Goal: Information Seeking & Learning: Learn about a topic

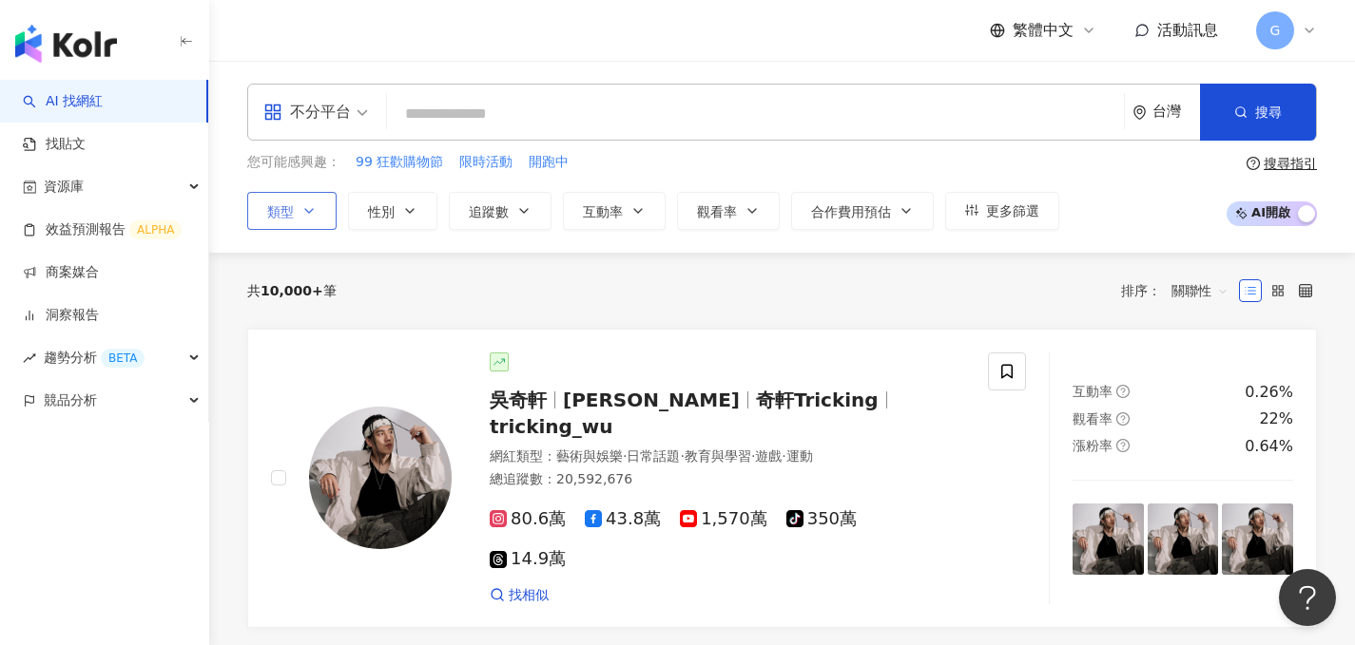
click at [314, 208] on icon "button" at bounding box center [308, 210] width 15 height 15
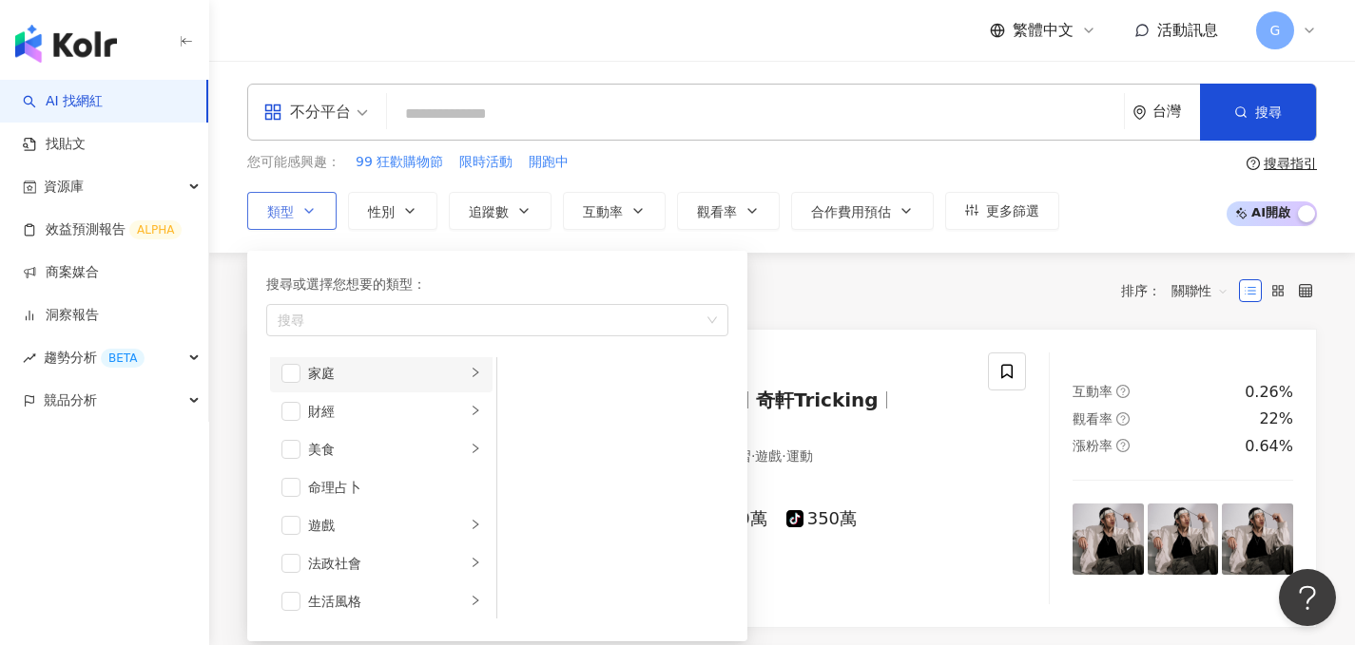
click at [371, 372] on div "家庭" at bounding box center [387, 373] width 158 height 21
click at [296, 379] on span "button" at bounding box center [290, 376] width 19 height 19
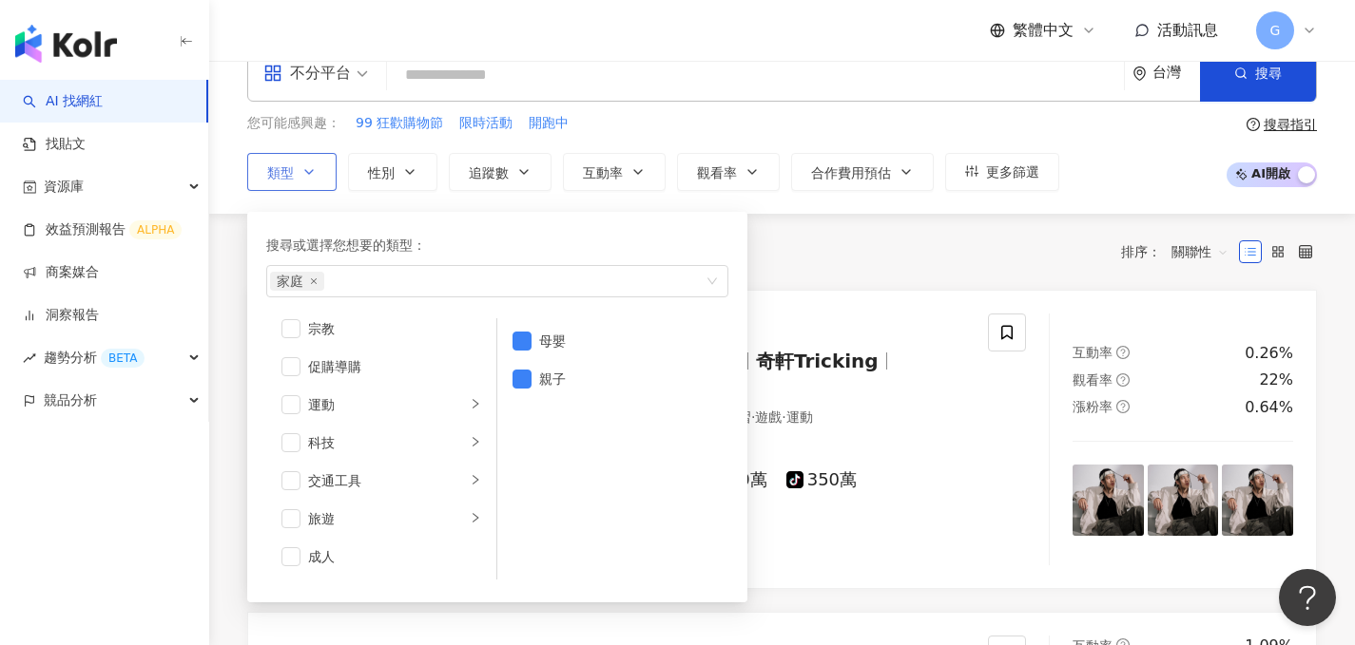
scroll to position [42, 0]
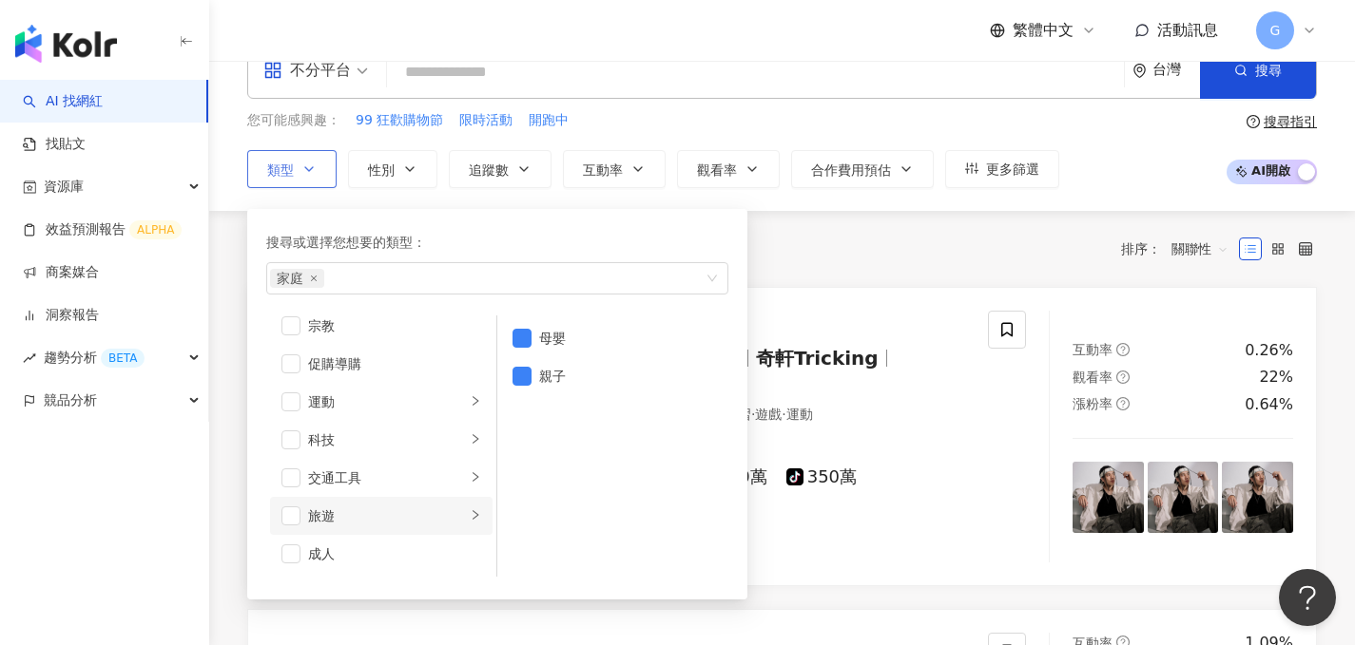
click at [452, 520] on li "旅遊" at bounding box center [381, 516] width 222 height 38
click at [289, 515] on span "button" at bounding box center [290, 516] width 19 height 19
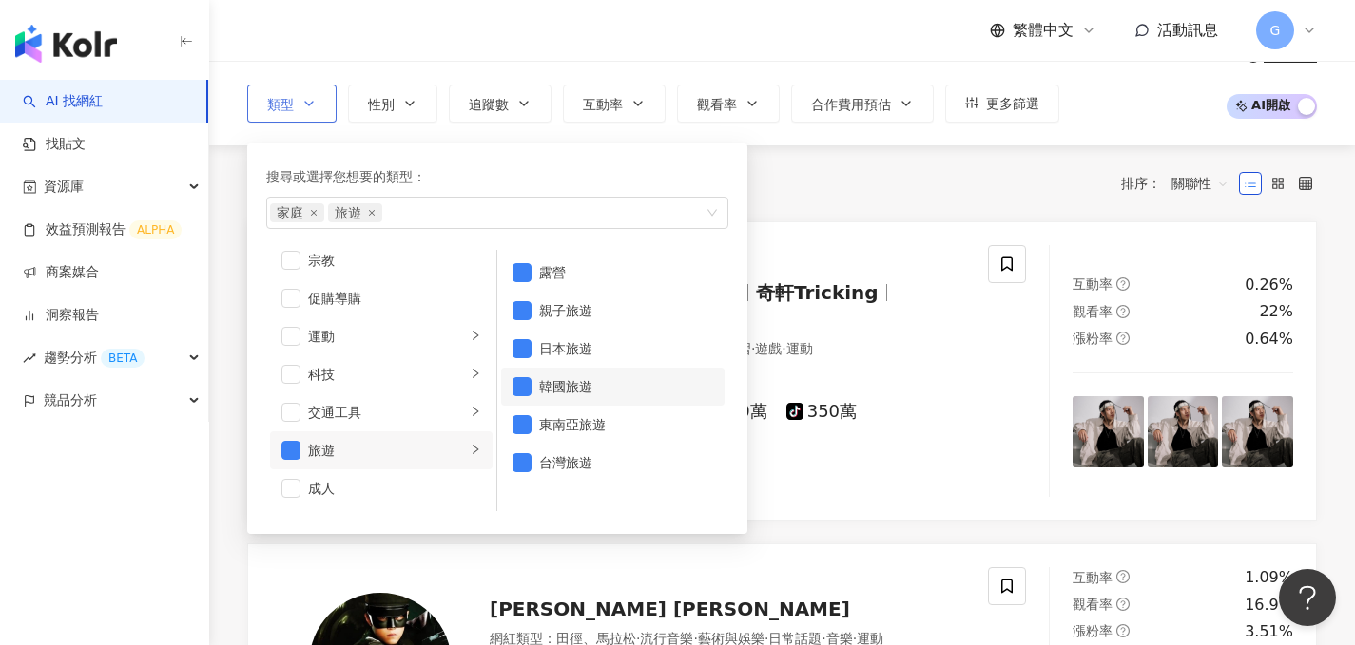
scroll to position [114, 0]
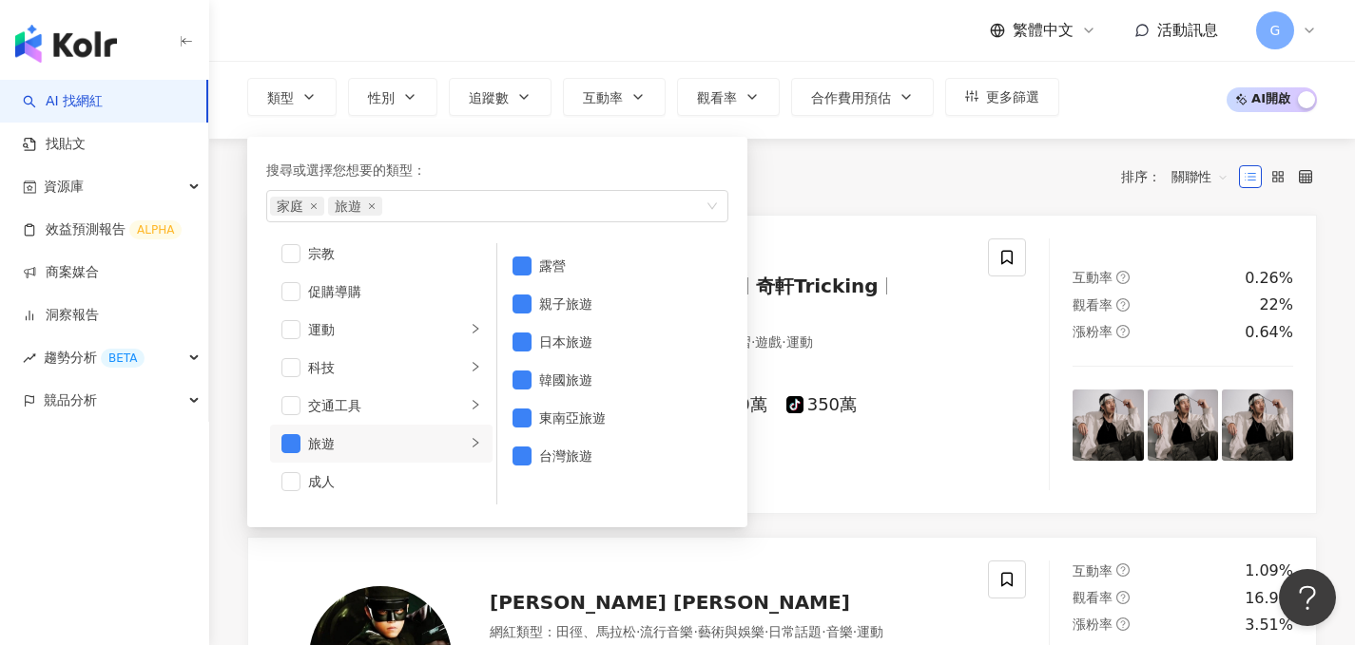
click at [854, 180] on div "共 10,000+ 筆 排序： 關聯性" at bounding box center [781, 177] width 1069 height 30
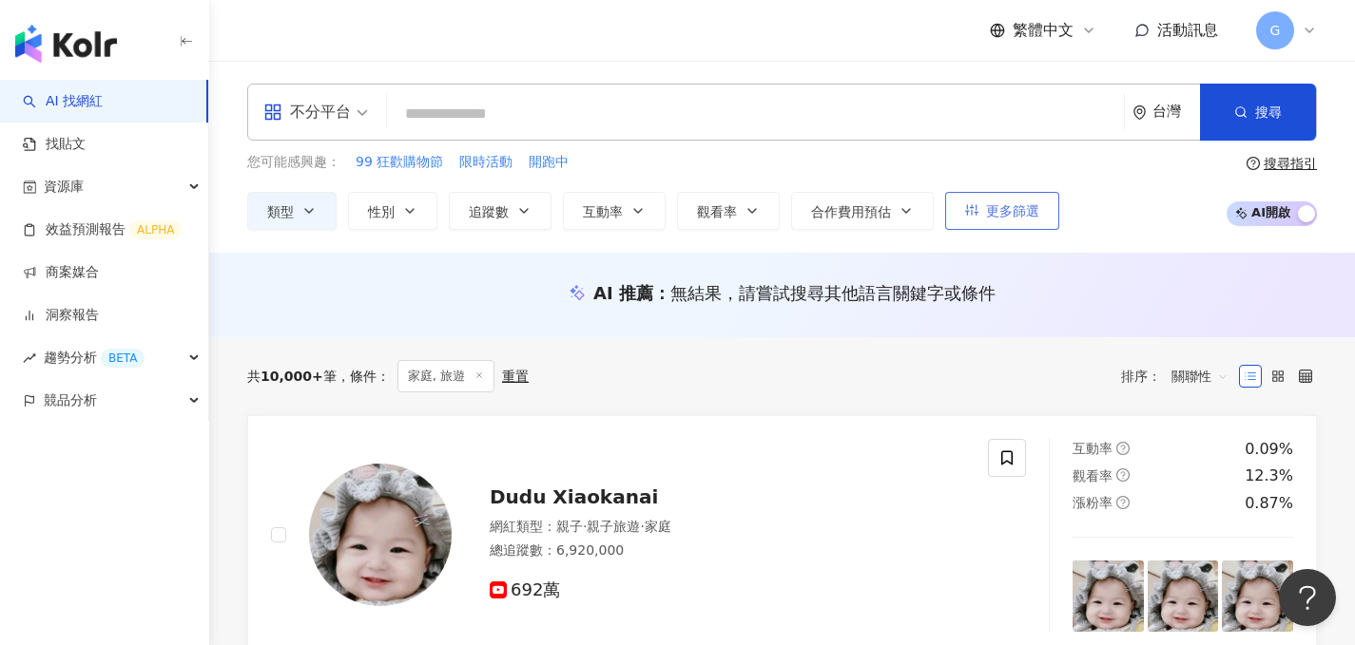
click at [981, 218] on button "更多篩選" at bounding box center [1002, 211] width 114 height 38
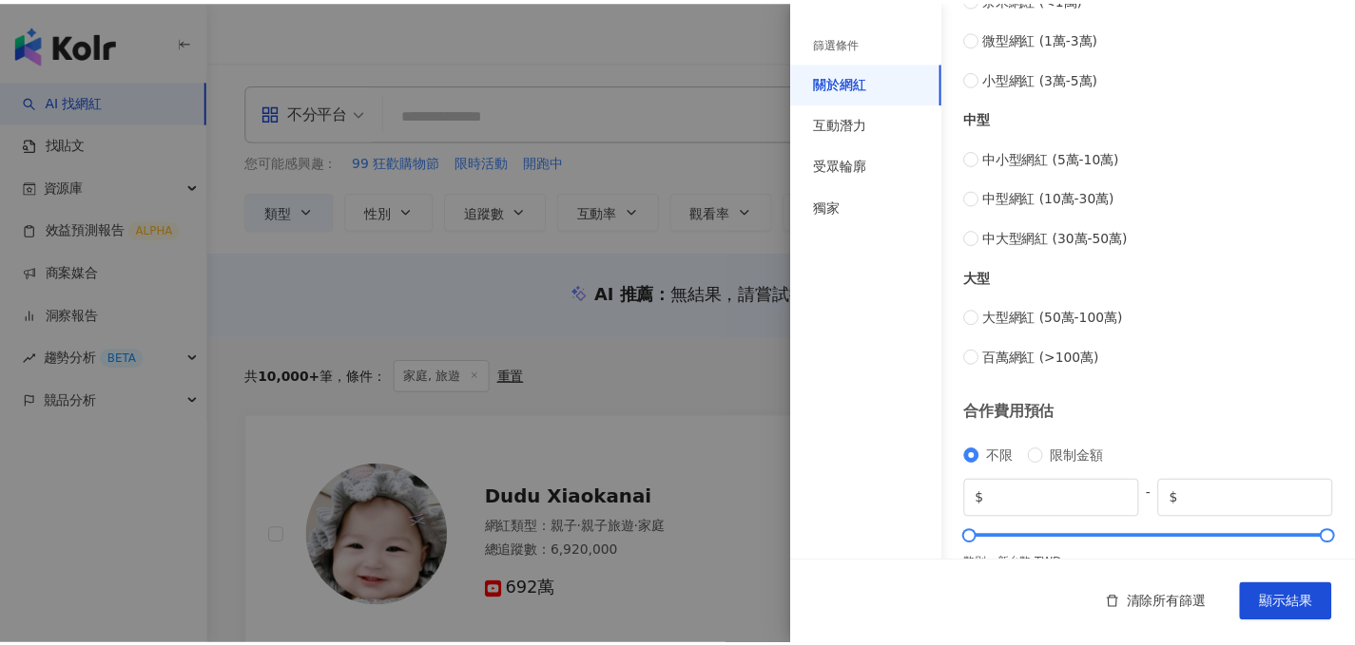
scroll to position [790, 0]
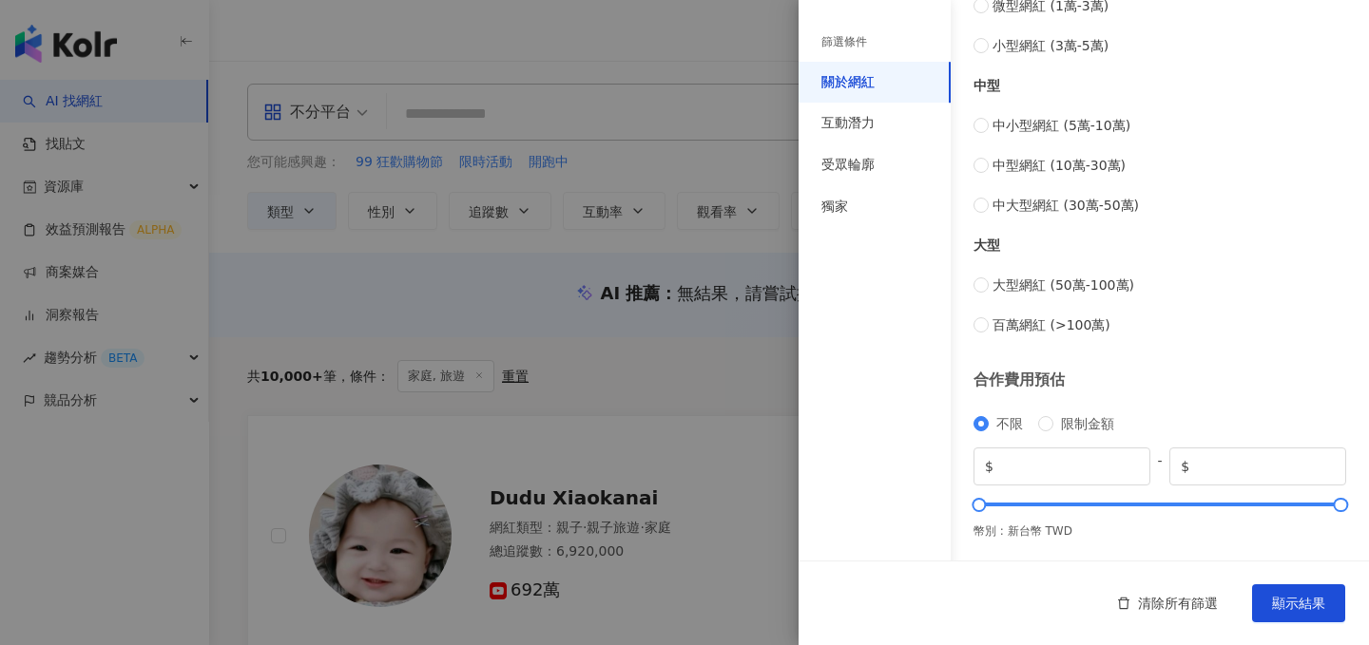
click at [775, 355] on div at bounding box center [684, 322] width 1369 height 645
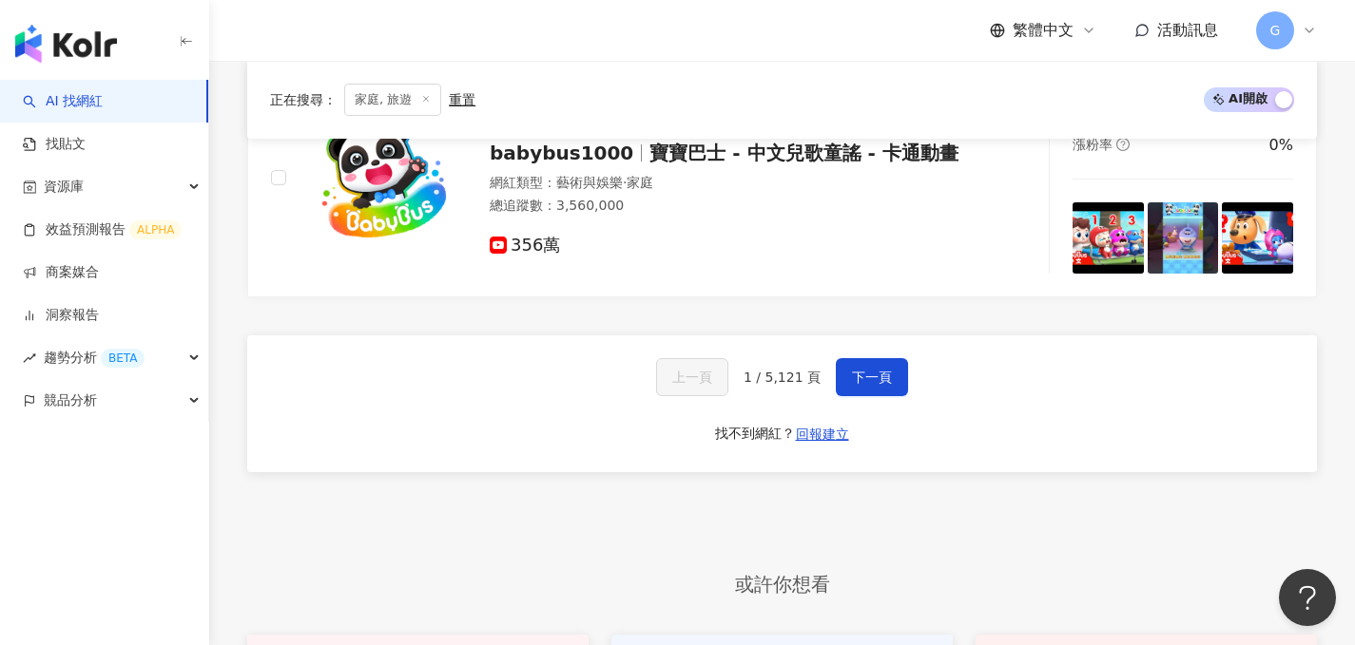
scroll to position [3406, 0]
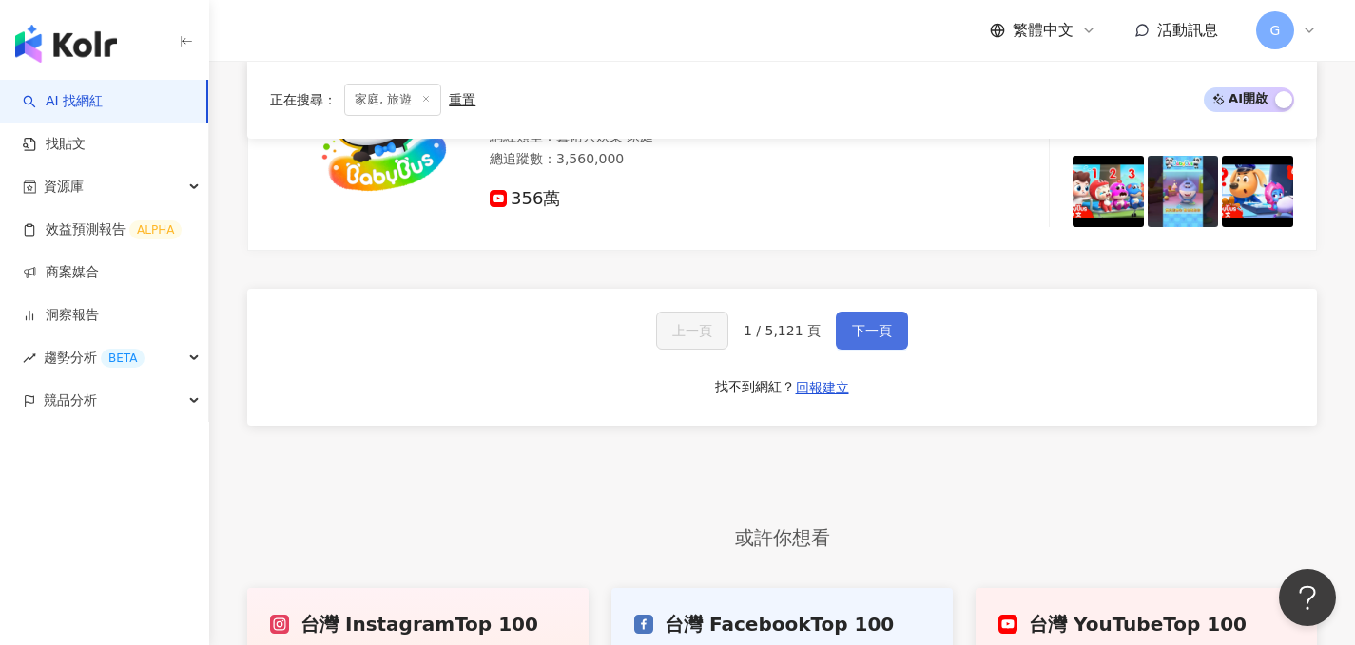
click at [869, 312] on button "下一頁" at bounding box center [872, 331] width 72 height 38
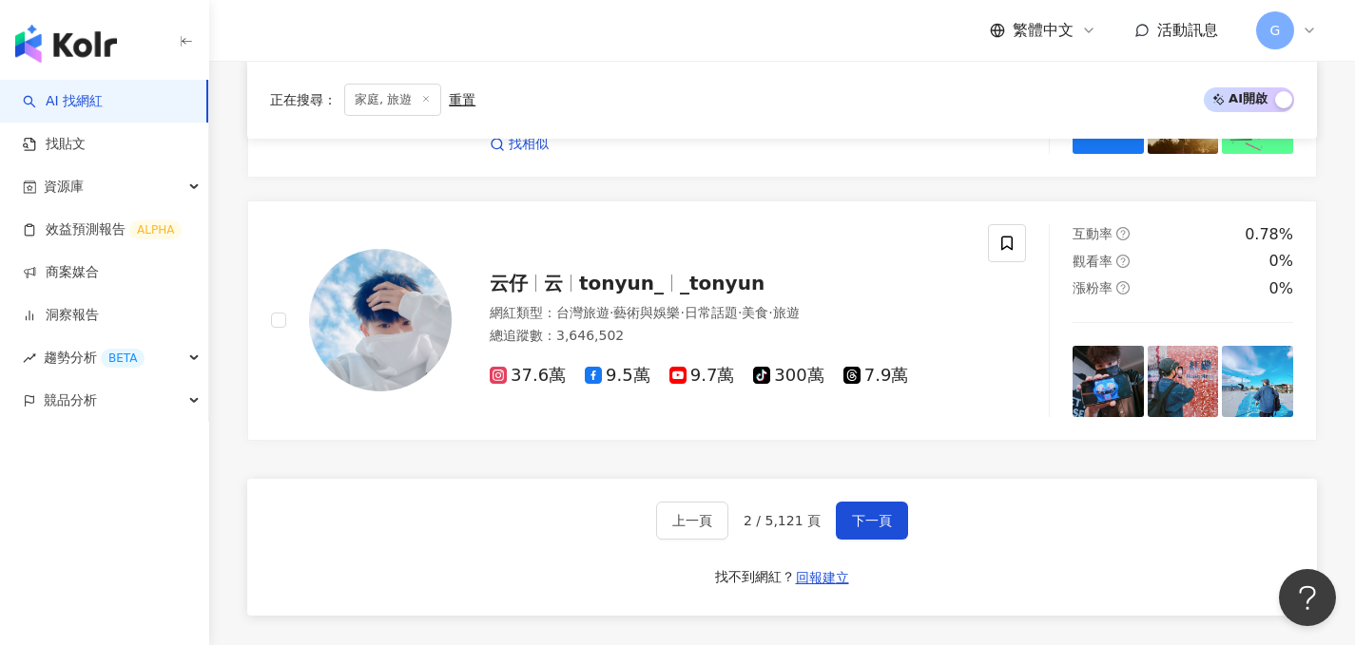
scroll to position [3360, 0]
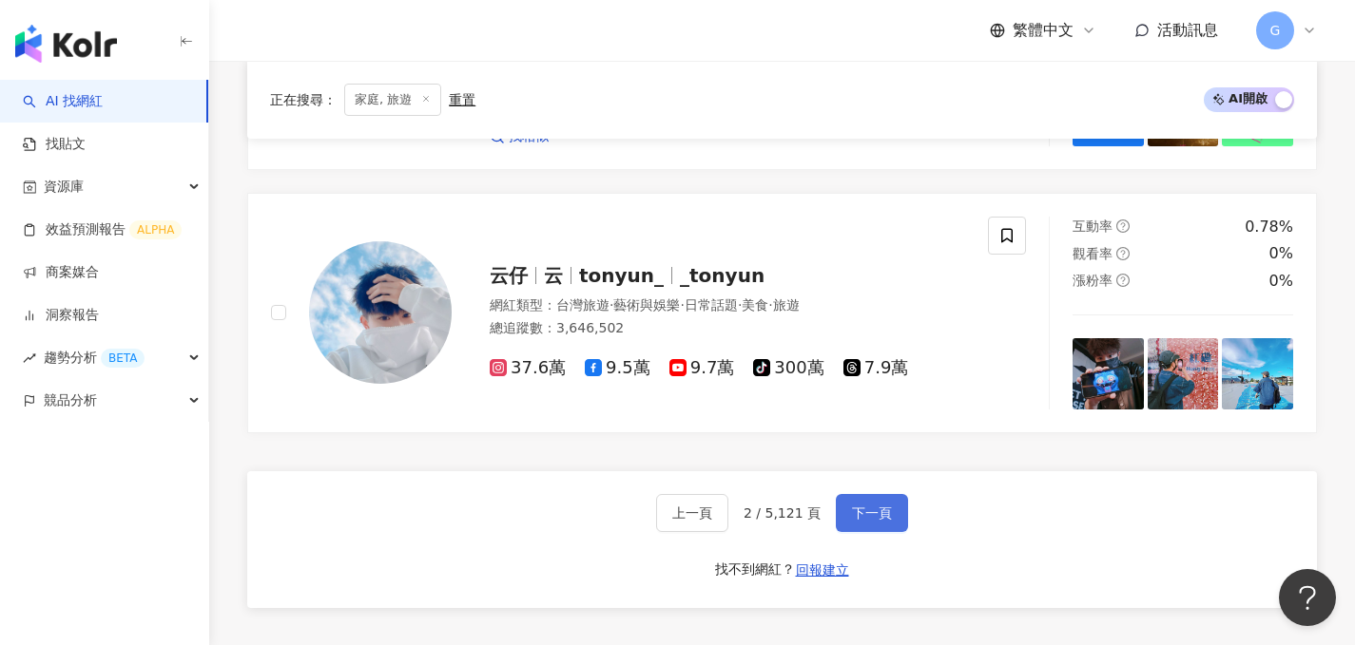
click at [874, 506] on span "下一頁" at bounding box center [872, 513] width 40 height 15
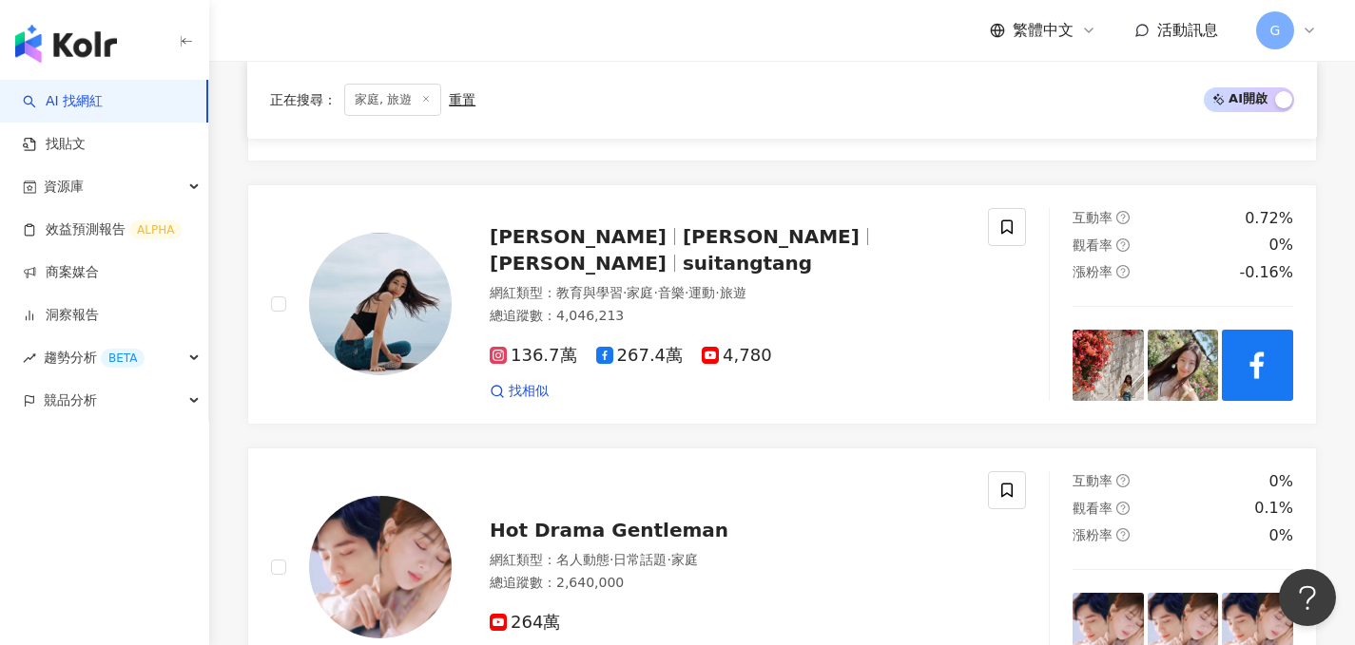
scroll to position [3056, 0]
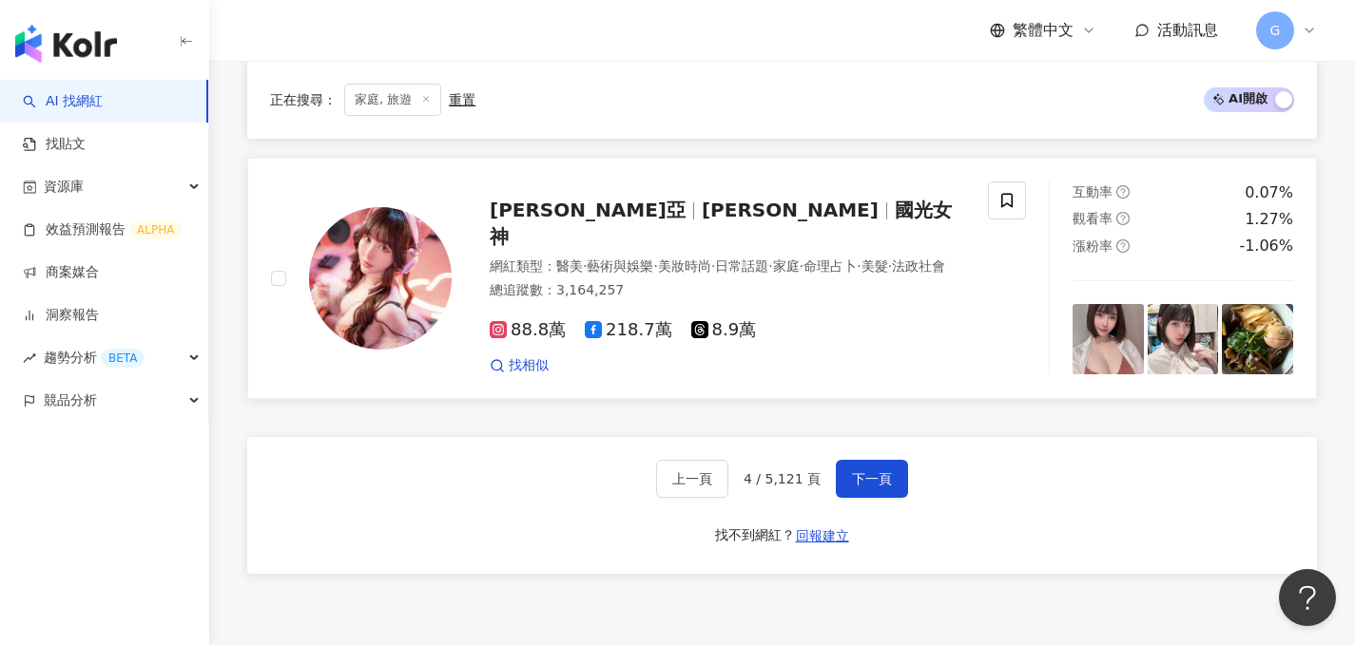
scroll to position [3211, 0]
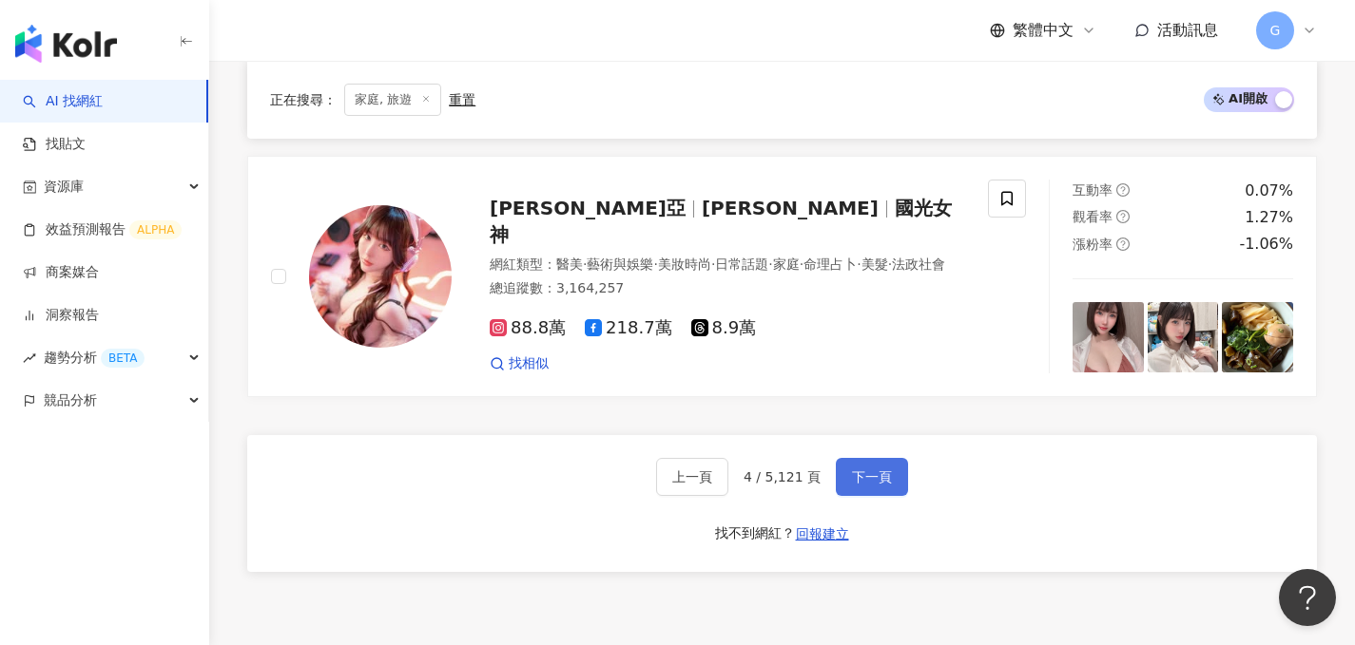
click at [879, 470] on span "下一頁" at bounding box center [872, 477] width 40 height 15
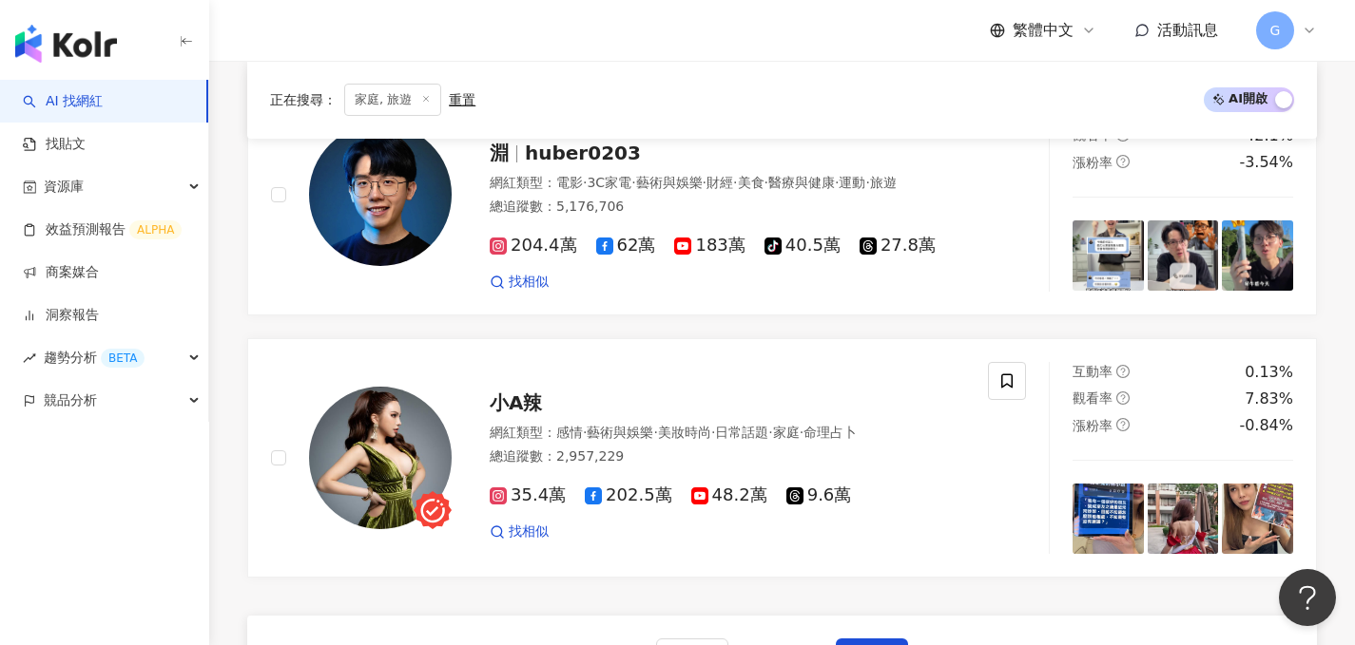
scroll to position [3212, 0]
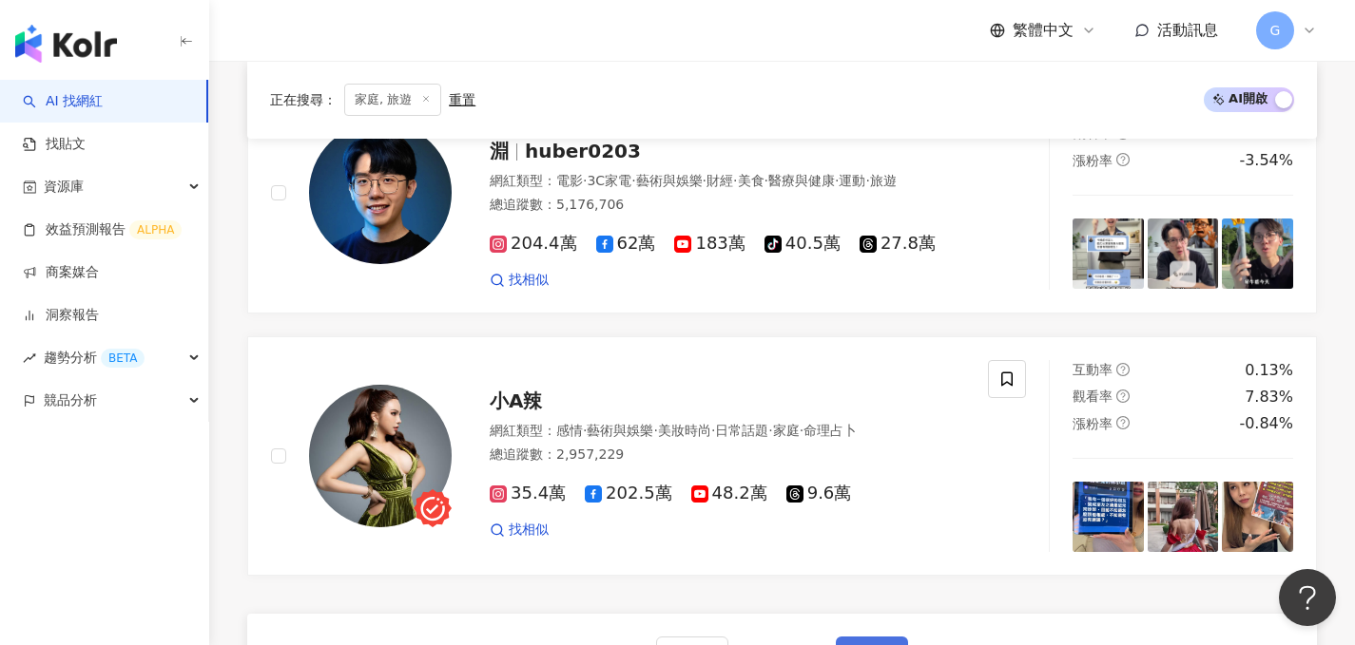
click at [870, 644] on span "下一頁" at bounding box center [872, 655] width 40 height 15
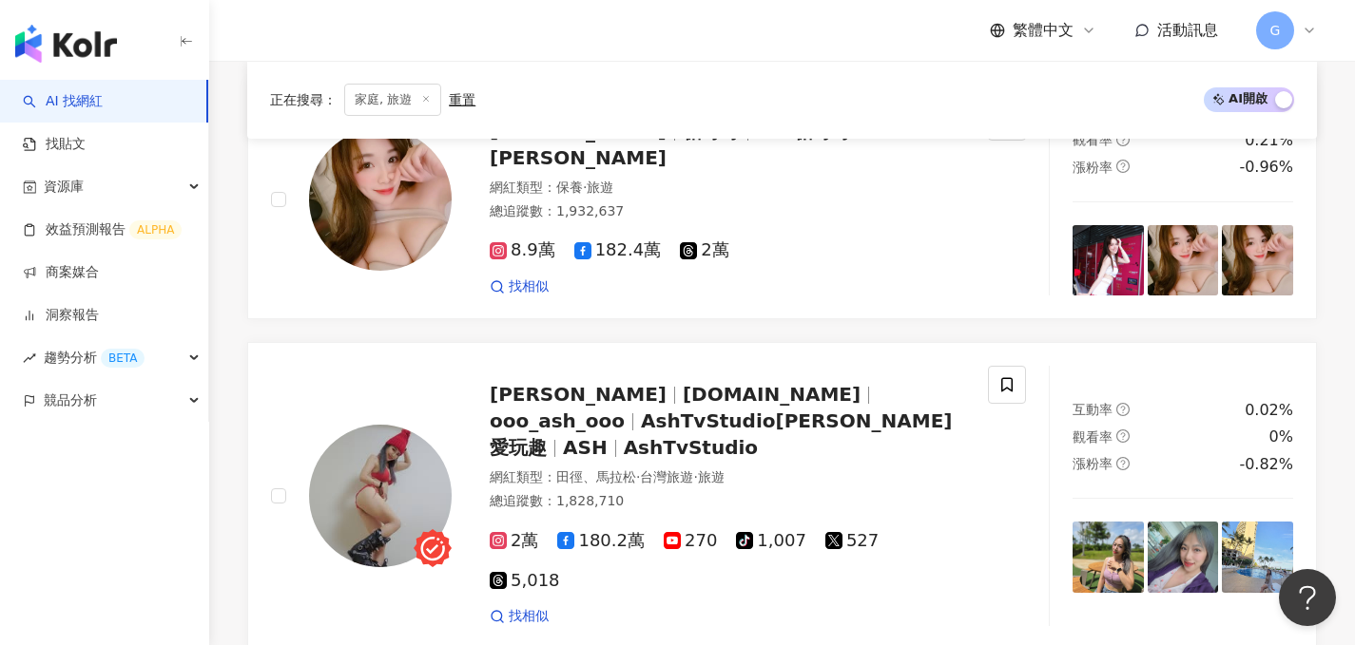
scroll to position [3077, 0]
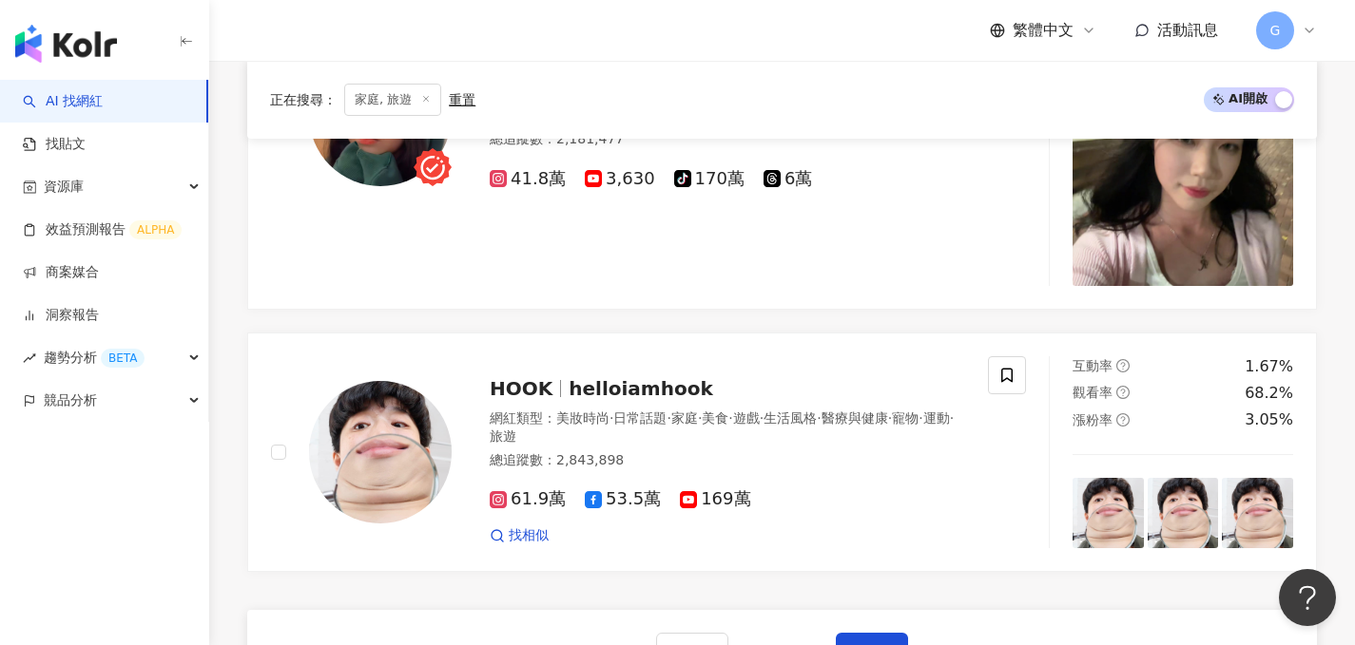
scroll to position [3242, 0]
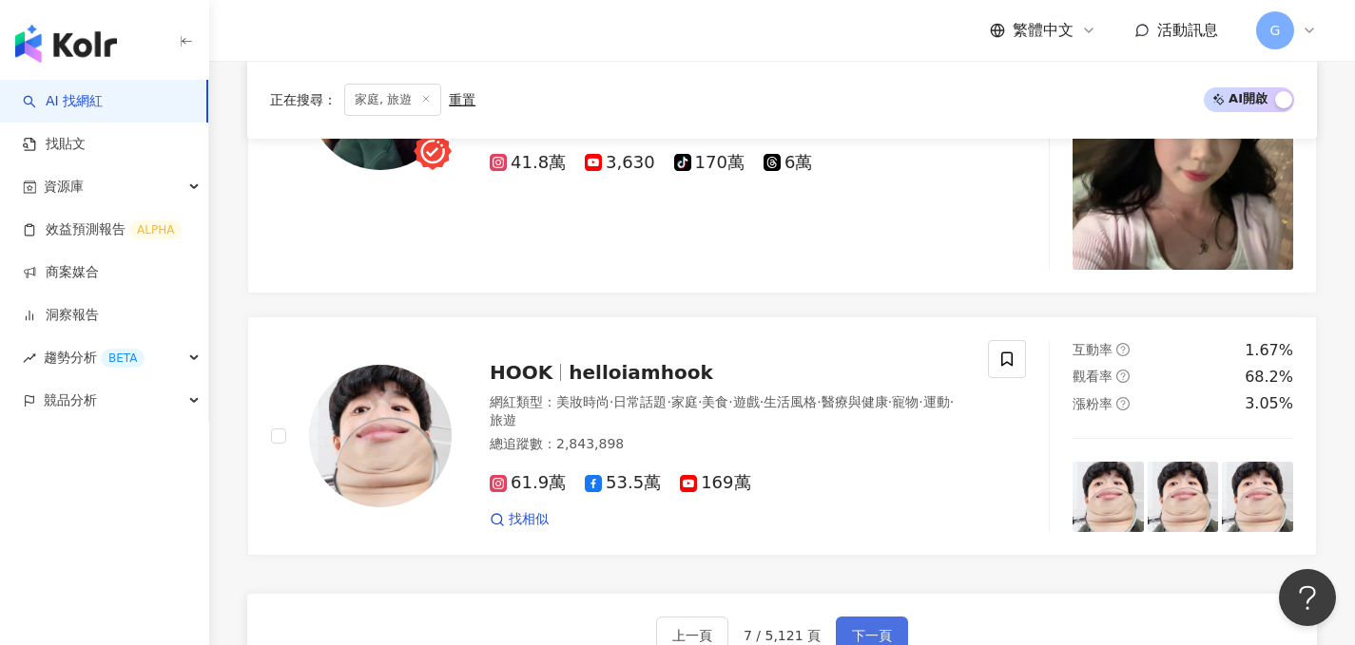
click at [869, 628] on span "下一頁" at bounding box center [872, 635] width 40 height 15
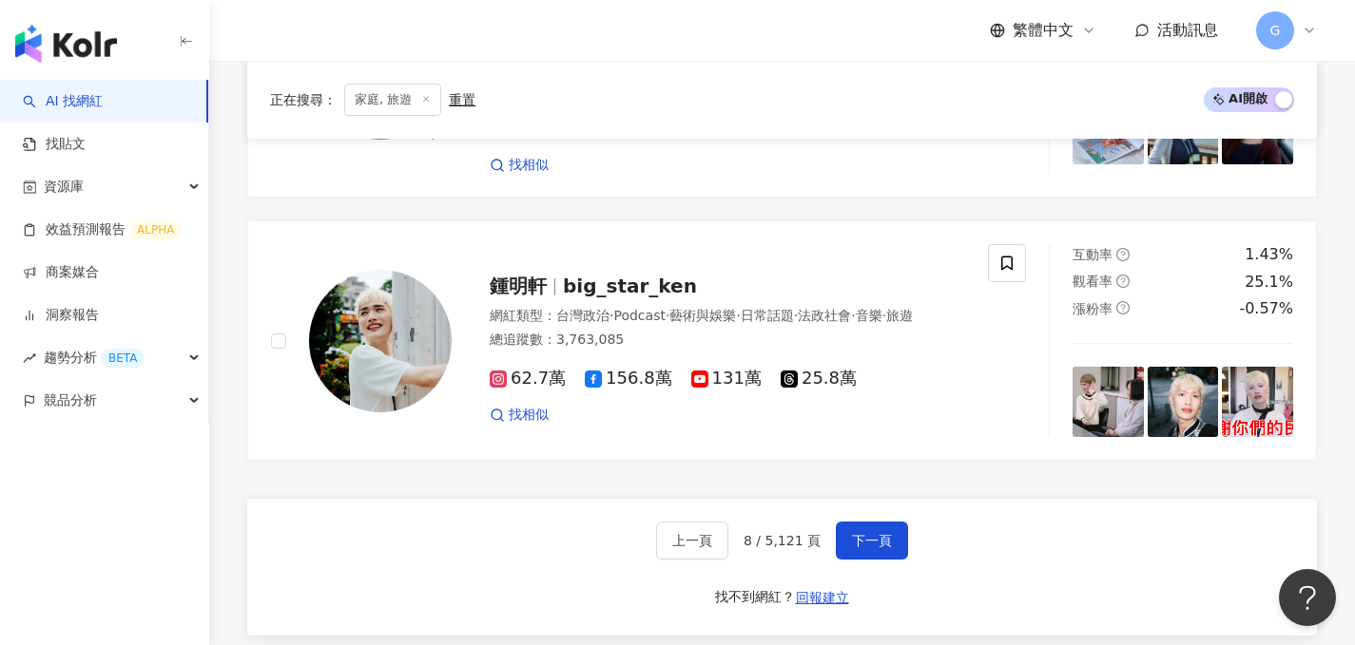
scroll to position [3110, 0]
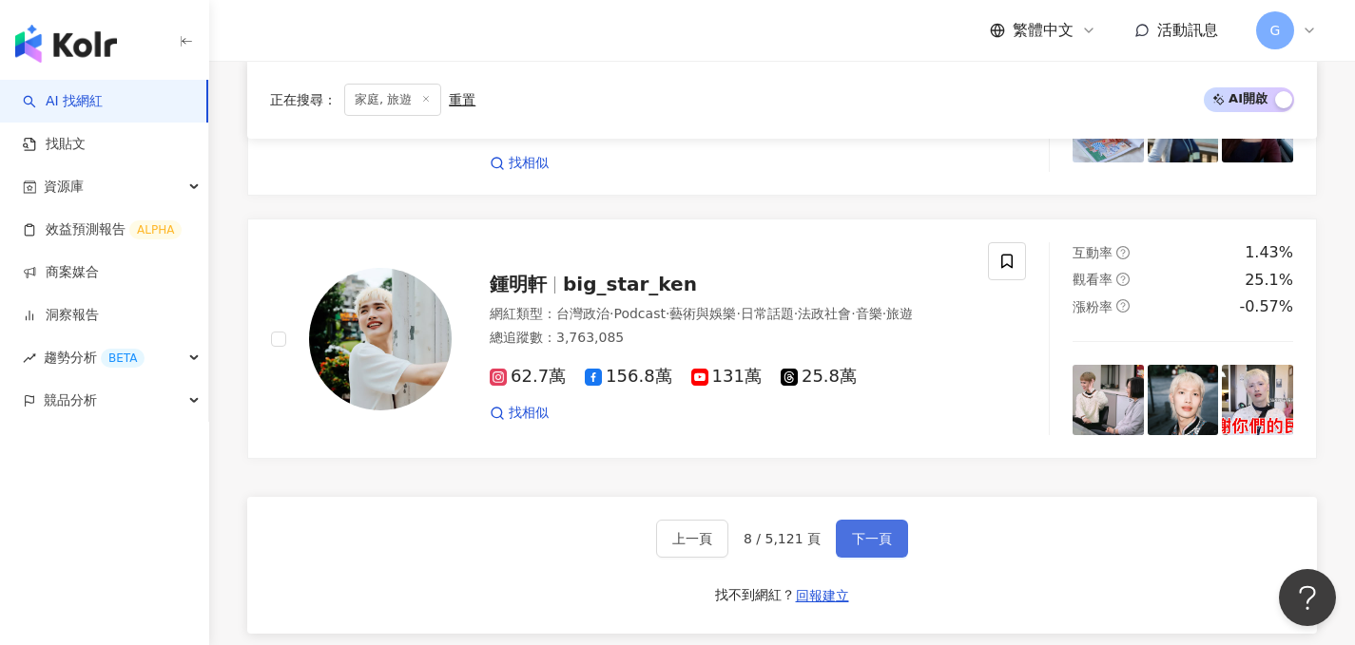
click at [860, 531] on span "下一頁" at bounding box center [872, 538] width 40 height 15
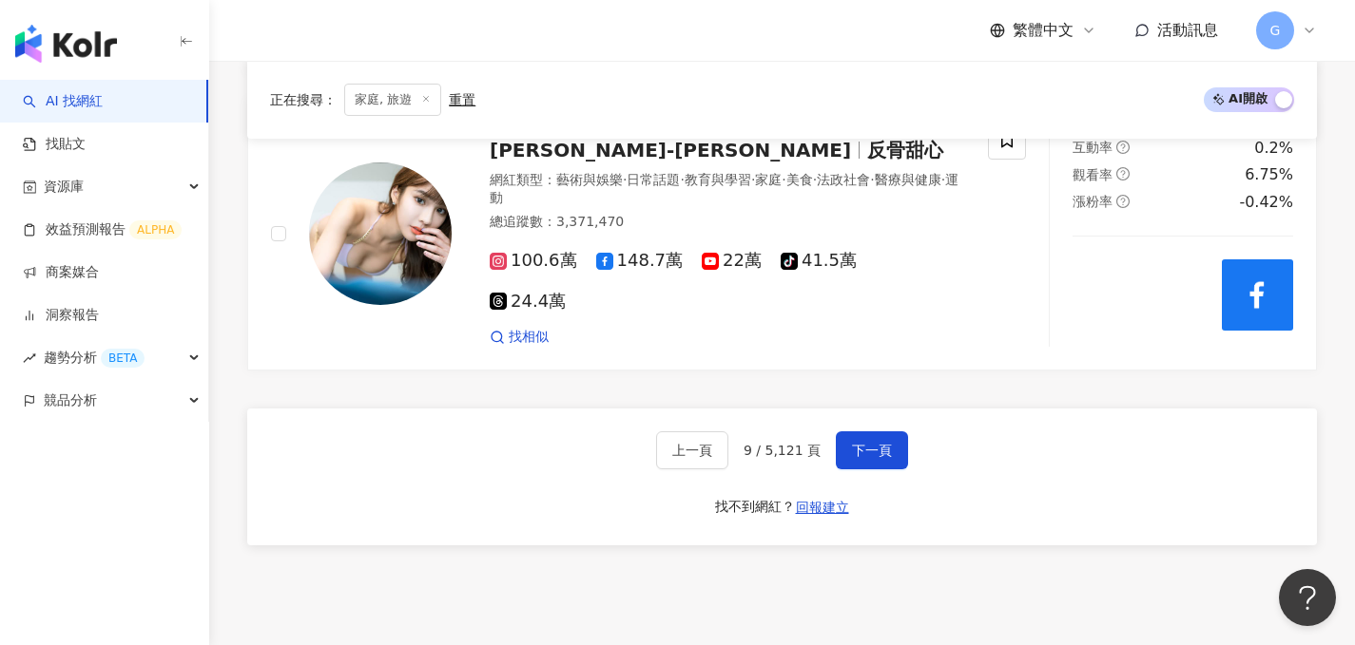
scroll to position [3364, 0]
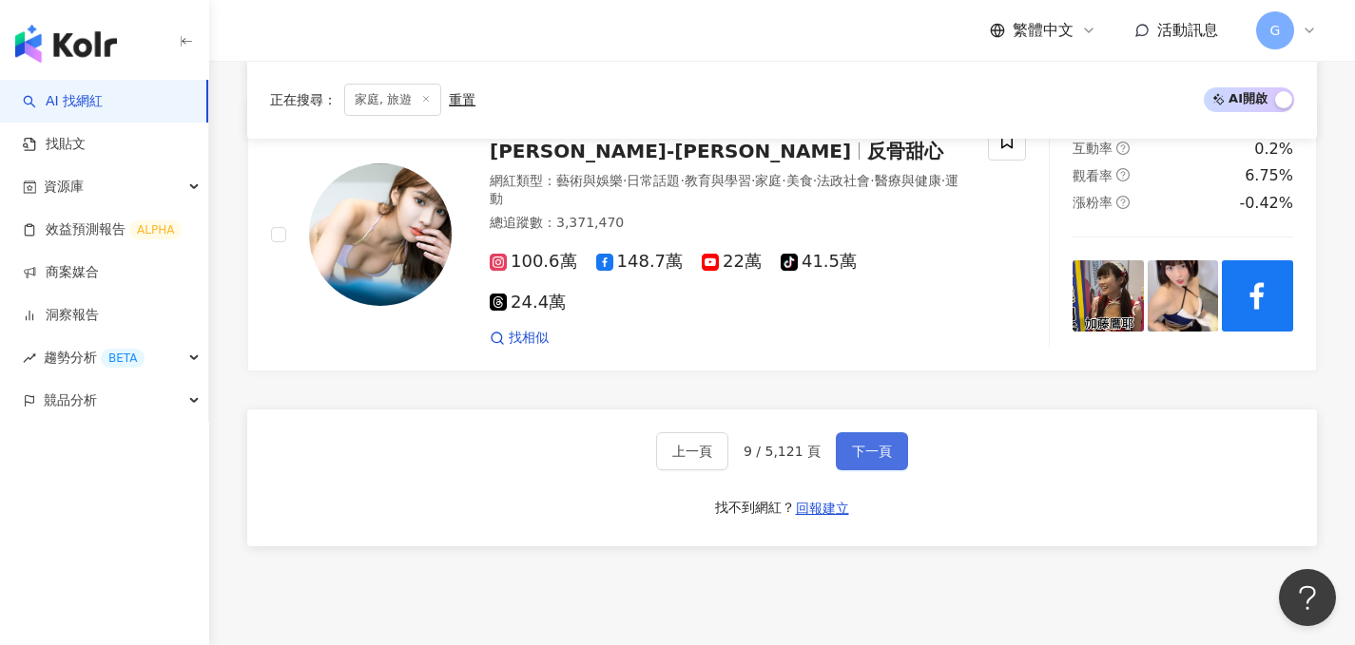
click at [857, 444] on span "下一頁" at bounding box center [872, 451] width 40 height 15
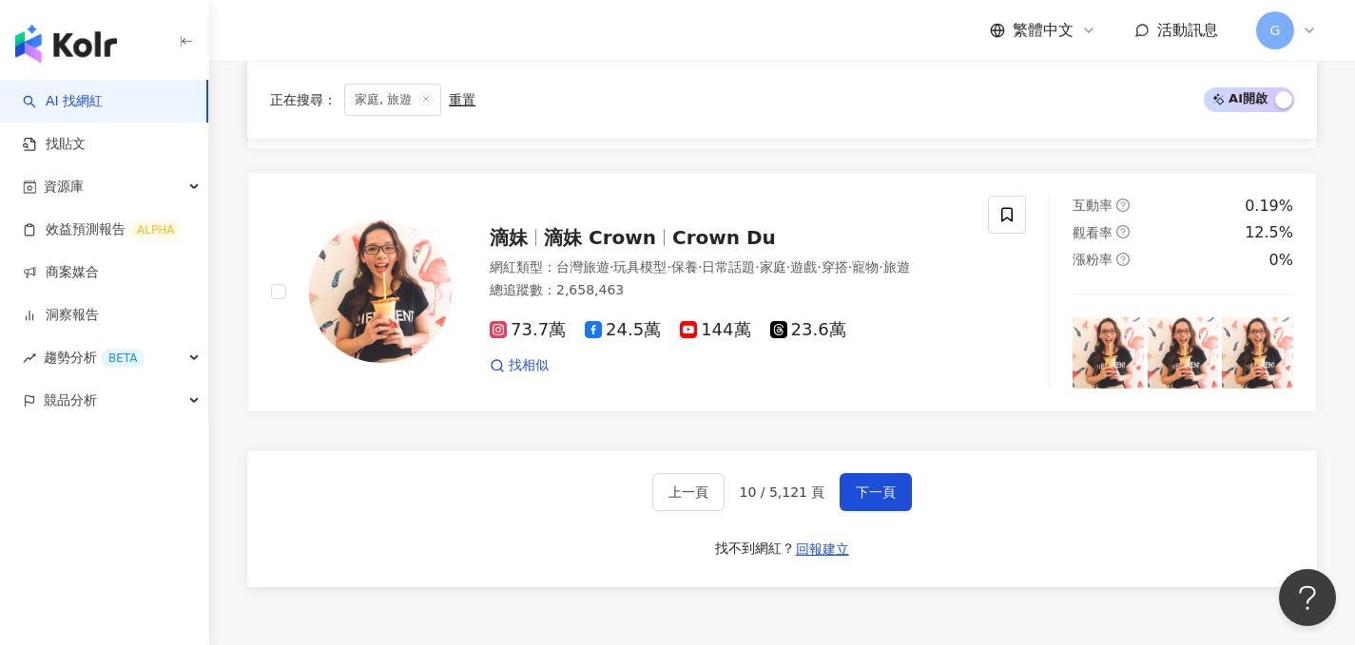
scroll to position [3256, 0]
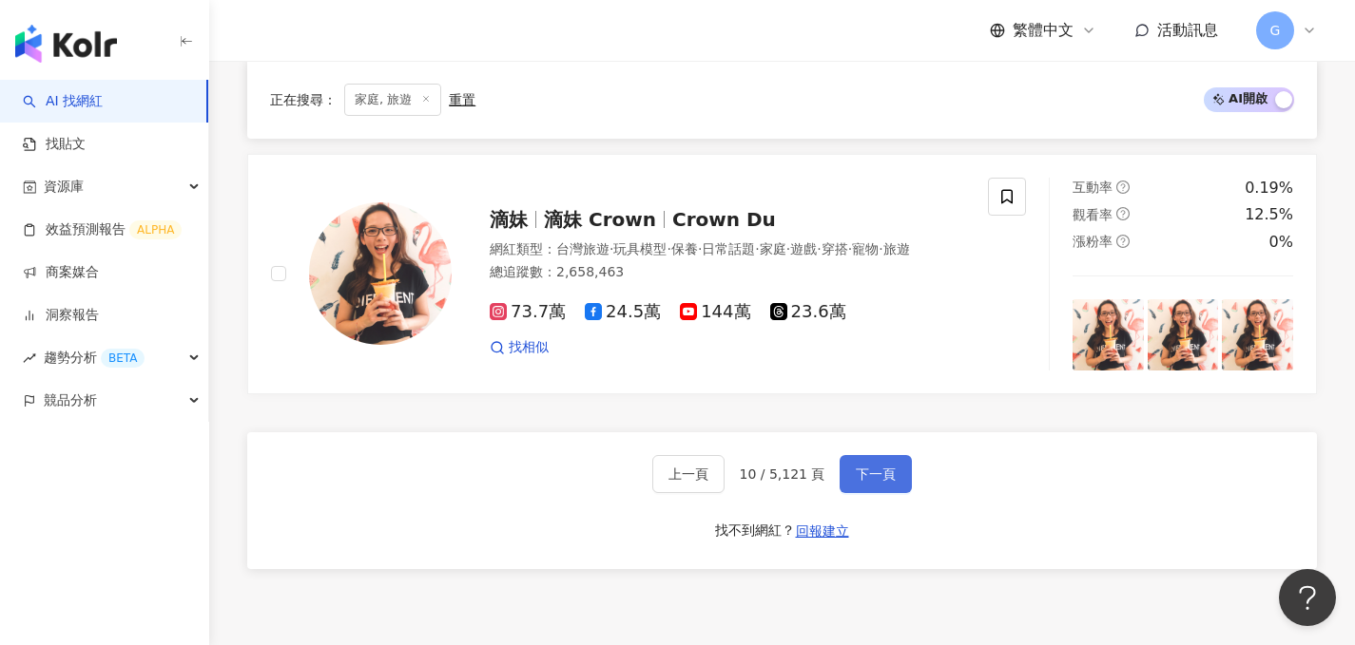
click at [856, 455] on button "下一頁" at bounding box center [875, 474] width 72 height 38
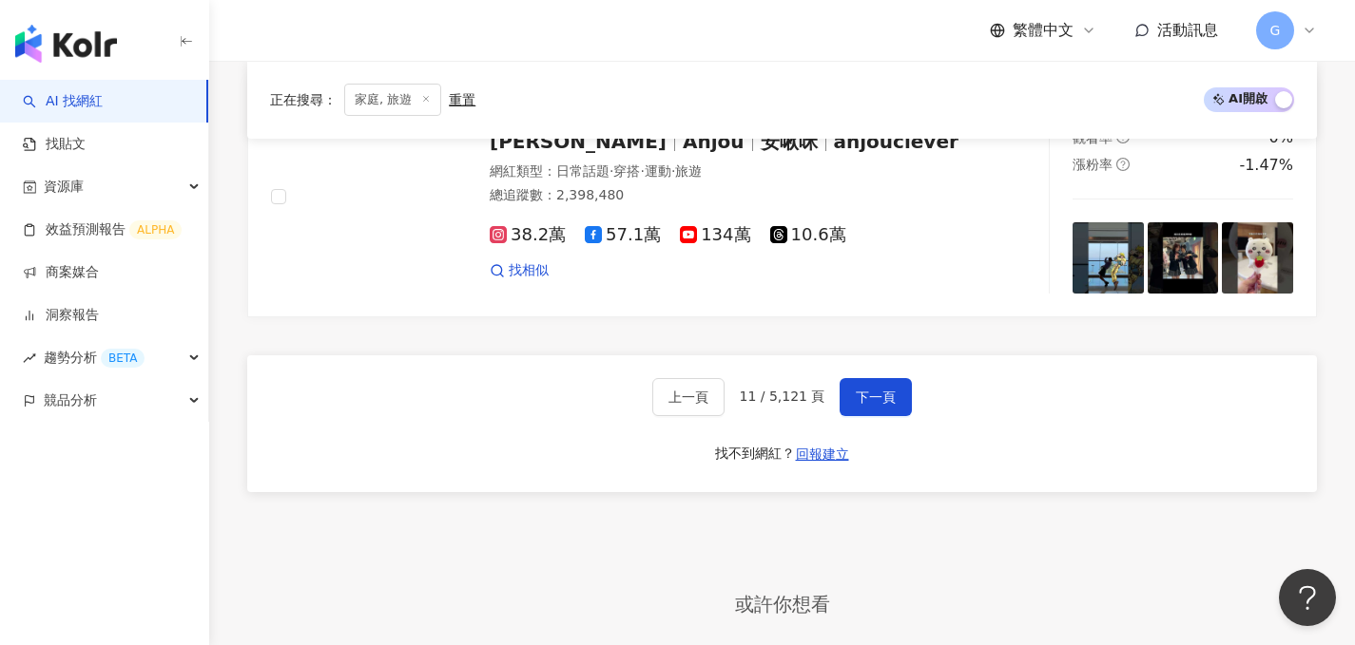
scroll to position [3469, 0]
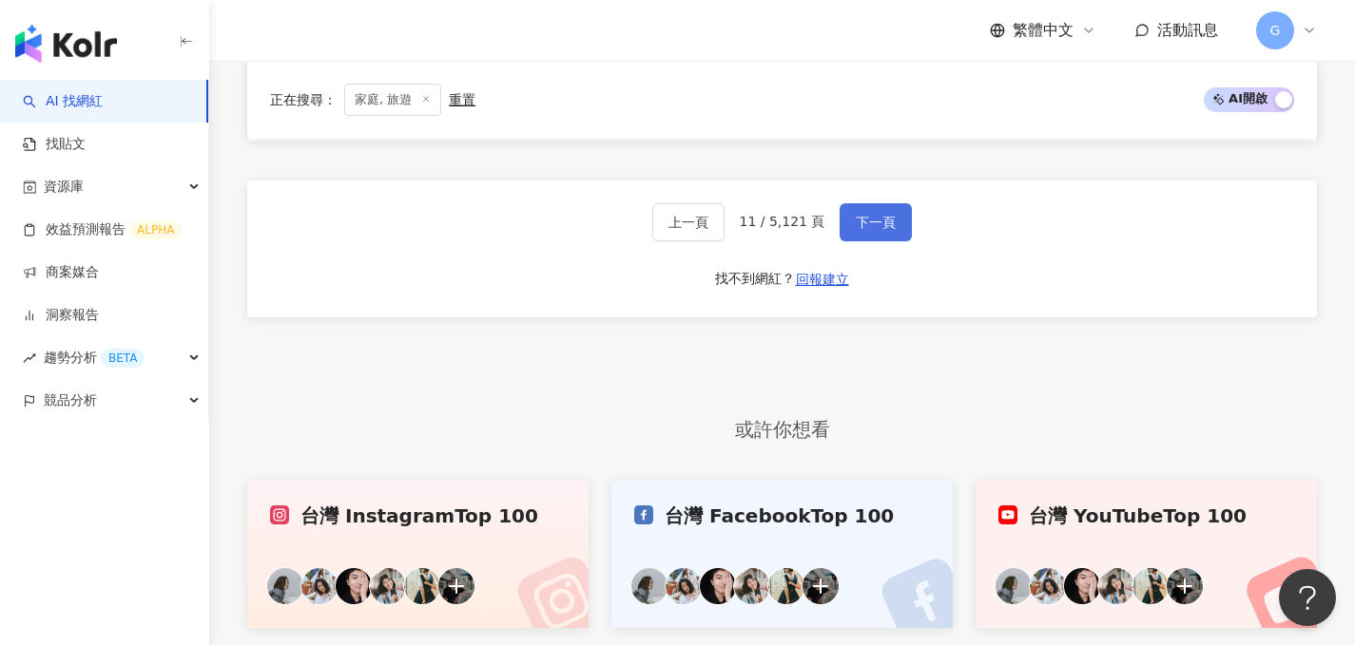
click at [872, 203] on button "下一頁" at bounding box center [875, 222] width 72 height 38
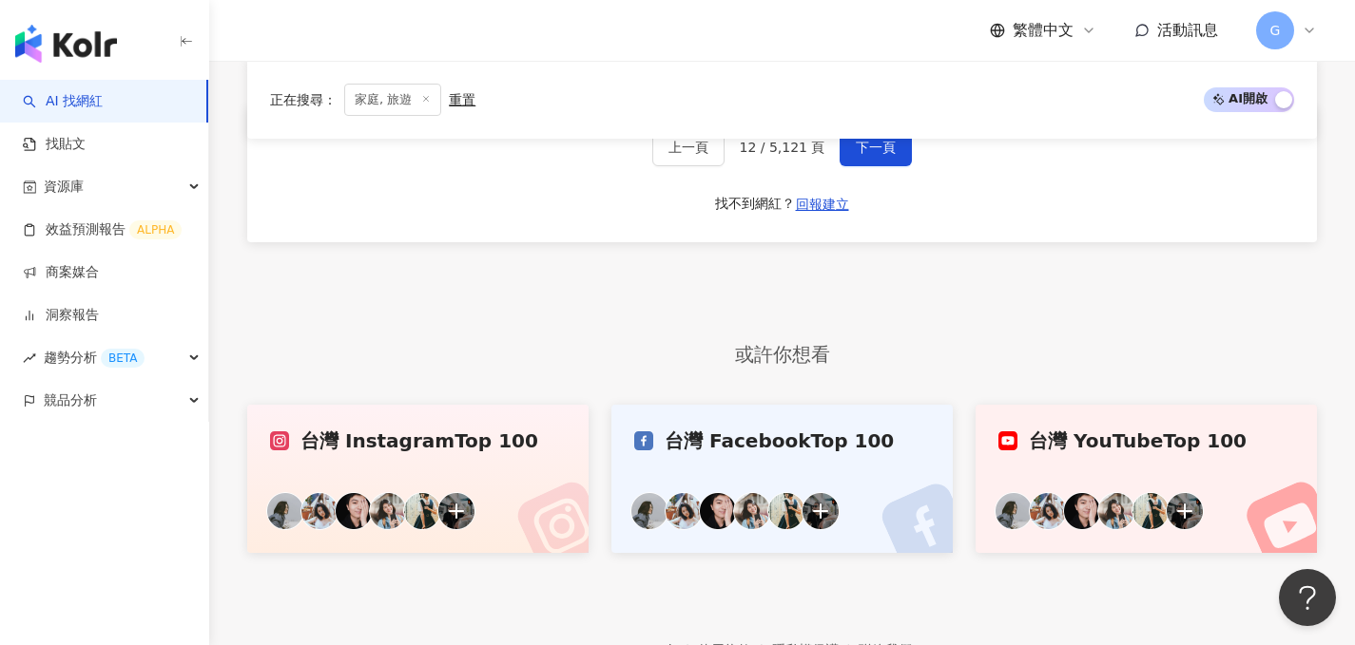
scroll to position [3420, 0]
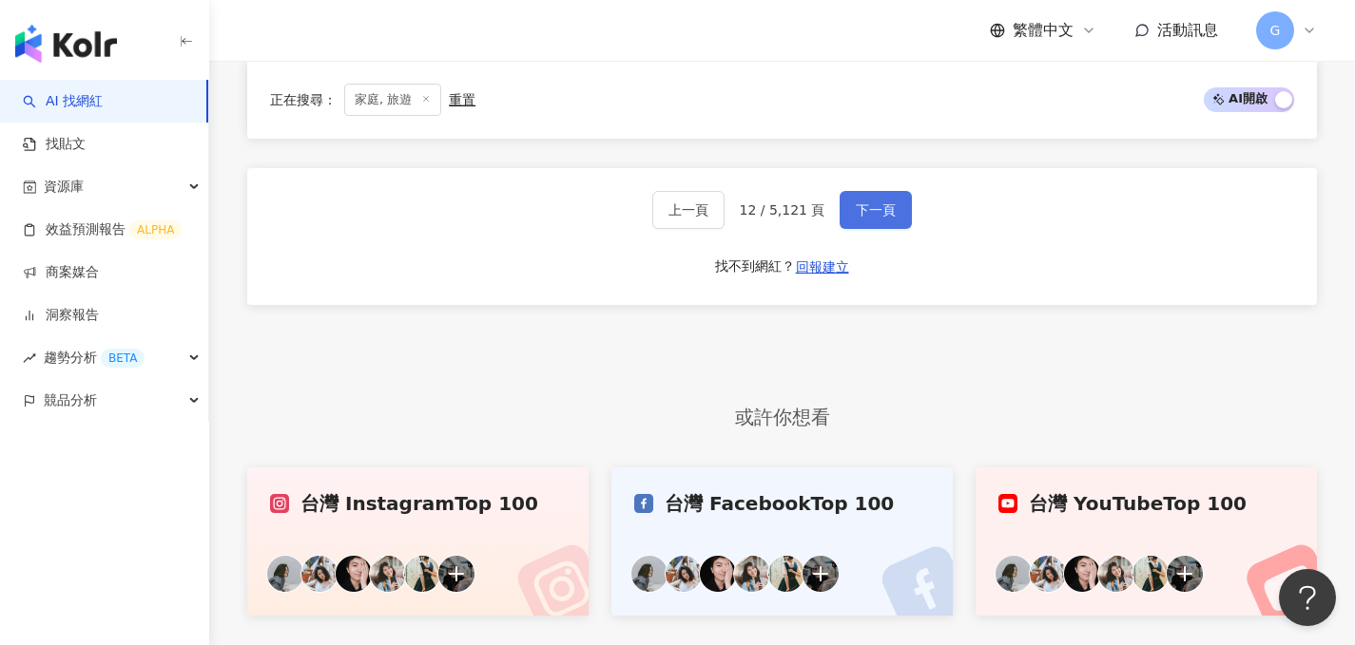
click at [868, 214] on span "下一頁" at bounding box center [876, 209] width 40 height 15
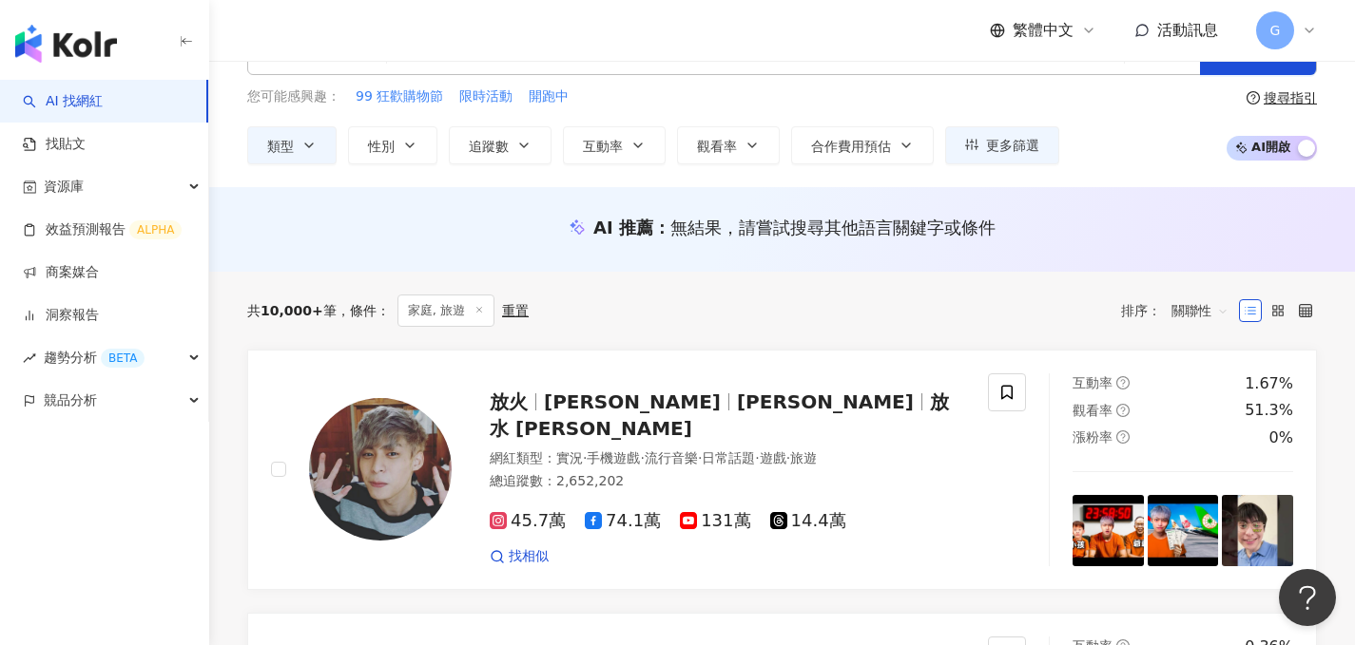
scroll to position [0, 0]
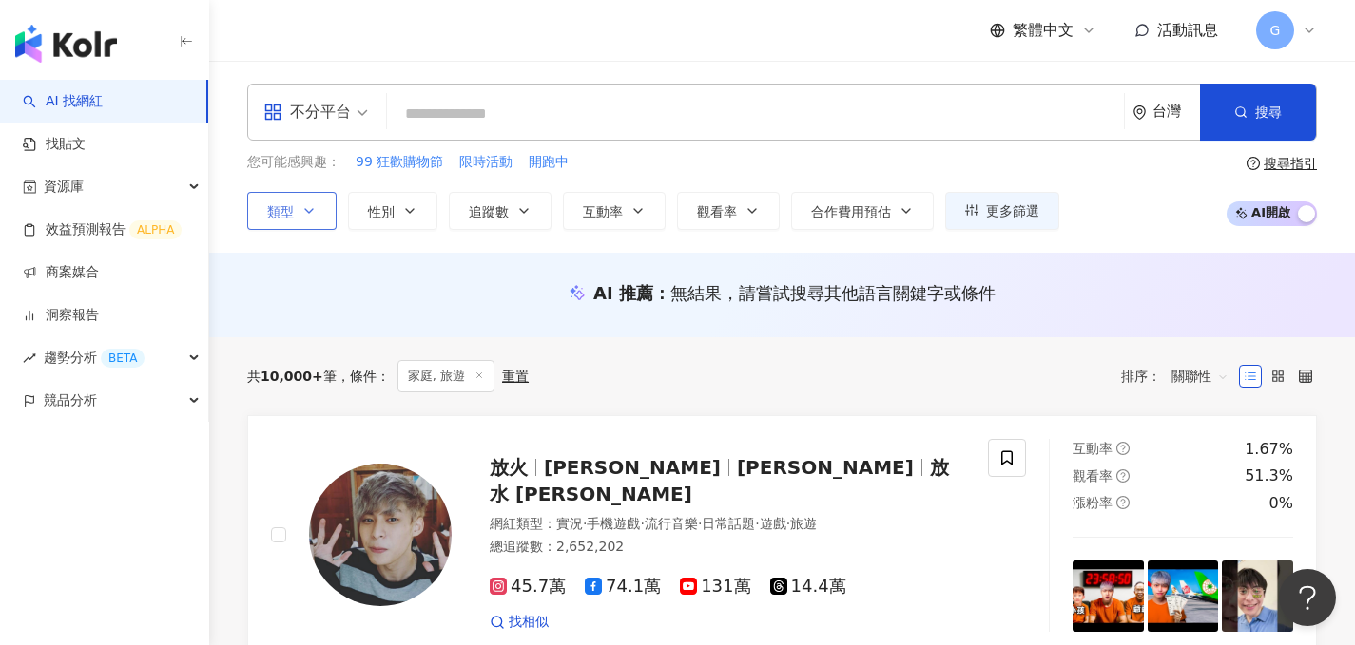
click at [307, 220] on button "類型" at bounding box center [291, 211] width 89 height 38
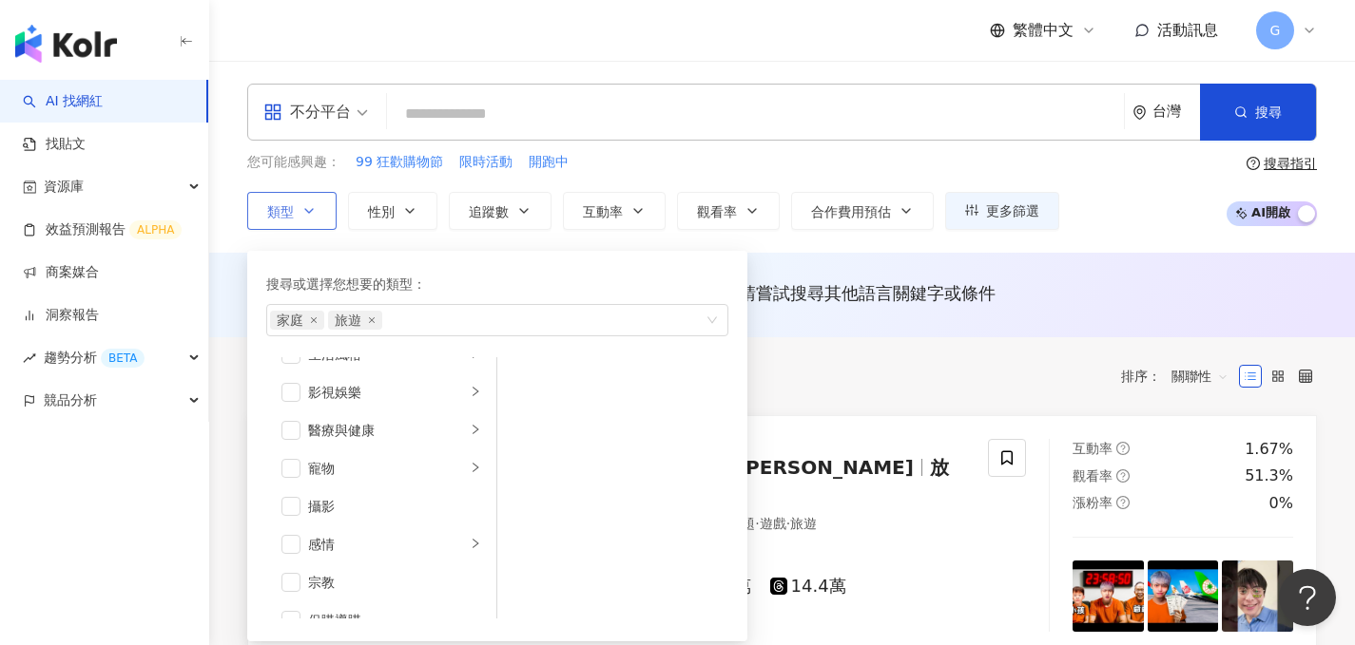
scroll to position [443, 0]
click at [369, 322] on icon "close" at bounding box center [372, 320] width 6 height 6
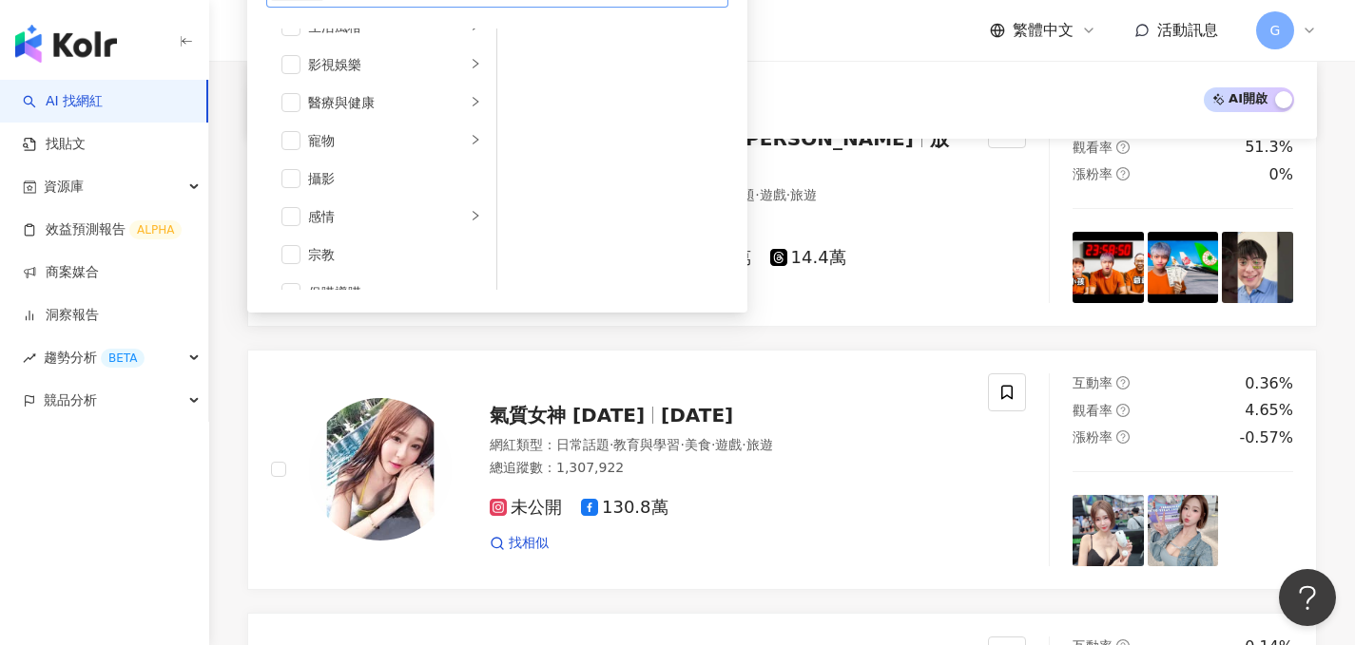
scroll to position [202, 0]
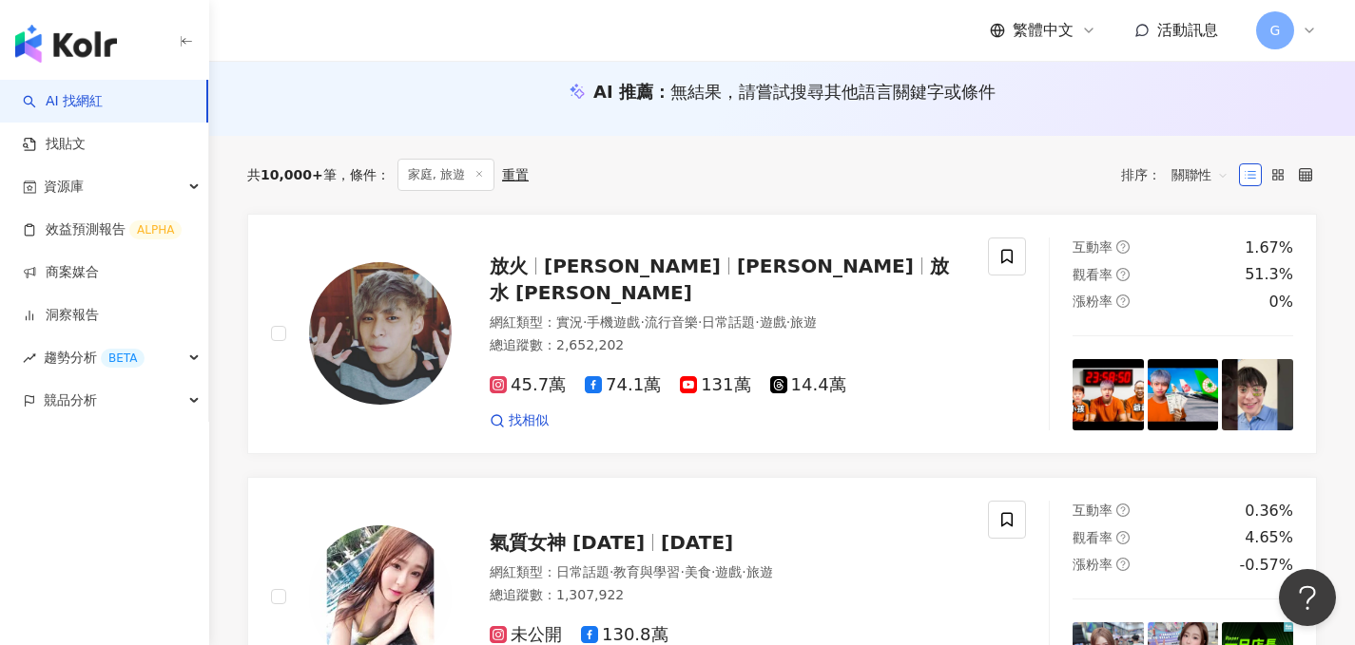
click at [922, 186] on div "共 10,000+ 筆 條件 ： 家庭, 旅遊 重置 排序： 關聯性" at bounding box center [781, 175] width 1069 height 32
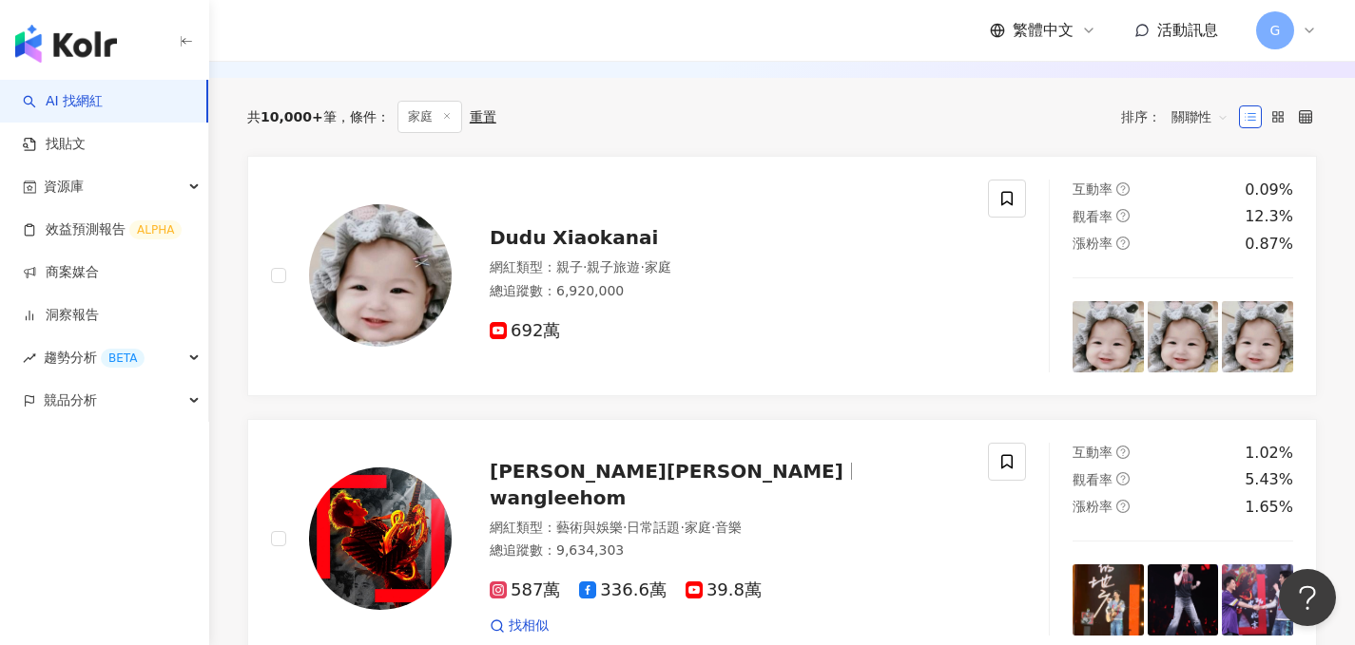
scroll to position [259, 0]
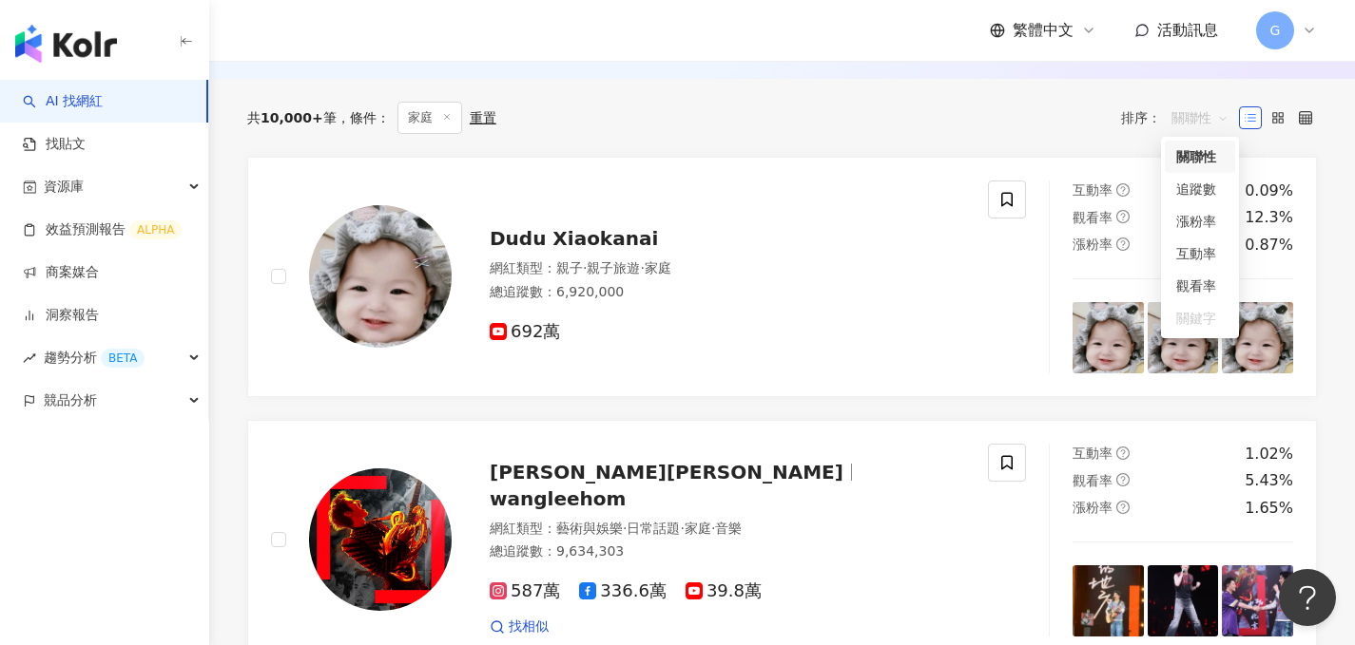
click at [1186, 119] on span "關聯性" at bounding box center [1199, 118] width 57 height 30
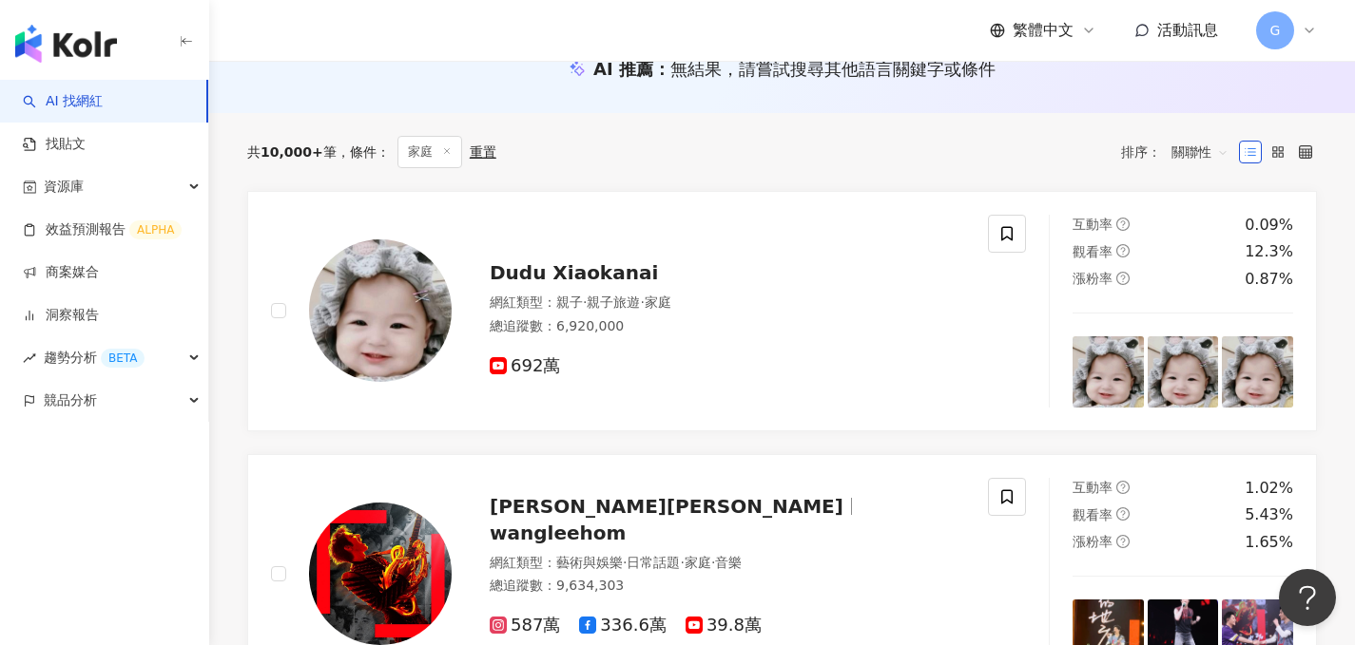
scroll to position [221, 0]
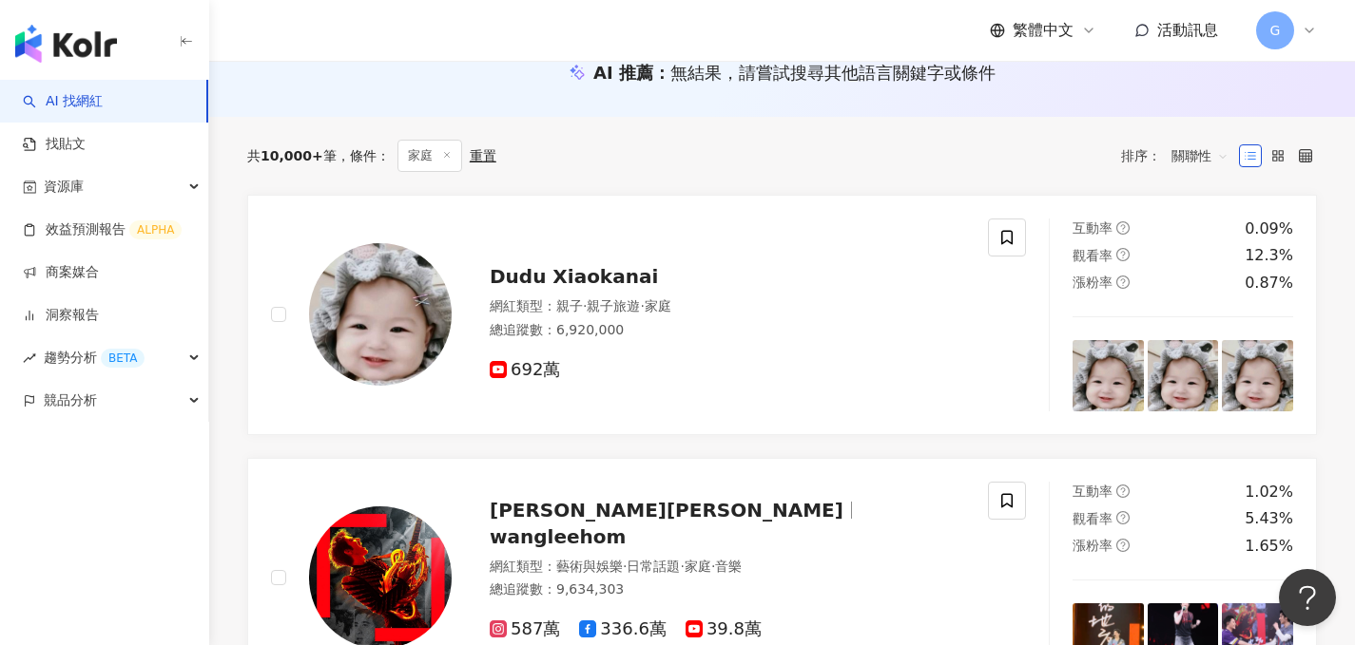
click at [1202, 145] on span "關聯性" at bounding box center [1199, 156] width 57 height 30
click at [1187, 233] on div "追蹤數" at bounding box center [1200, 227] width 48 height 21
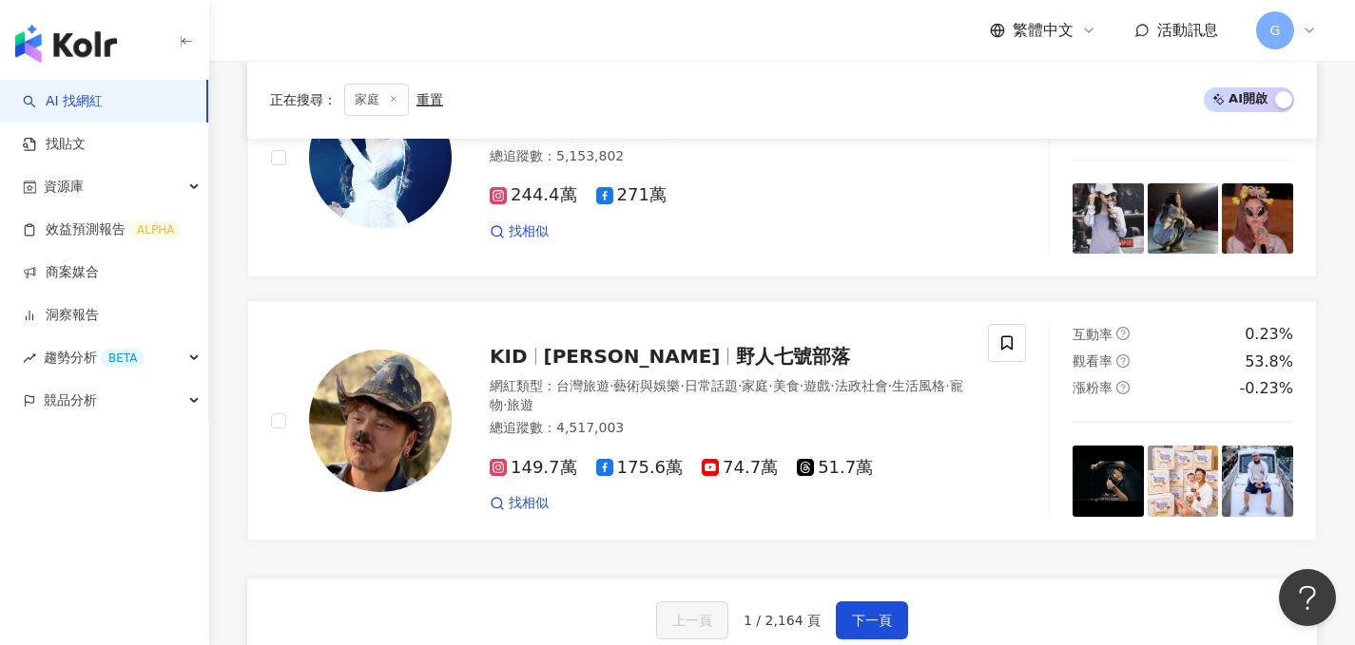
scroll to position [3240, 0]
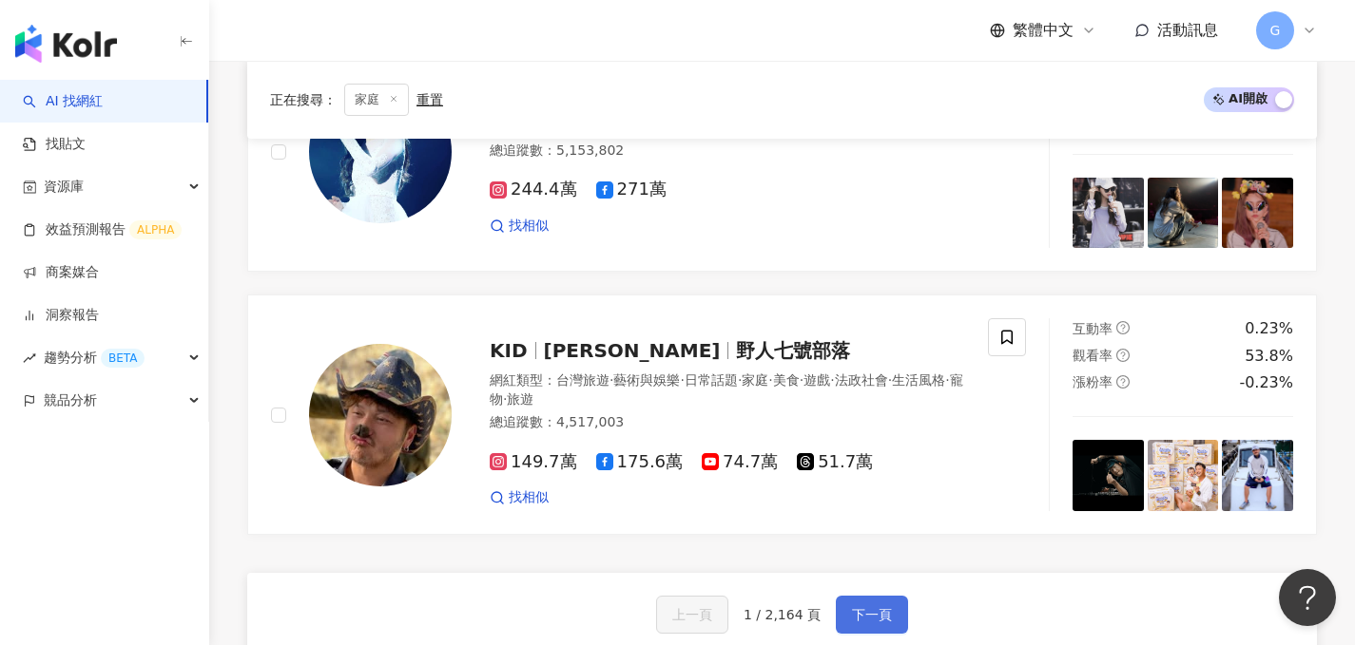
click at [869, 607] on span "下一頁" at bounding box center [872, 614] width 40 height 15
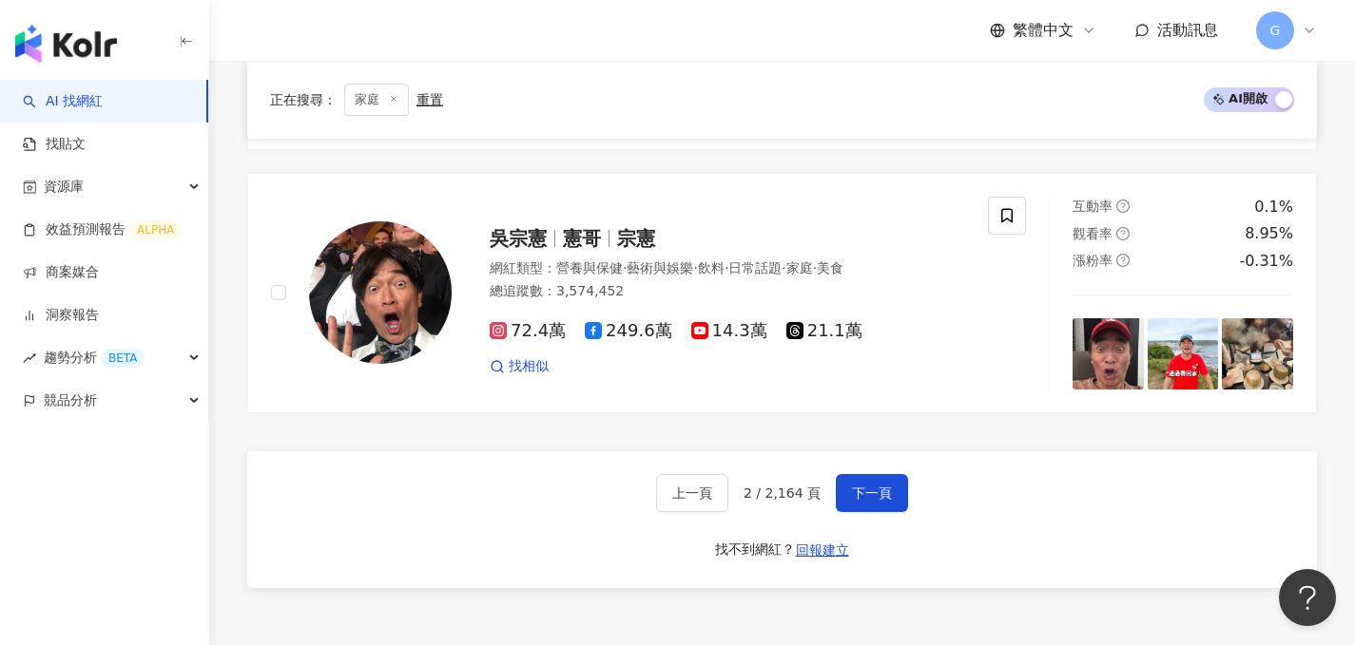
scroll to position [3297, 0]
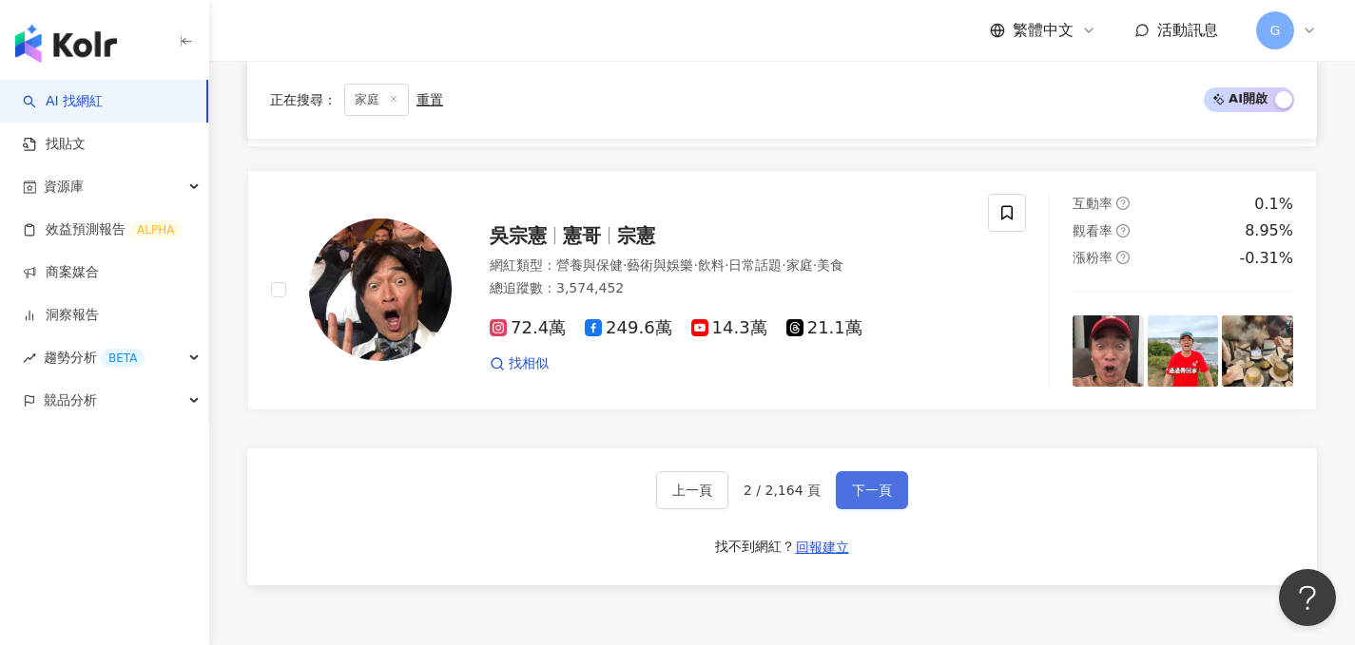
click at [854, 471] on button "下一頁" at bounding box center [872, 490] width 72 height 38
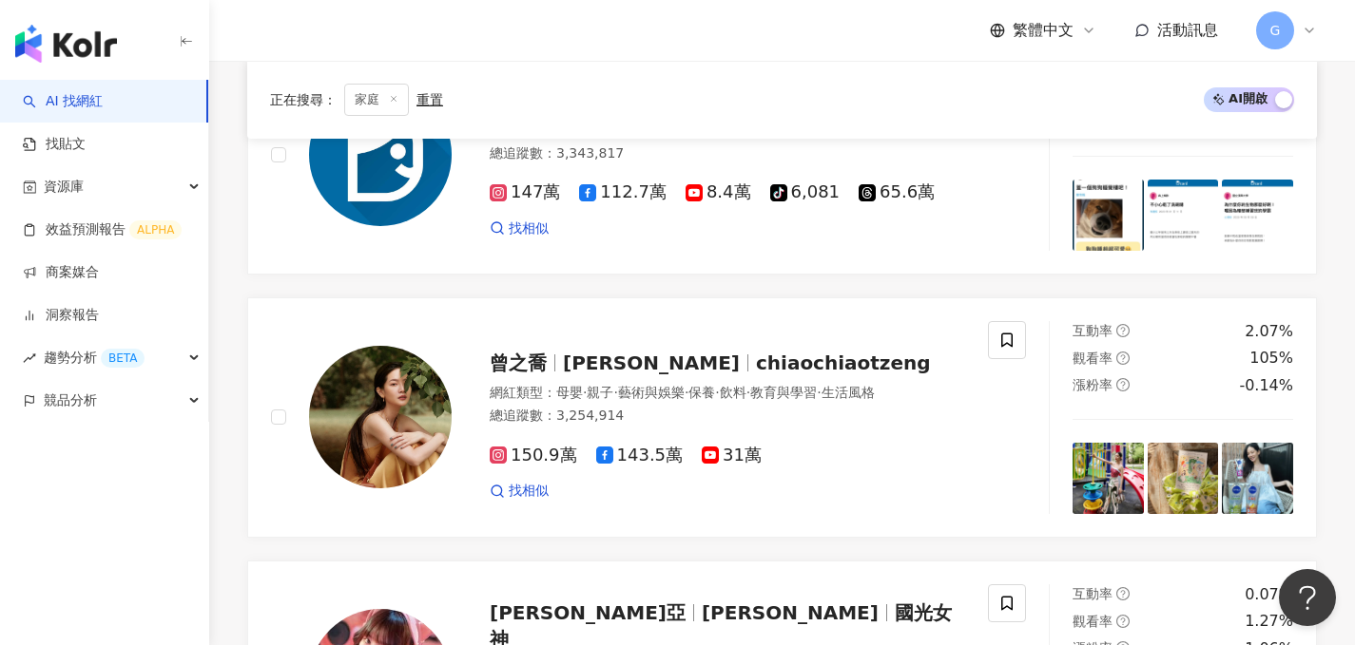
scroll to position [1351, 0]
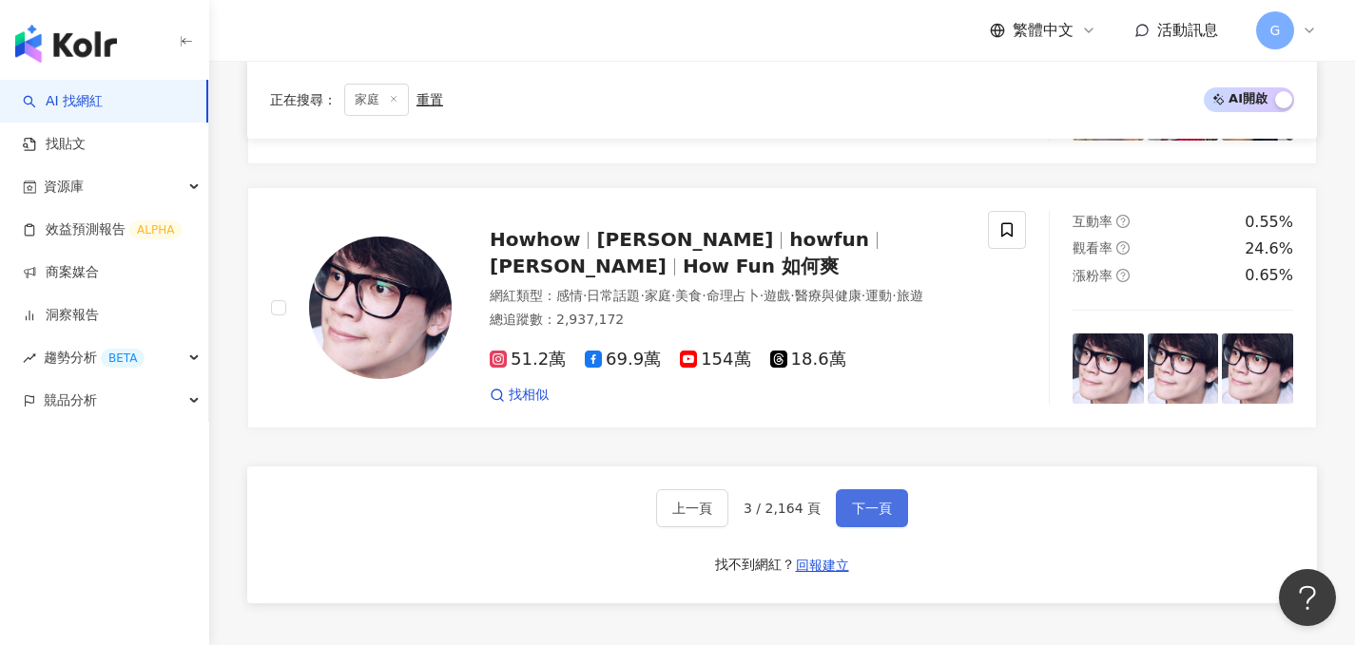
click at [852, 501] on span "下一頁" at bounding box center [872, 508] width 40 height 15
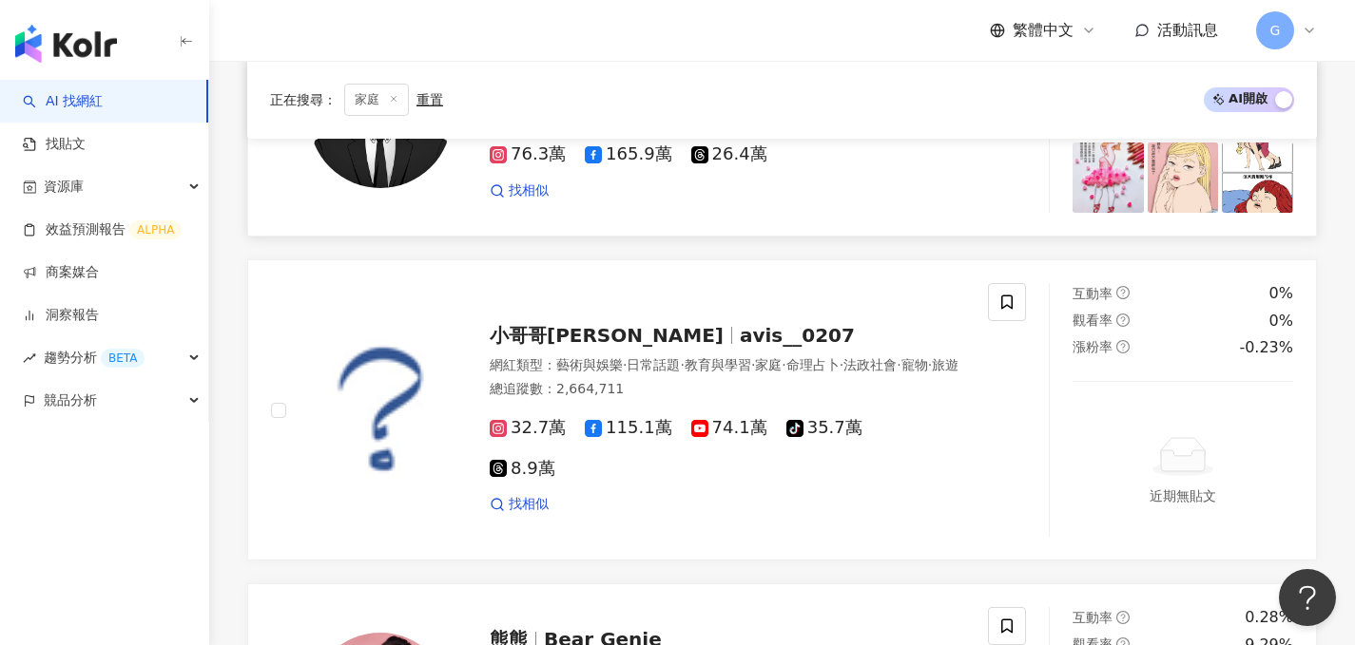
scroll to position [3151, 0]
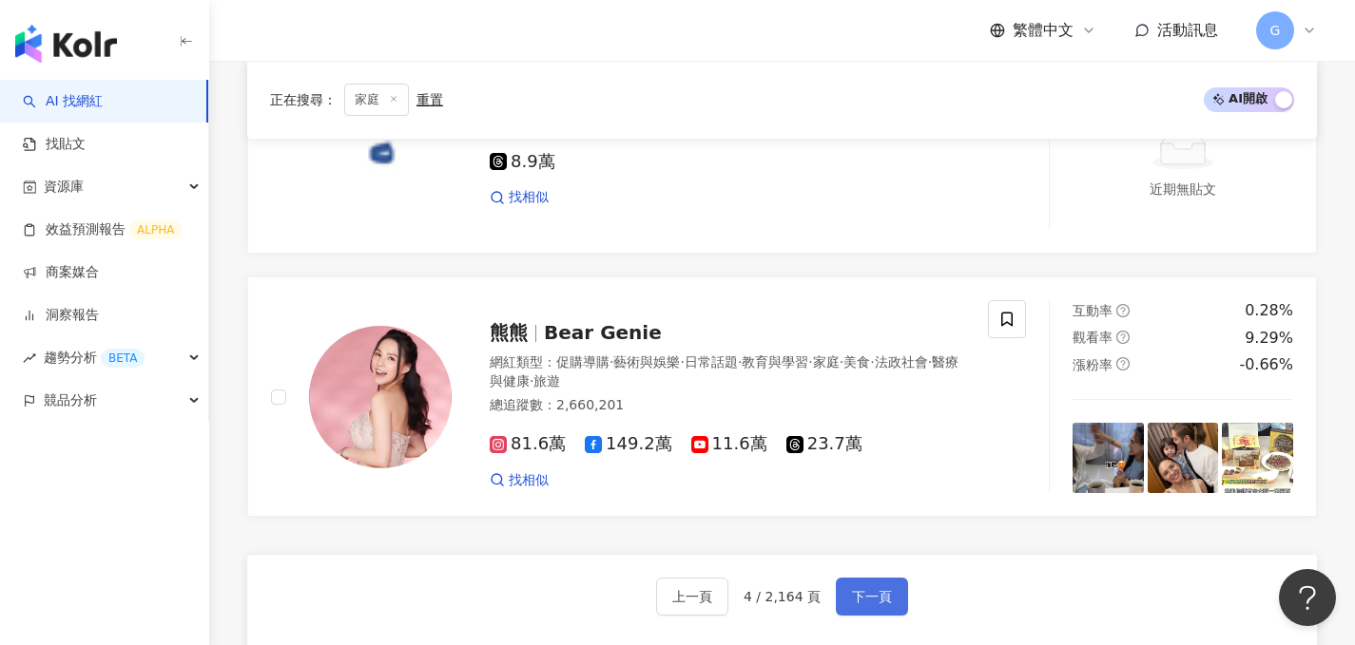
click at [876, 589] on span "下一頁" at bounding box center [872, 596] width 40 height 15
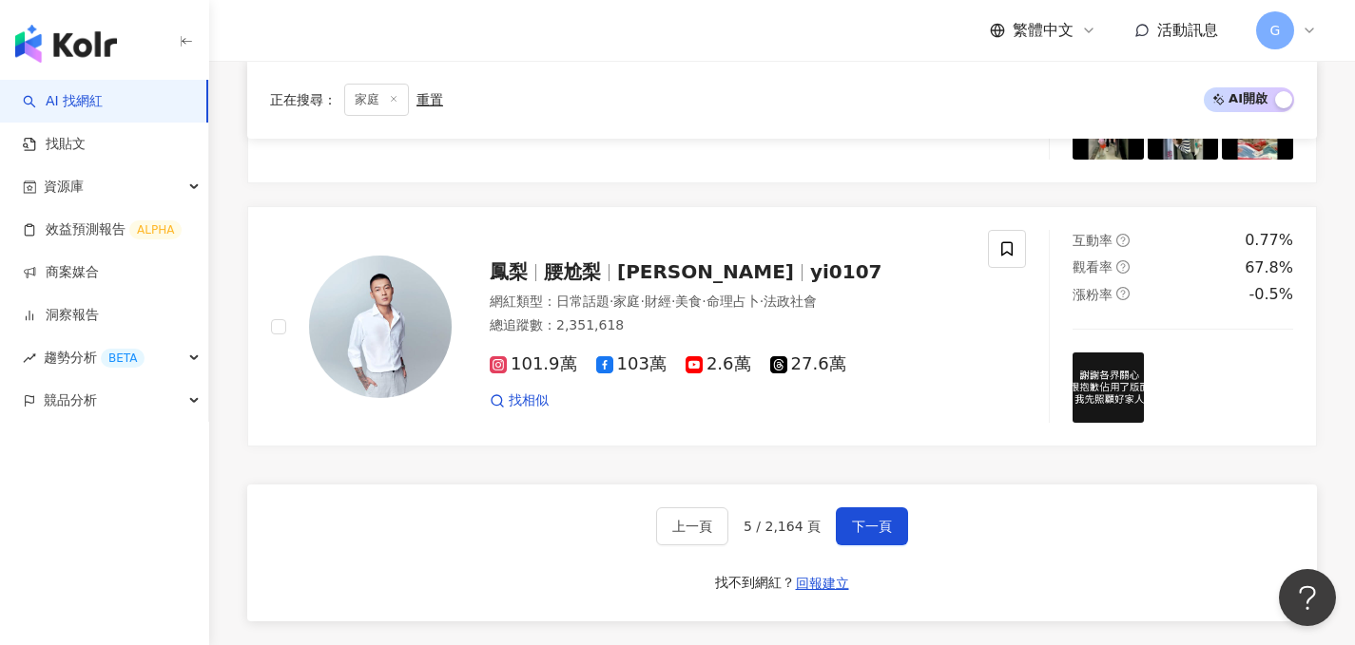
scroll to position [3174, 0]
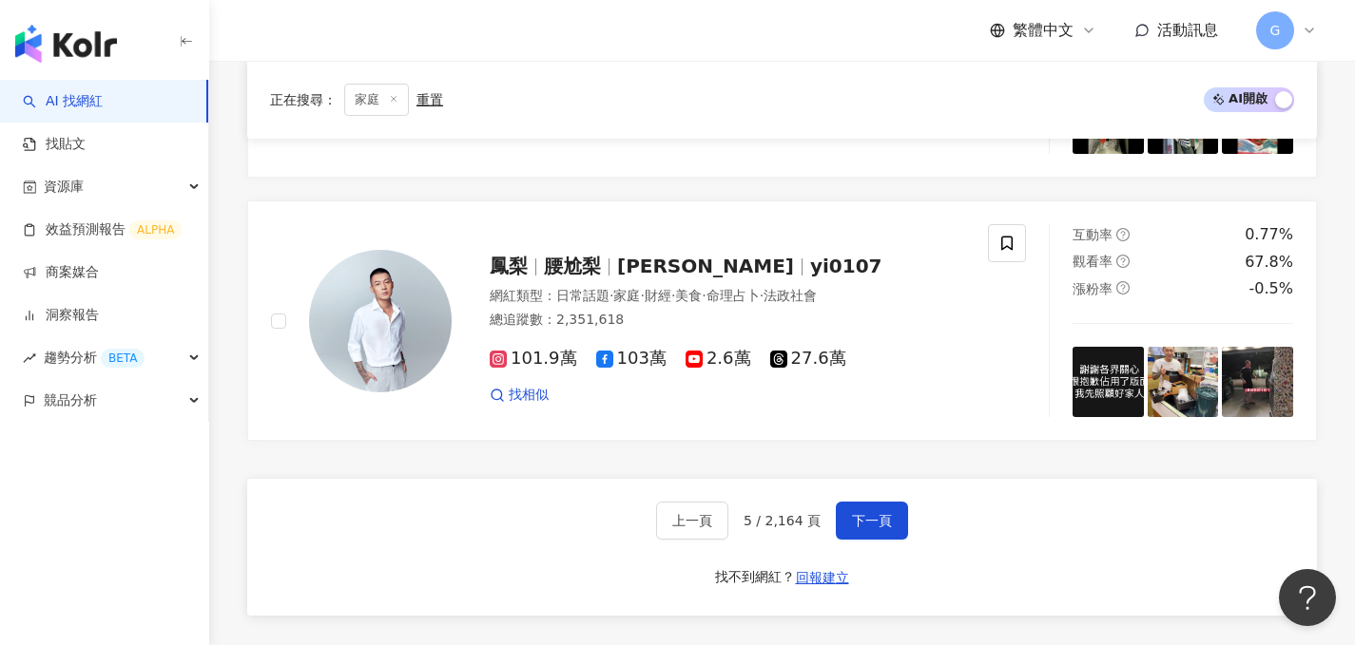
click at [849, 479] on div "上一頁 5 / 2,164 頁 下一頁 找不到網紅？ 回報建立" at bounding box center [781, 547] width 1069 height 137
click at [858, 513] on span "下一頁" at bounding box center [872, 520] width 40 height 15
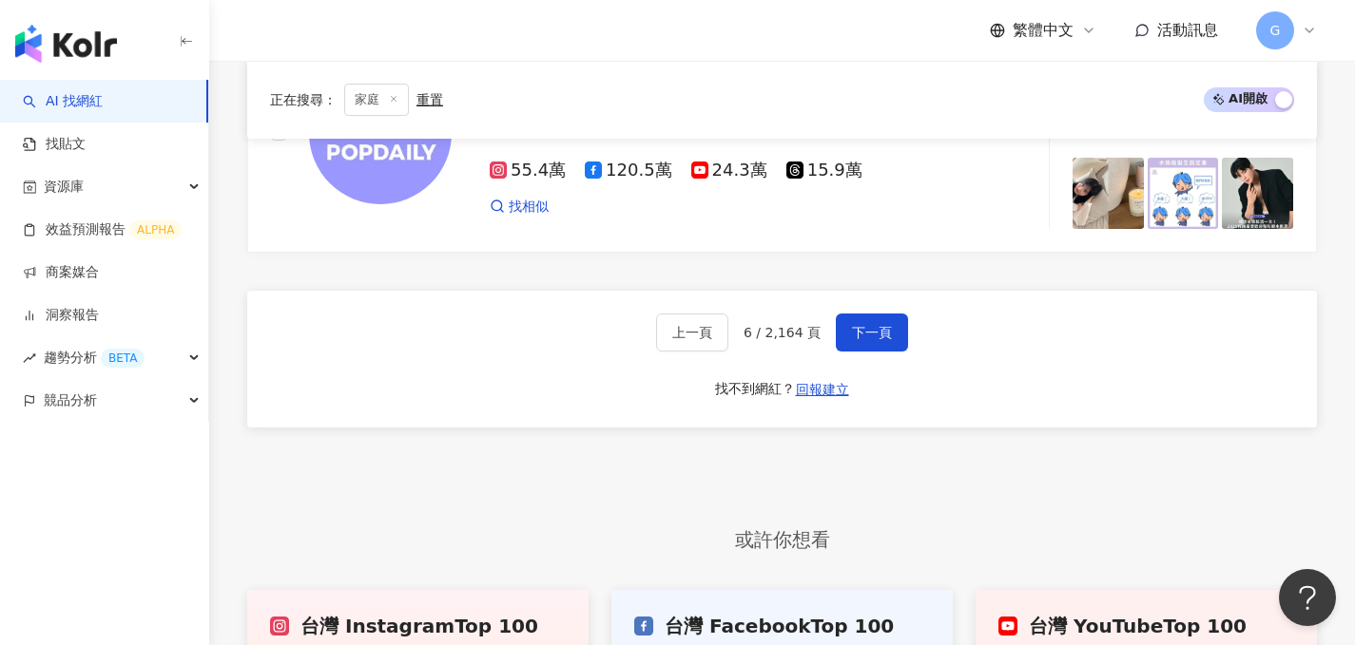
scroll to position [3416, 0]
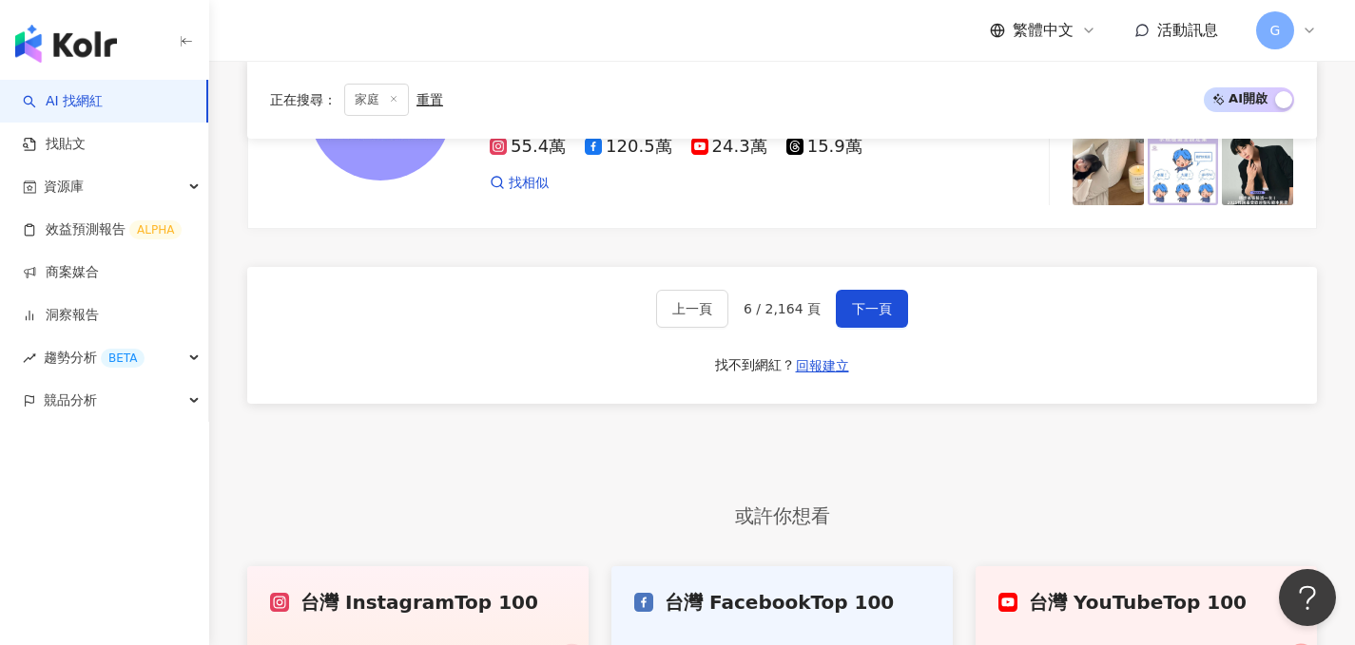
click at [857, 293] on div "上一頁 6 / 2,164 頁 下一頁 找不到網紅？ 回報建立" at bounding box center [781, 335] width 1069 height 137
click at [859, 290] on button "下一頁" at bounding box center [872, 309] width 72 height 38
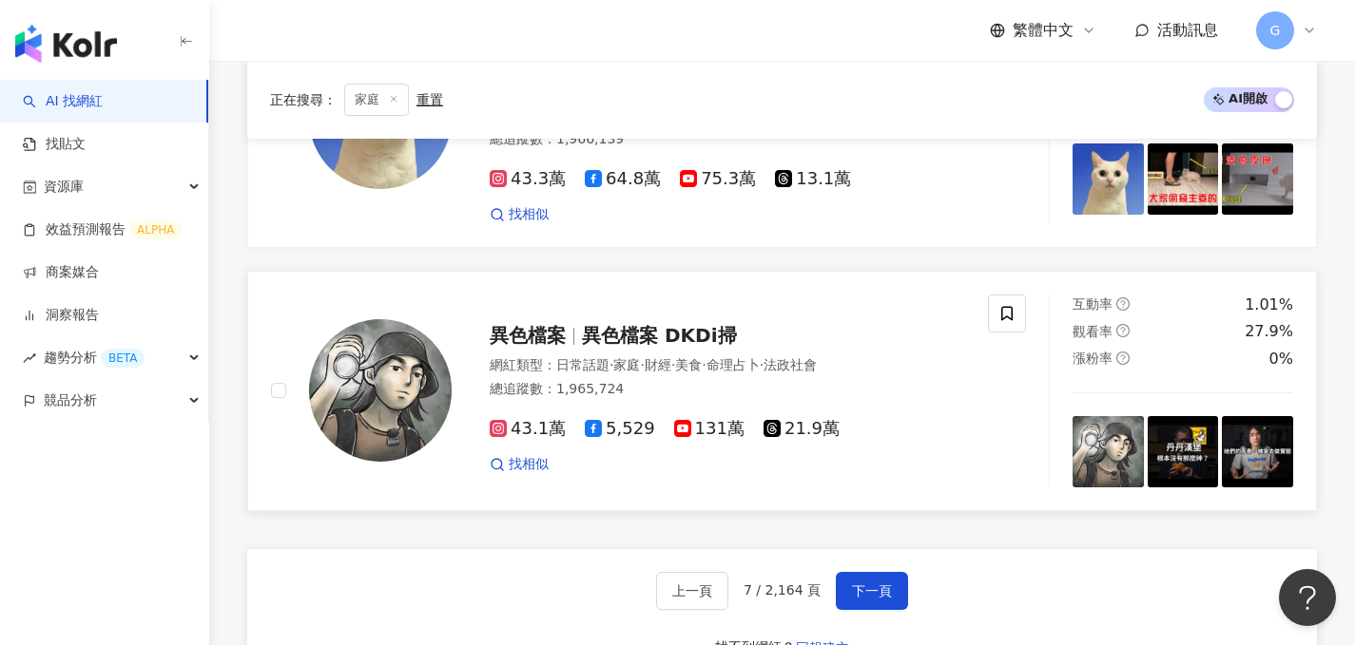
scroll to position [3361, 0]
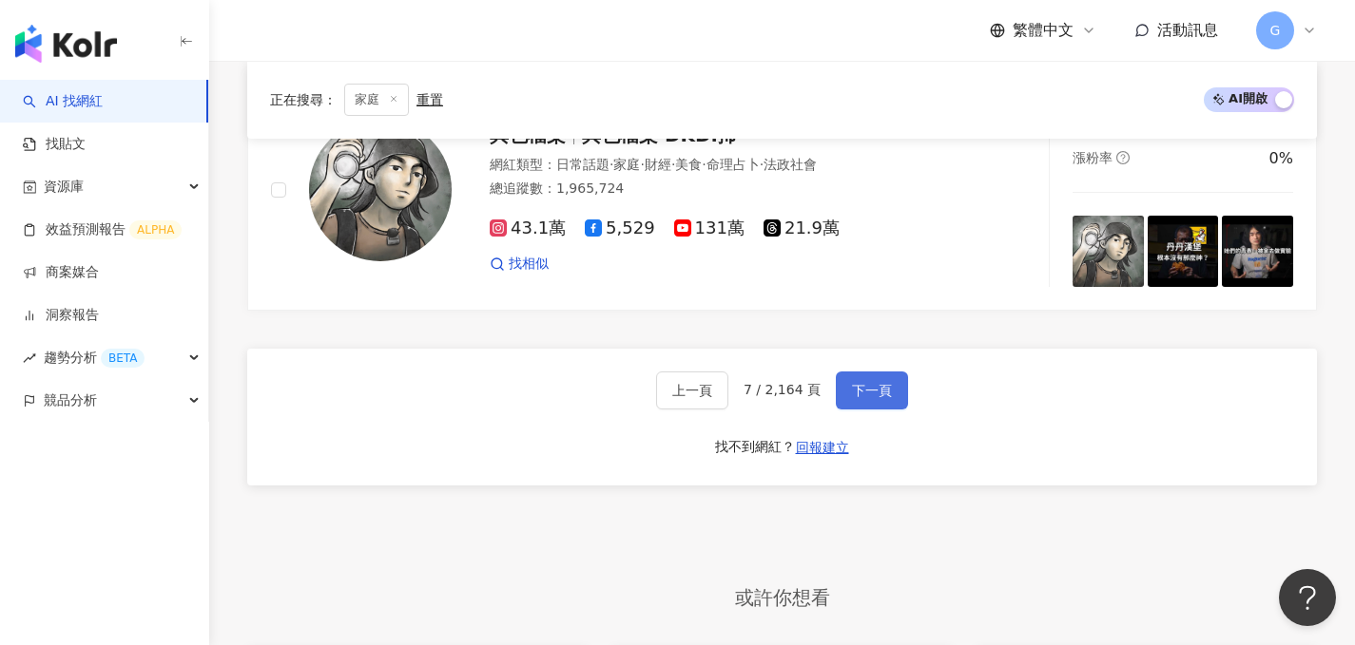
click at [870, 372] on button "下一頁" at bounding box center [872, 391] width 72 height 38
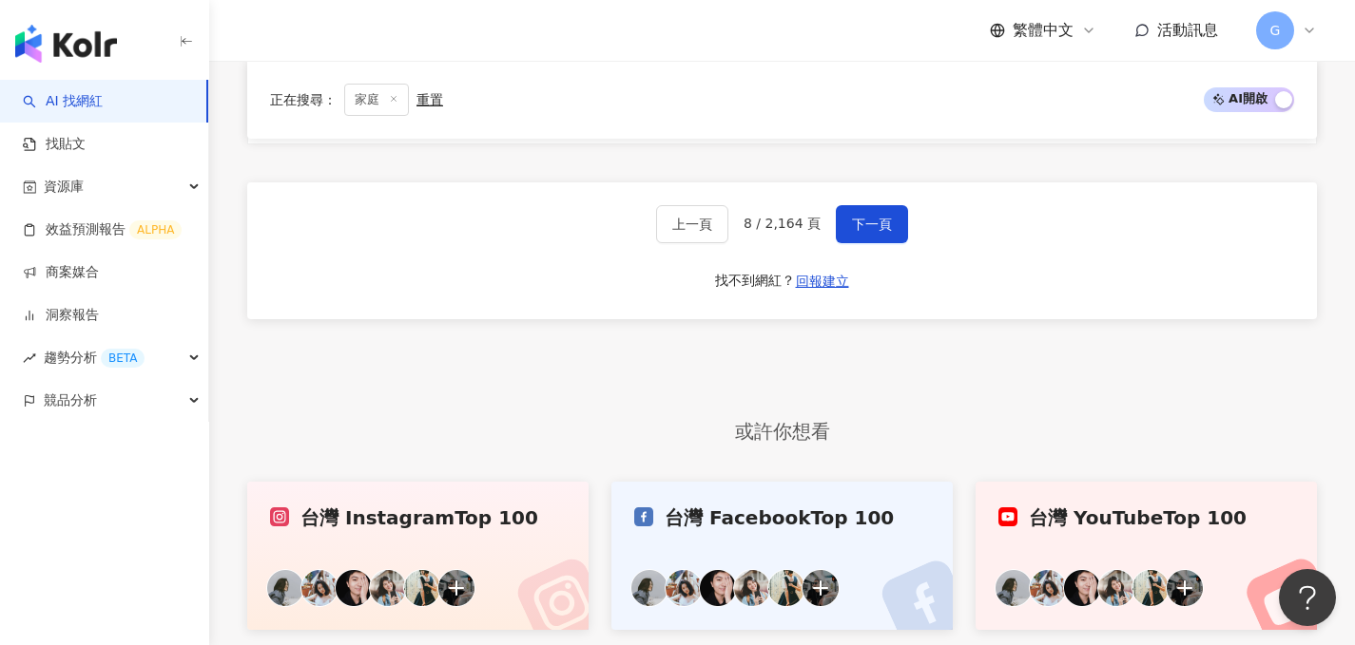
scroll to position [3403, 0]
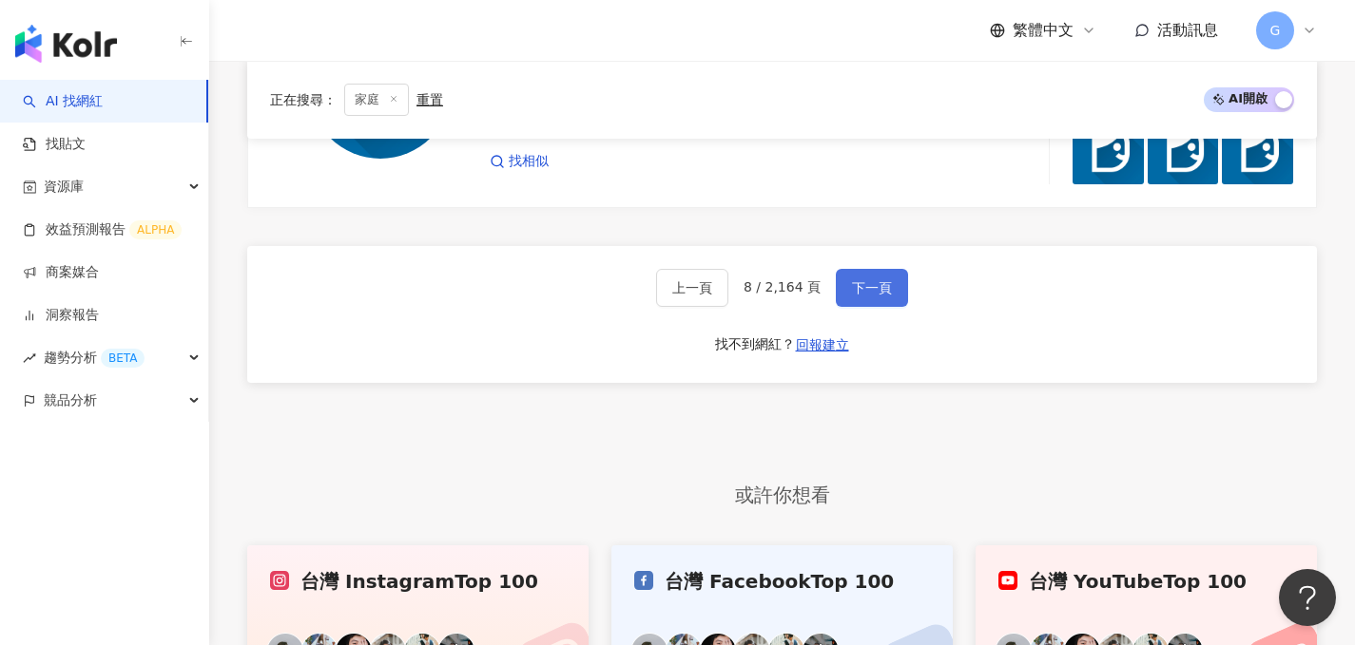
click at [888, 269] on button "下一頁" at bounding box center [872, 288] width 72 height 38
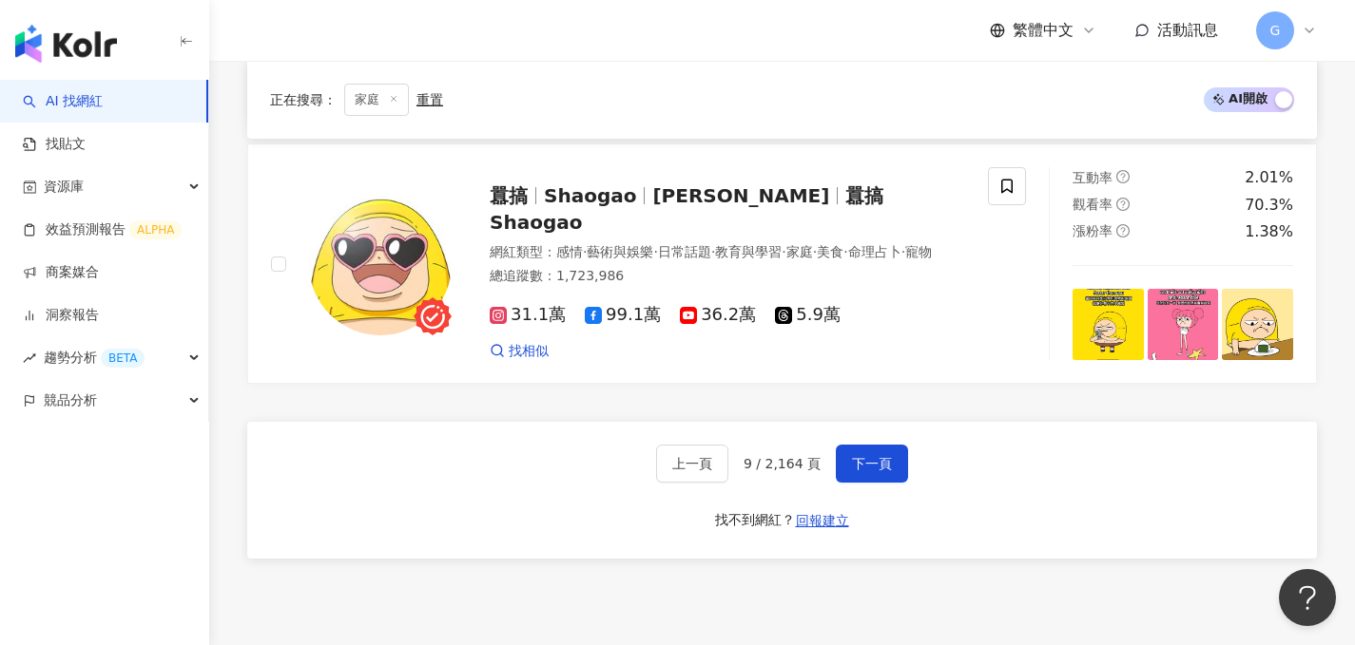
scroll to position [3270, 0]
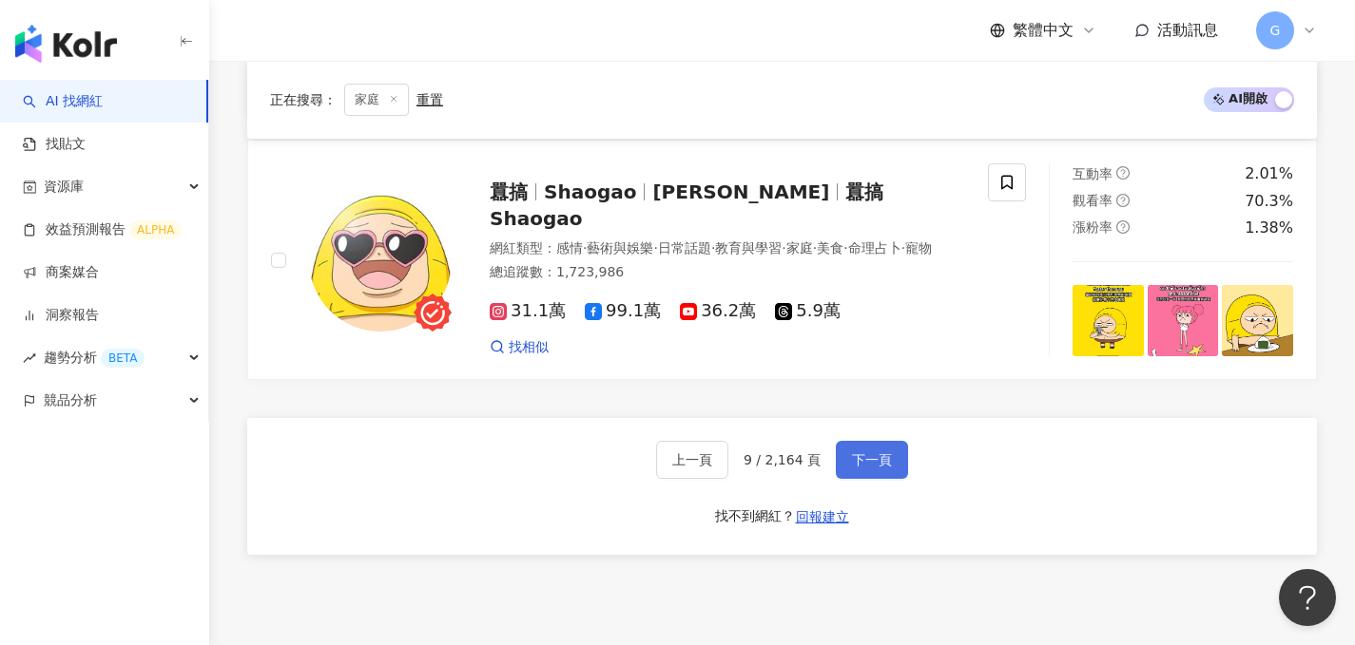
click at [855, 456] on span "下一頁" at bounding box center [872, 459] width 40 height 15
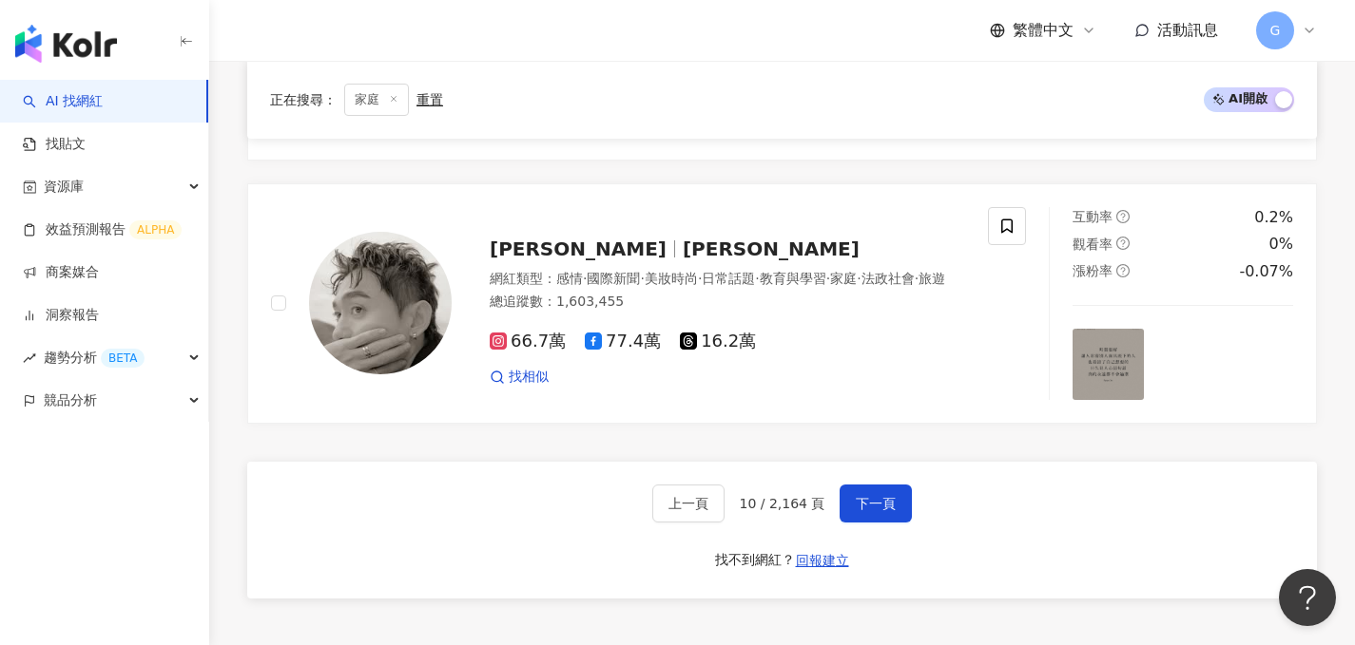
scroll to position [3199, 0]
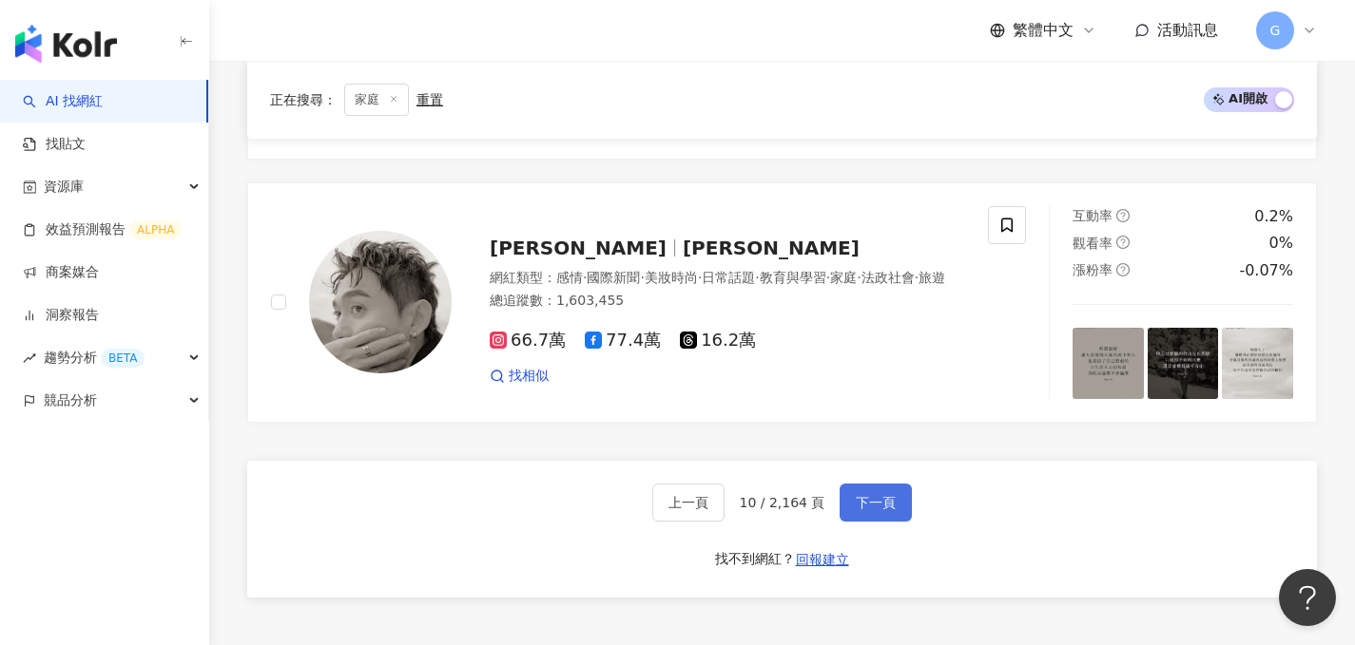
click at [858, 495] on span "下一頁" at bounding box center [876, 502] width 40 height 15
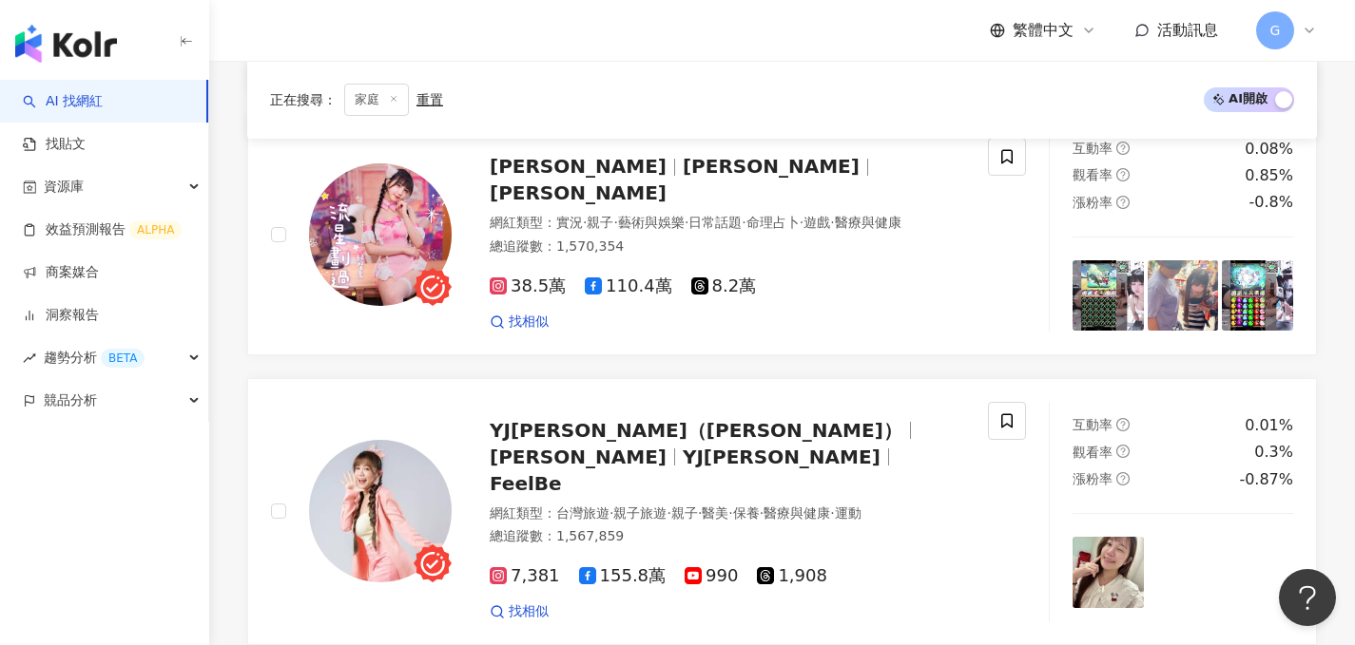
scroll to position [825, 0]
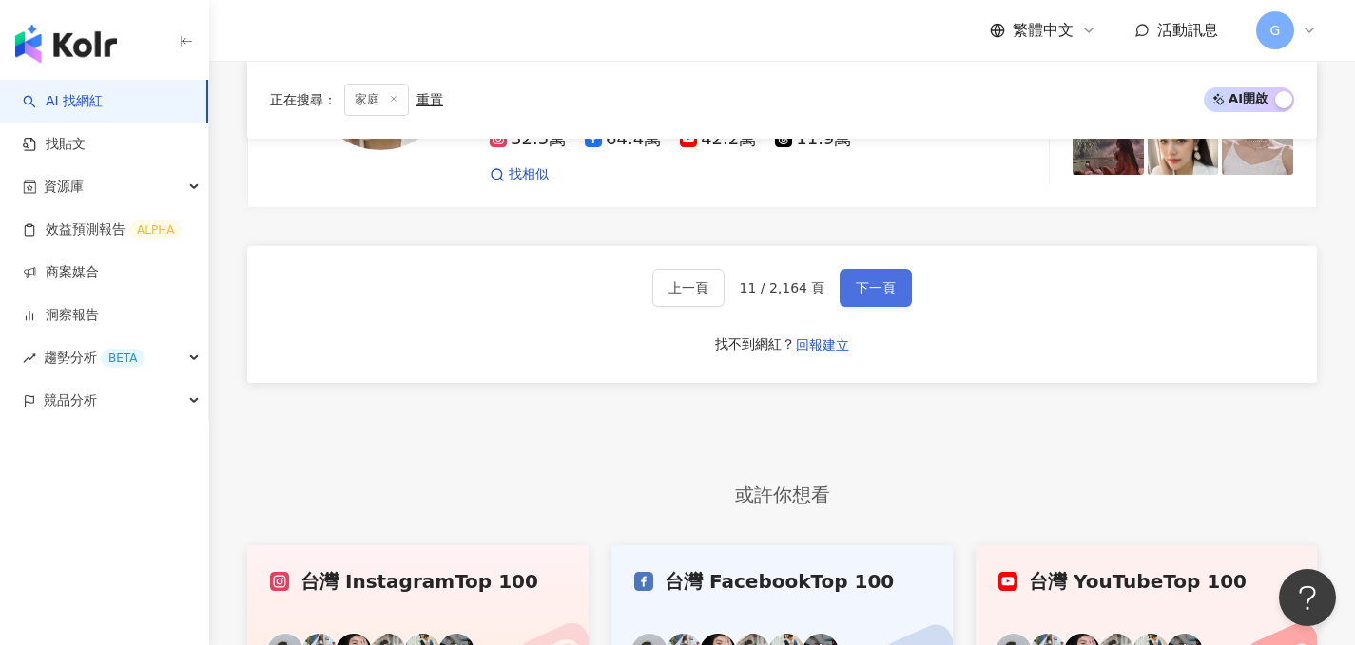
click at [882, 280] on span "下一頁" at bounding box center [876, 287] width 40 height 15
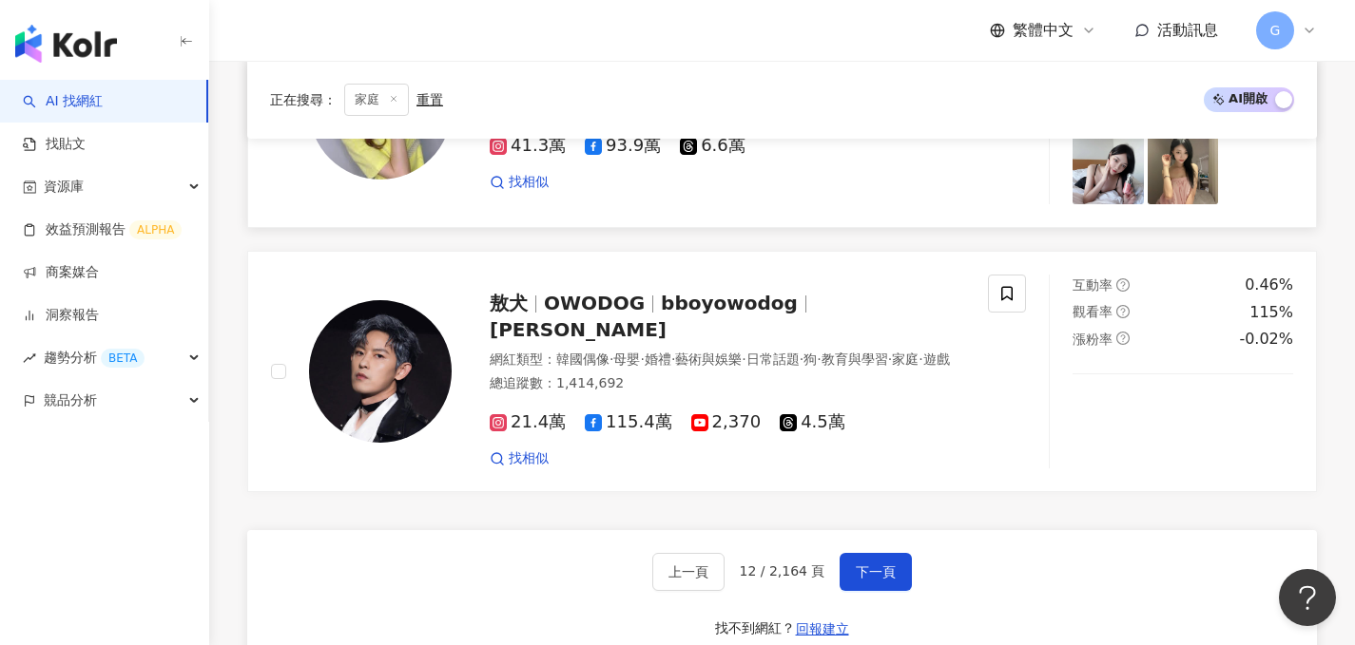
scroll to position [3182, 0]
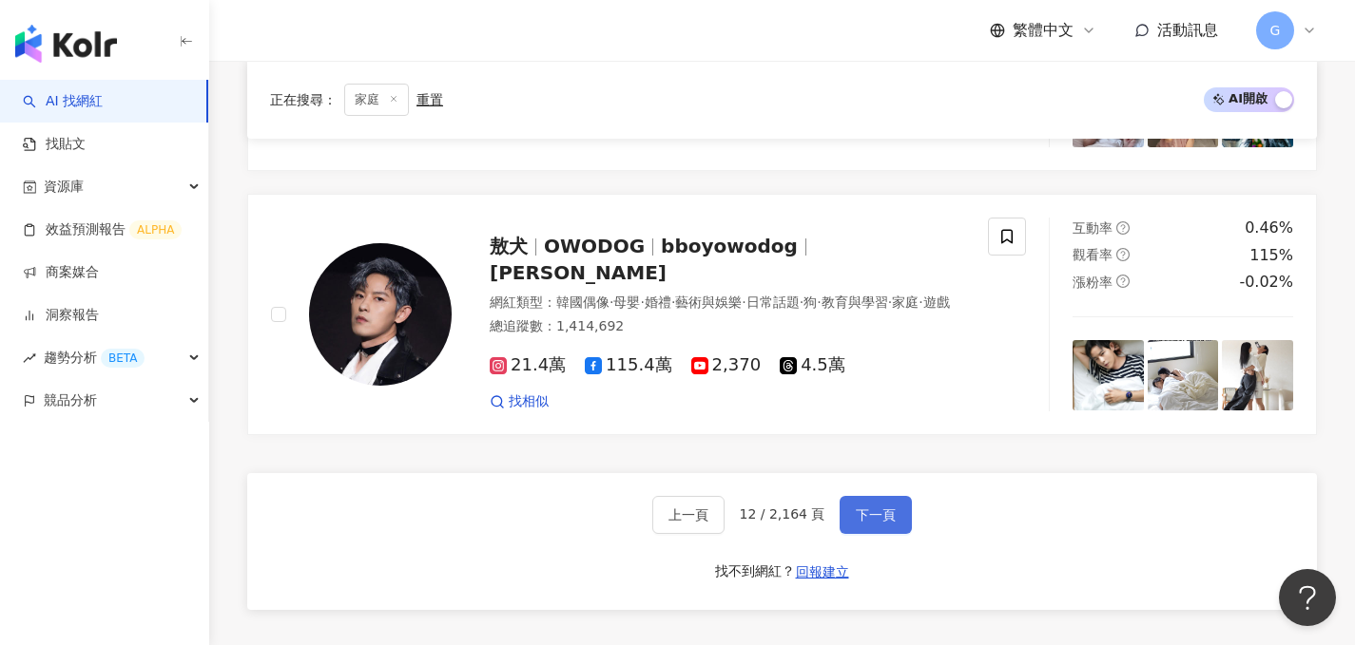
click at [888, 508] on span "下一頁" at bounding box center [876, 515] width 40 height 15
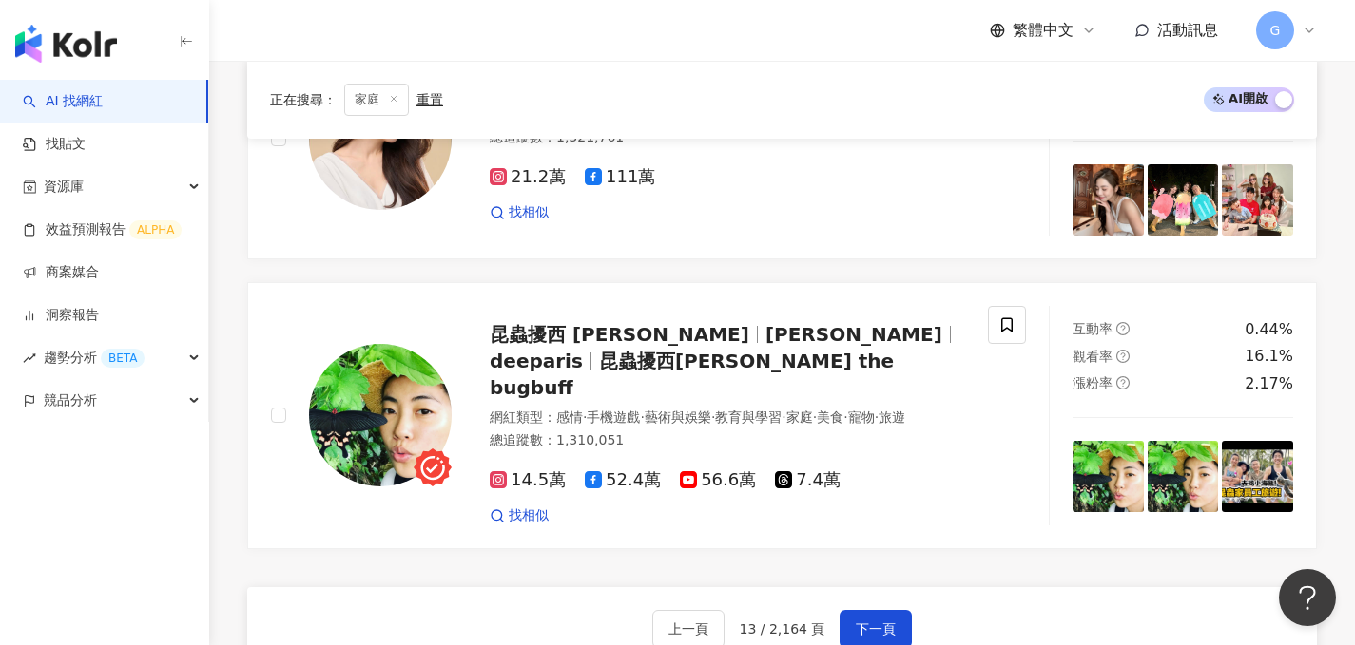
scroll to position [3075, 0]
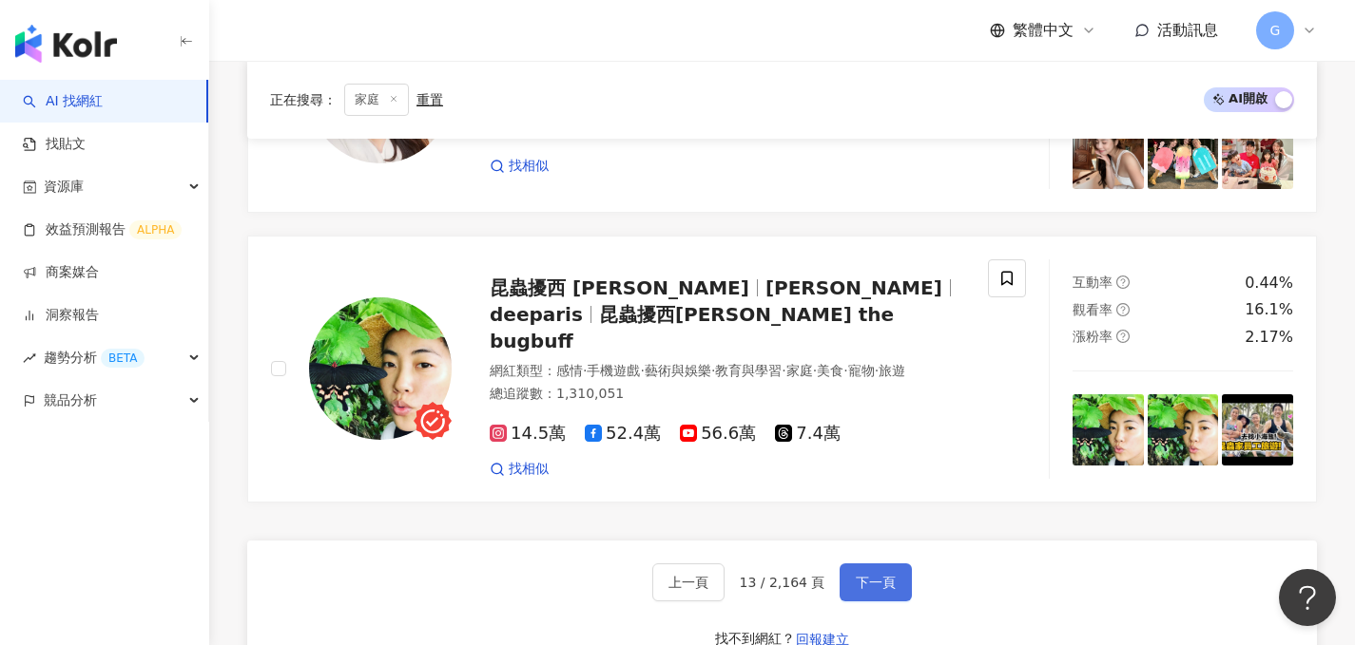
click at [868, 575] on span "下一頁" at bounding box center [876, 582] width 40 height 15
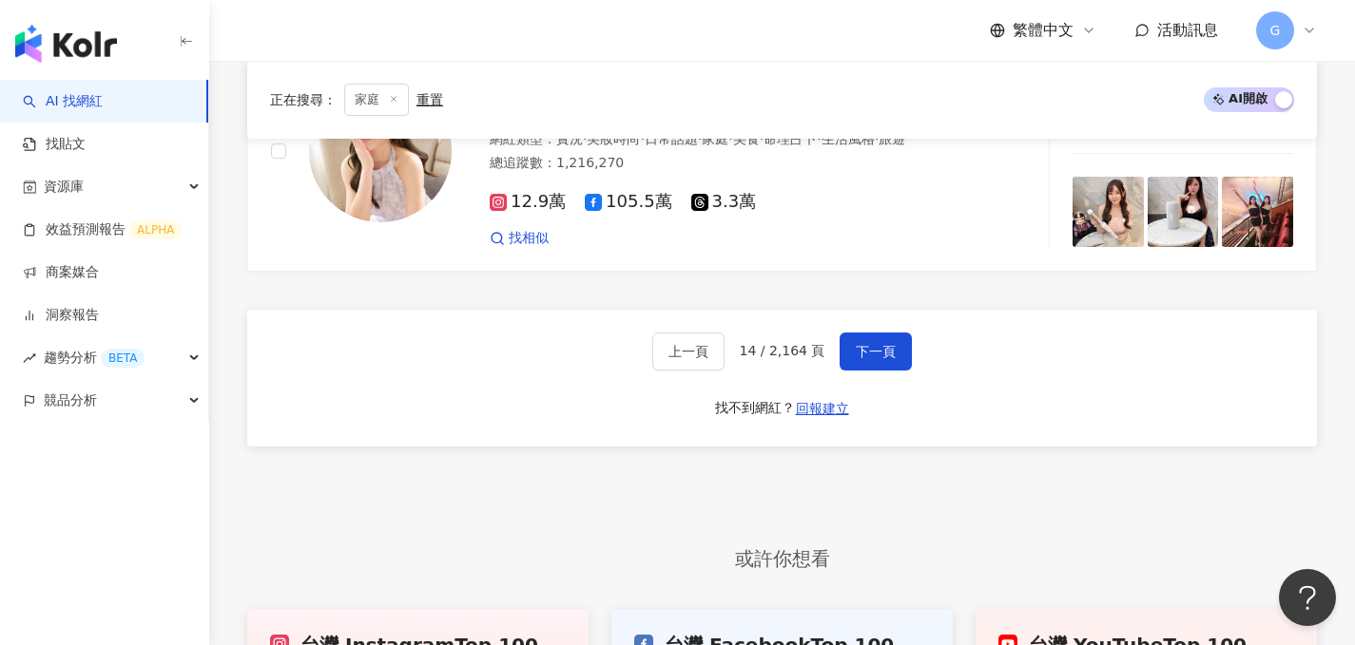
scroll to position [3493, 0]
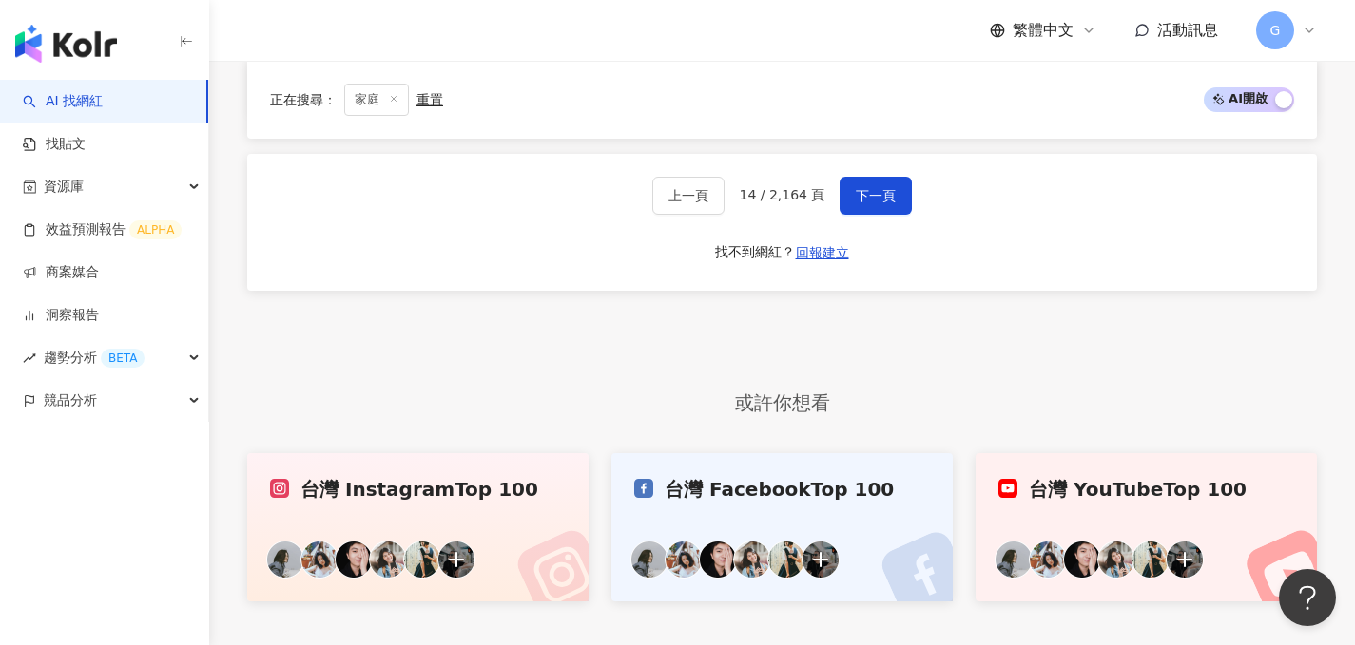
click at [882, 198] on div "上一頁 14 / 2,164 頁 下一頁 找不到網紅？ 回報建立" at bounding box center [781, 222] width 1069 height 137
click at [887, 188] on span "下一頁" at bounding box center [876, 195] width 40 height 15
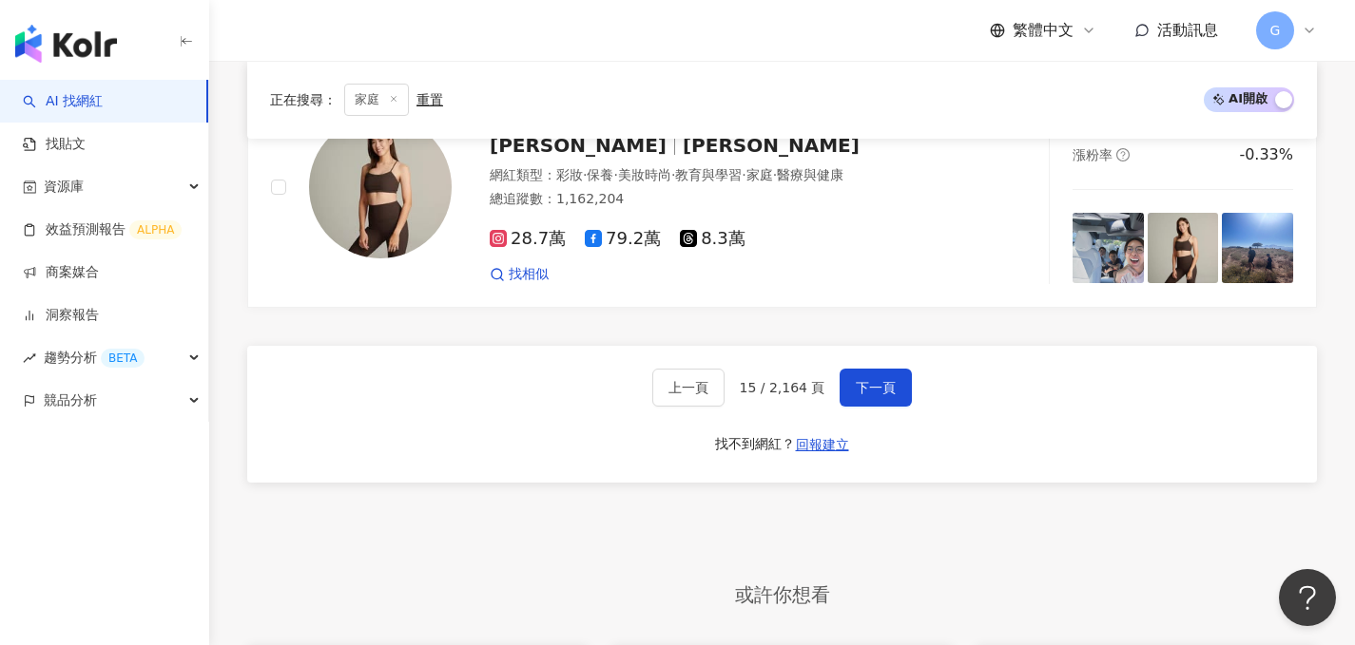
scroll to position [3270, 0]
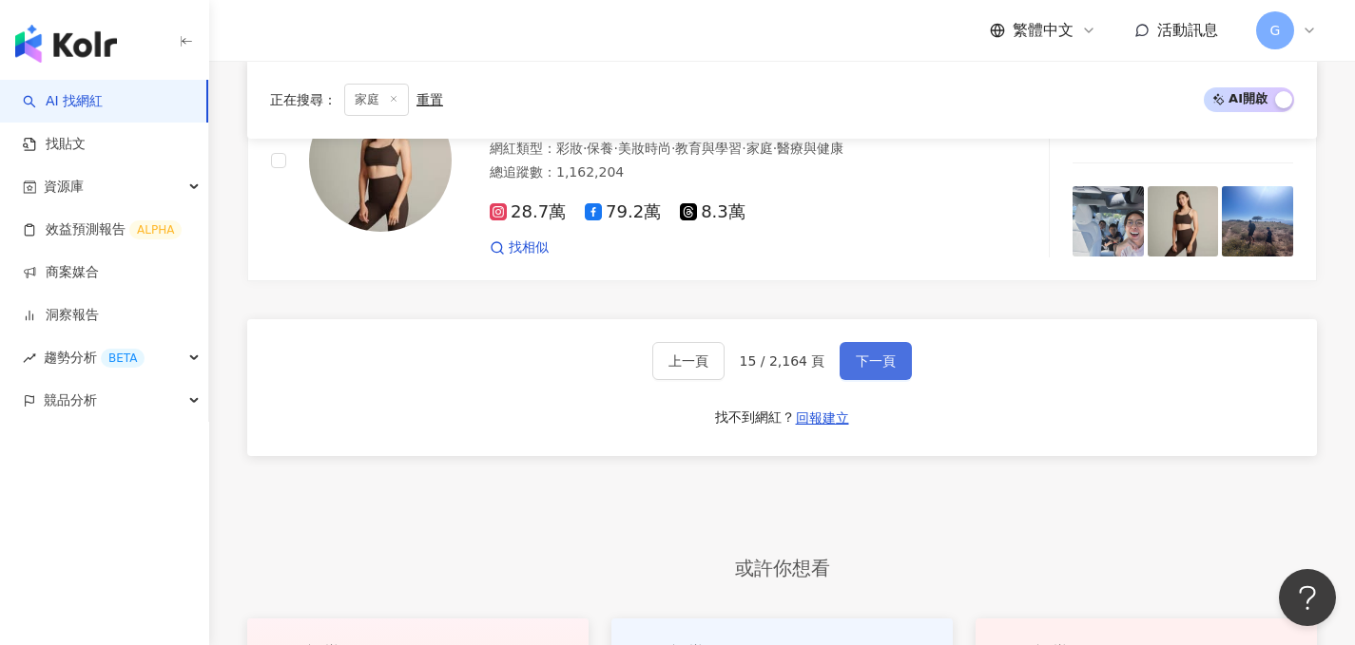
click at [884, 362] on span "下一頁" at bounding box center [876, 361] width 40 height 15
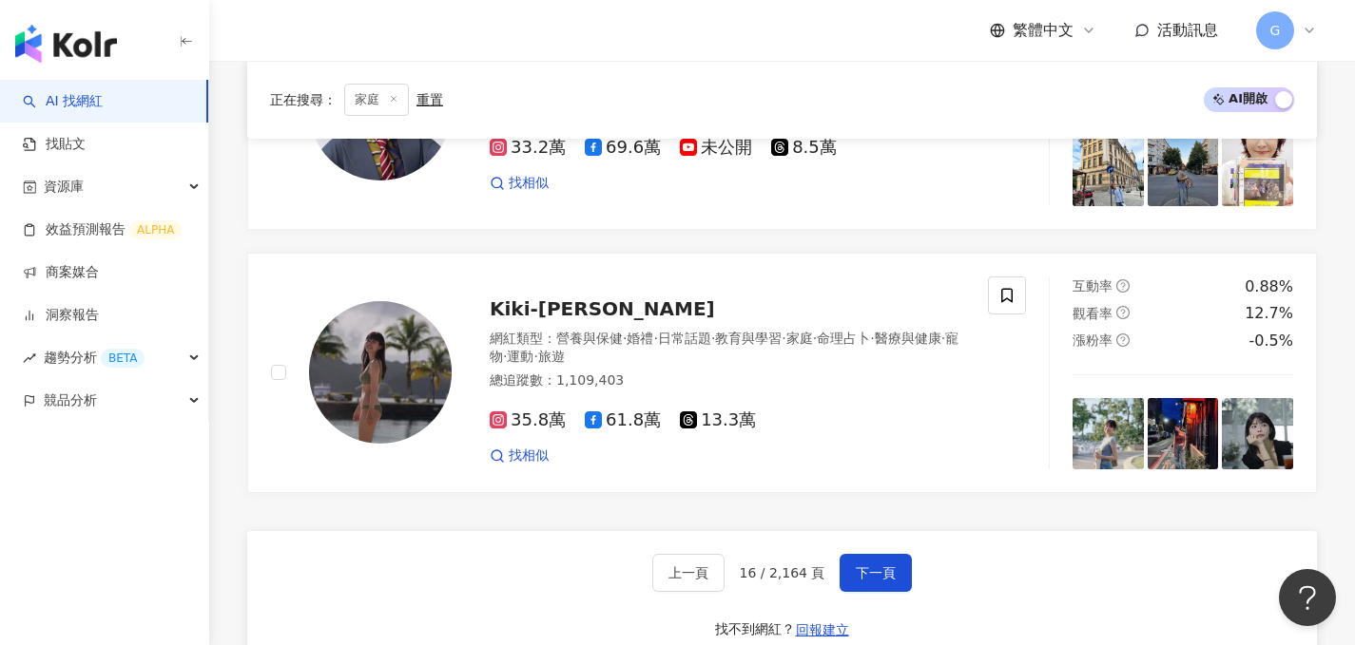
scroll to position [3113, 0]
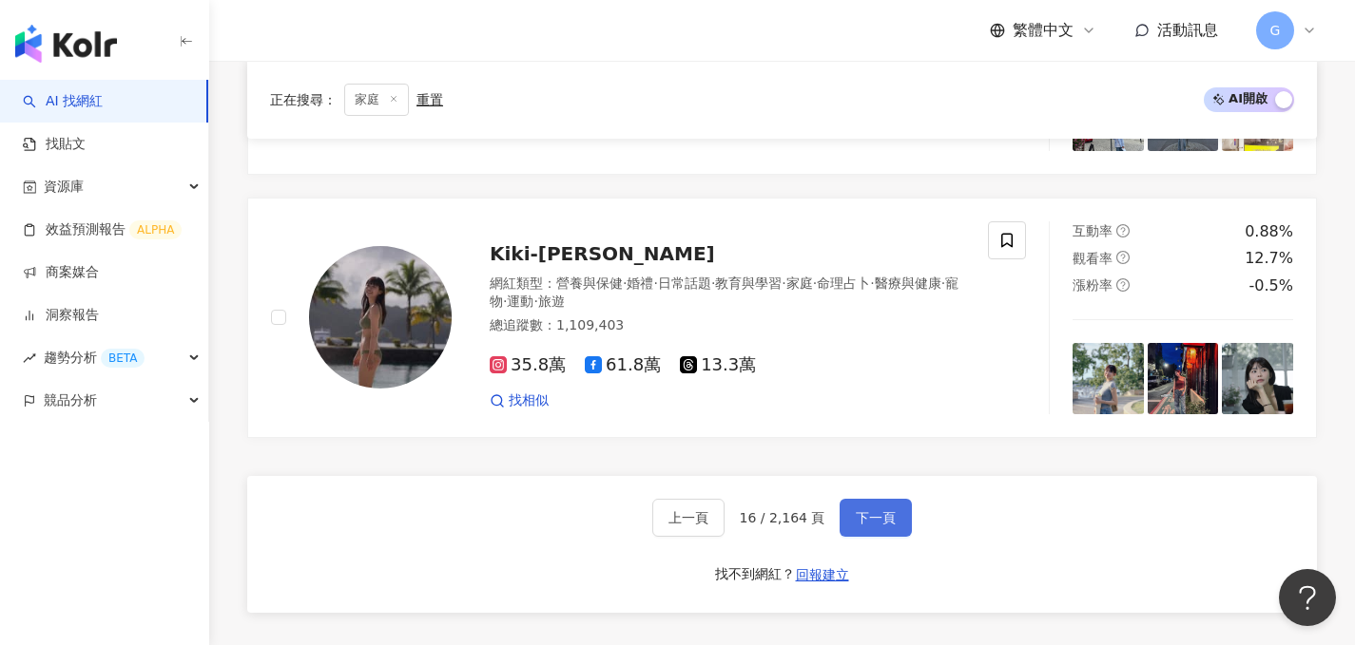
click at [878, 512] on span "下一頁" at bounding box center [876, 517] width 40 height 15
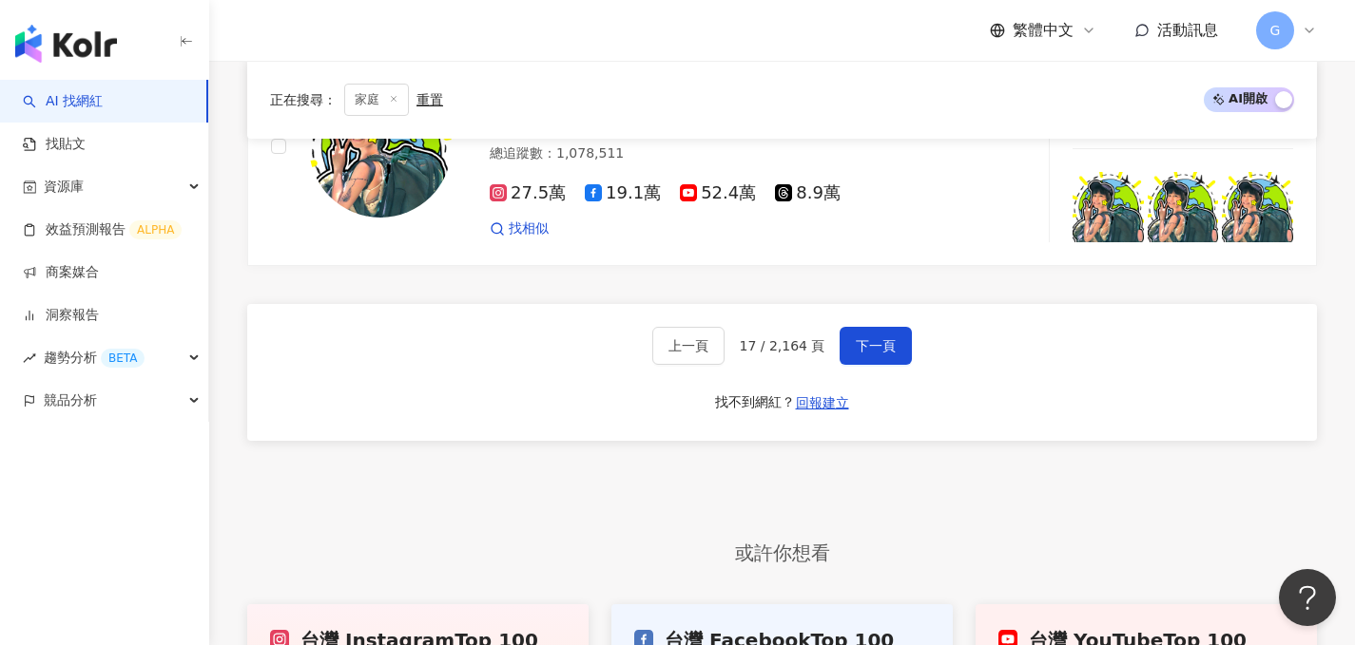
scroll to position [3251, 0]
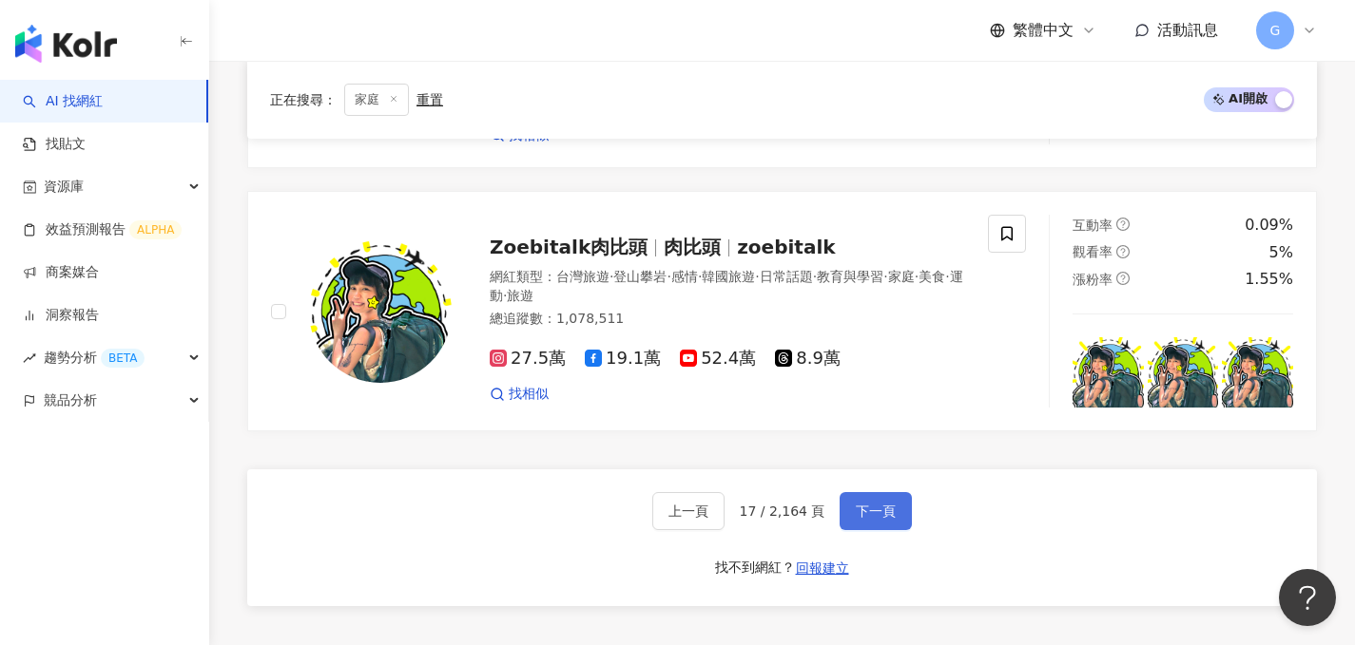
click at [856, 504] on span "下一頁" at bounding box center [876, 511] width 40 height 15
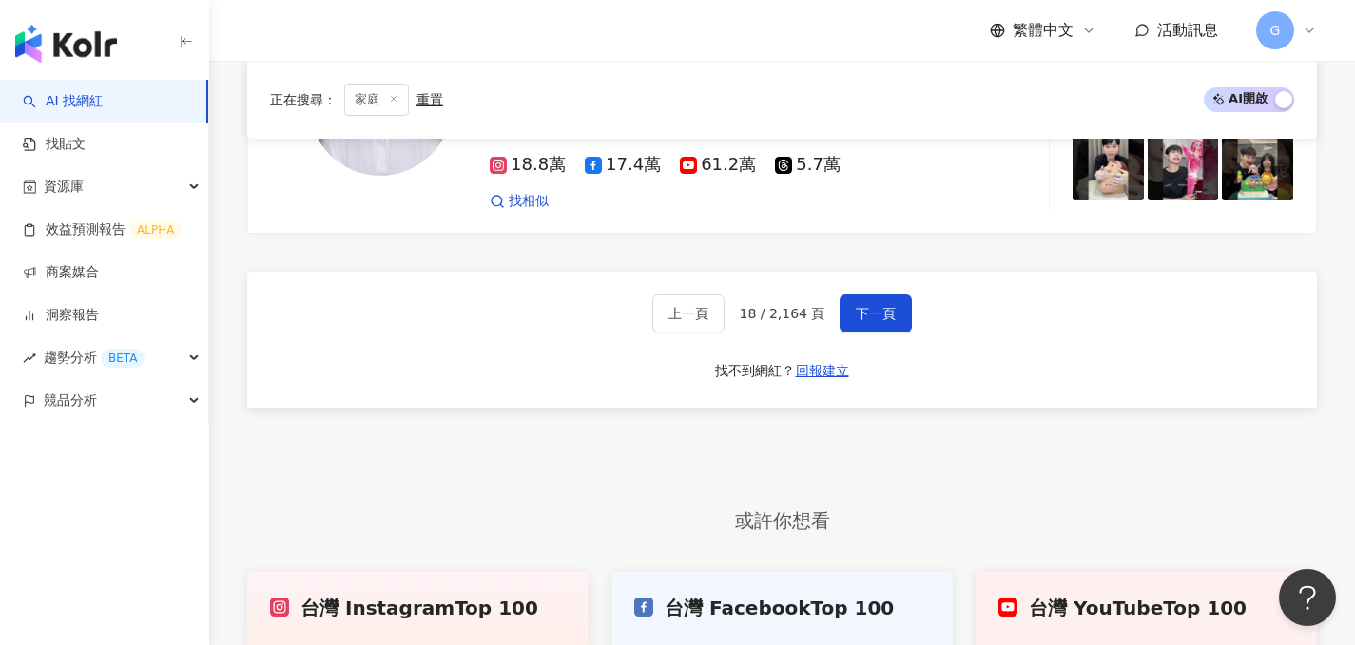
scroll to position [3439, 0]
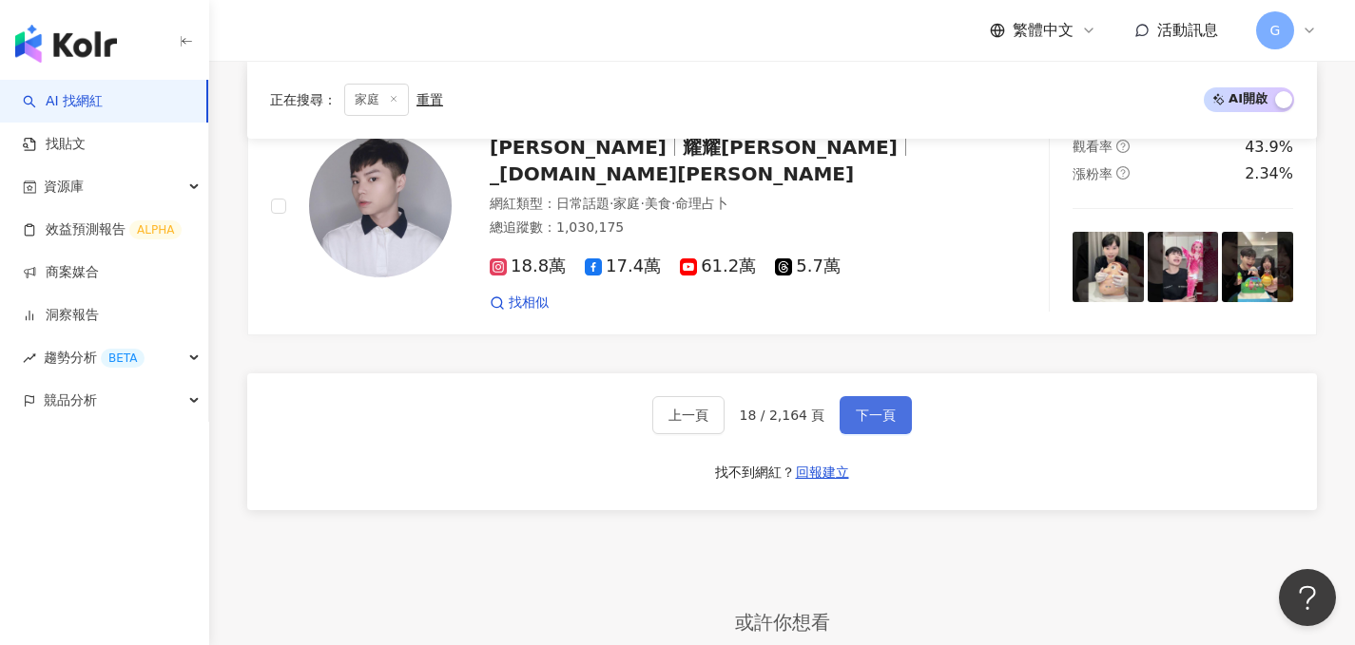
click at [872, 396] on button "下一頁" at bounding box center [875, 415] width 72 height 38
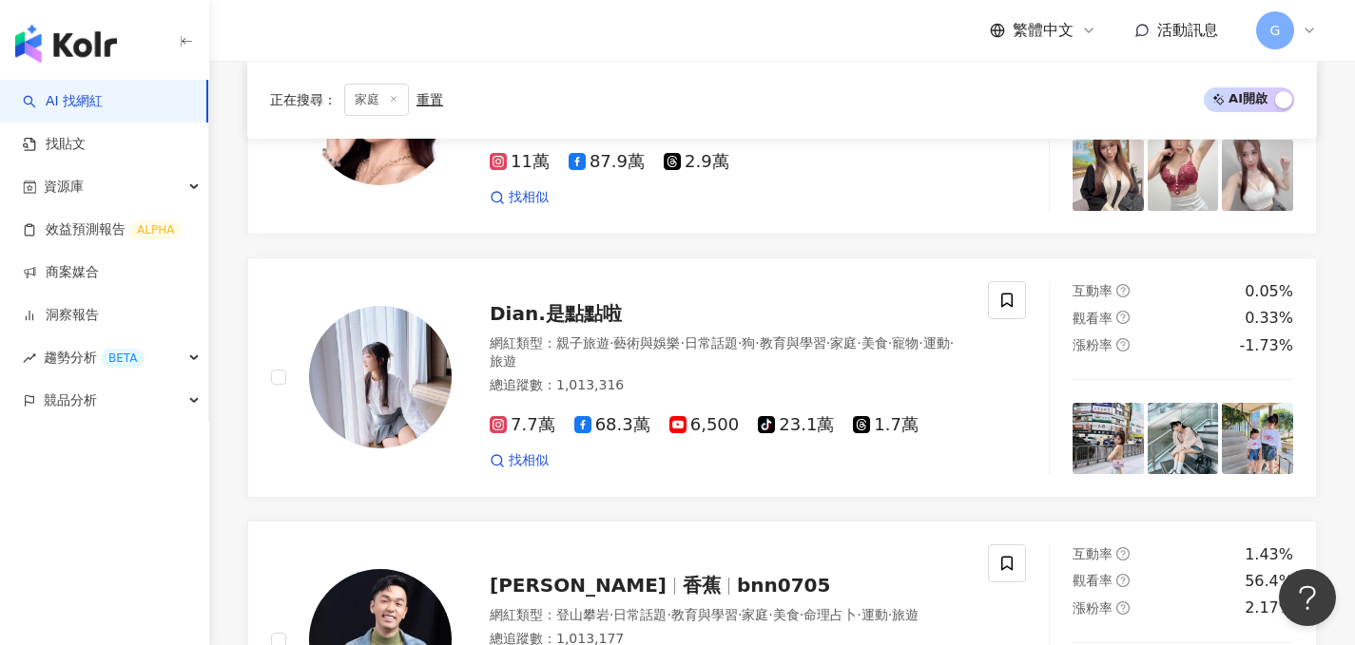
scroll to position [1752, 0]
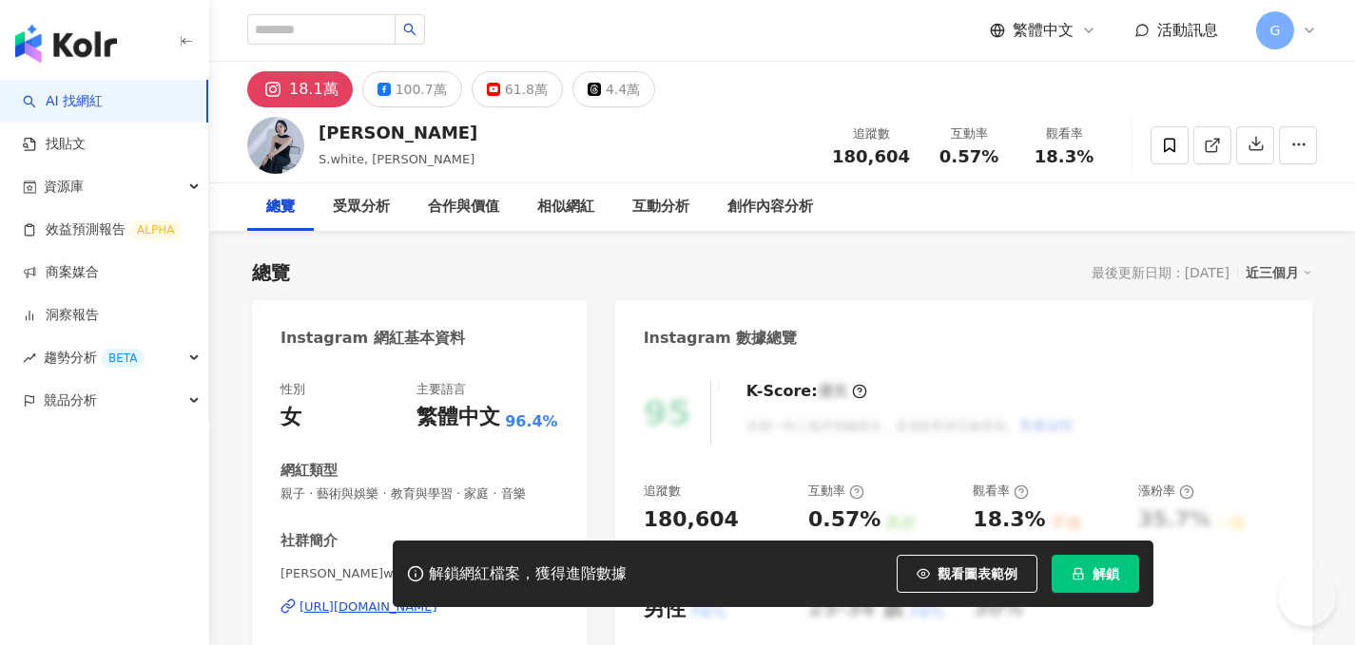
click at [1089, 575] on button "解鎖" at bounding box center [1094, 574] width 87 height 38
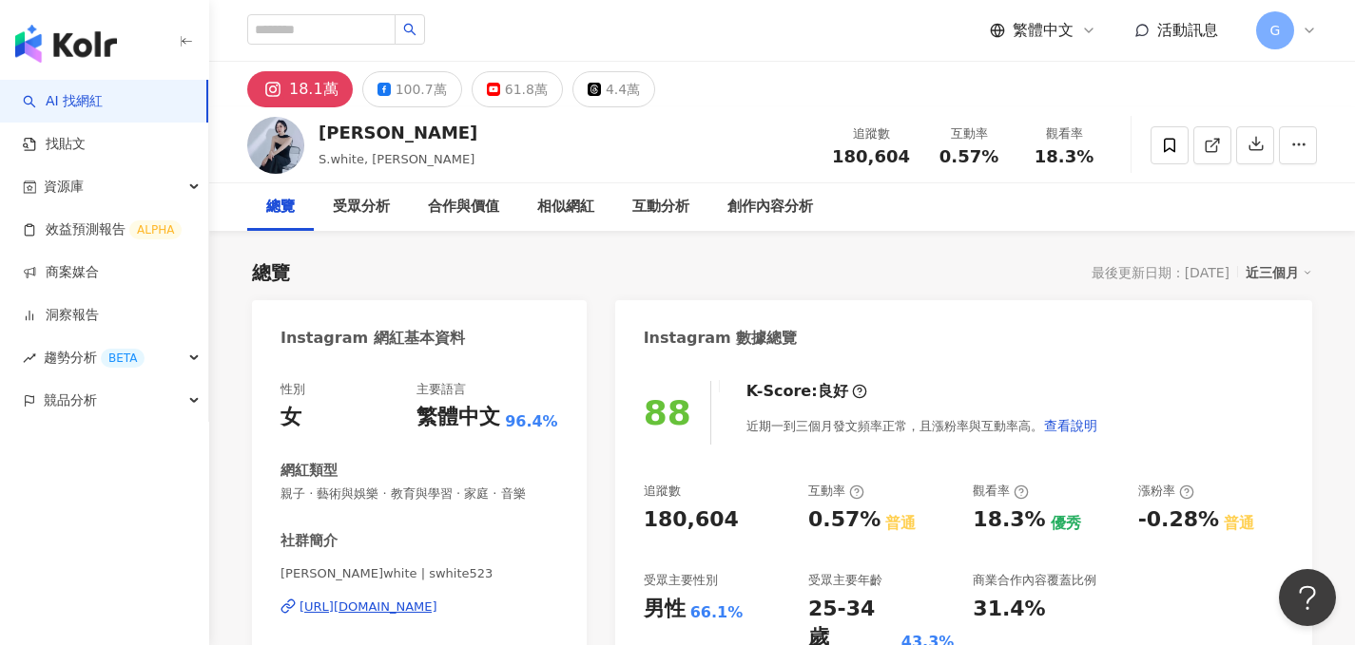
scroll to position [112, 0]
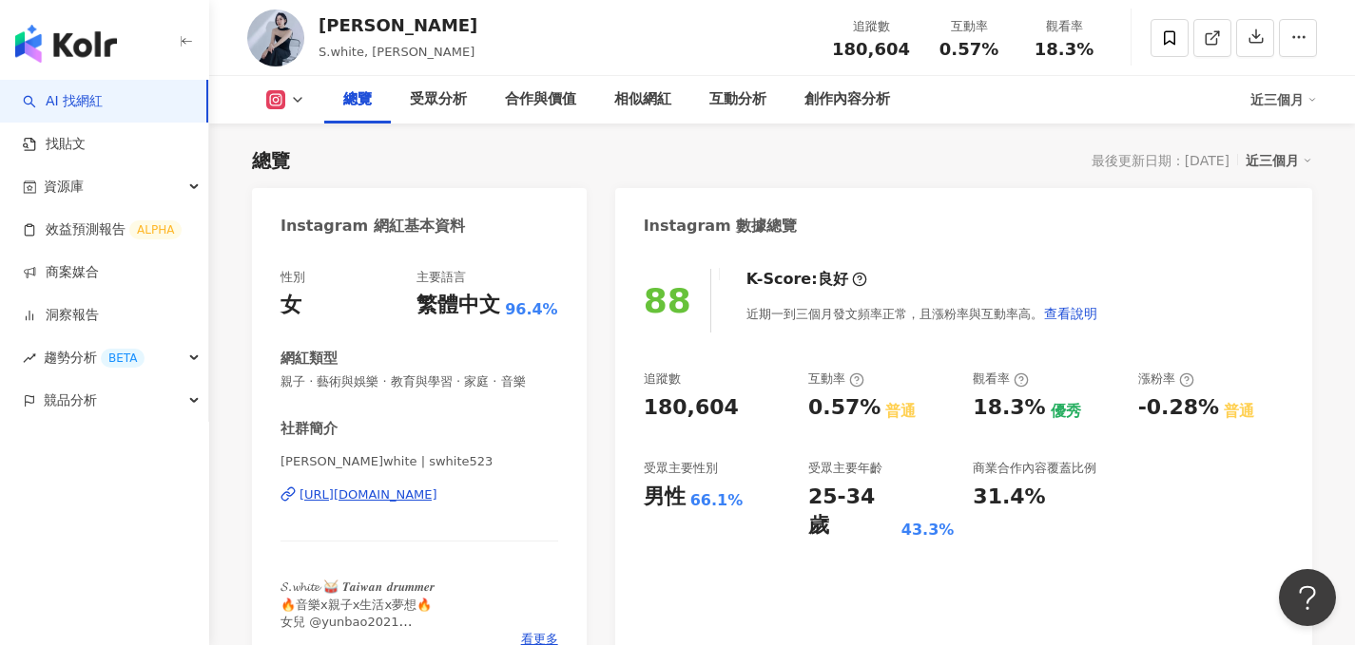
click at [395, 488] on div "https://www.instagram.com/swhite523/" at bounding box center [368, 495] width 138 height 17
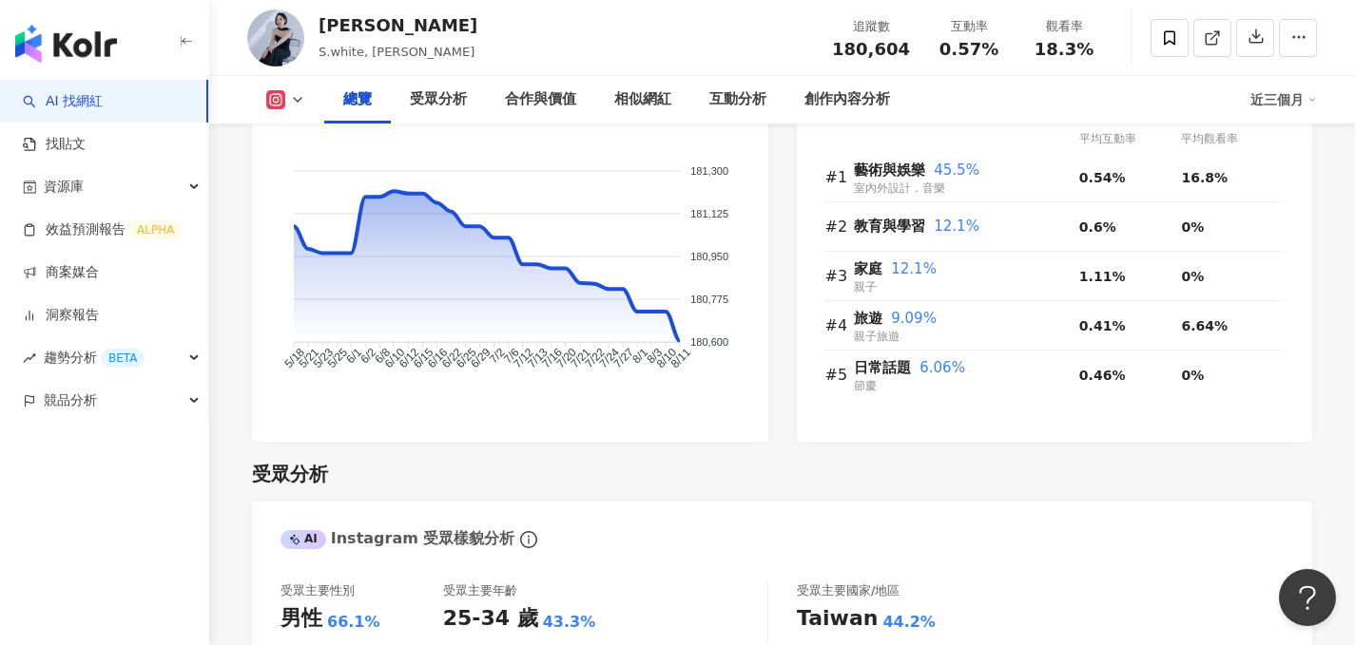
scroll to position [0, 0]
